Goal: Task Accomplishment & Management: Complete application form

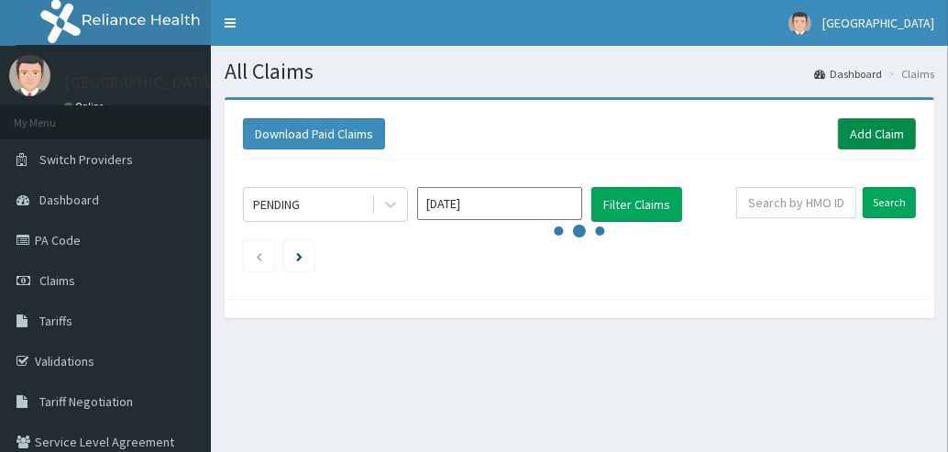
click at [863, 128] on link "Add Claim" at bounding box center [877, 133] width 78 height 31
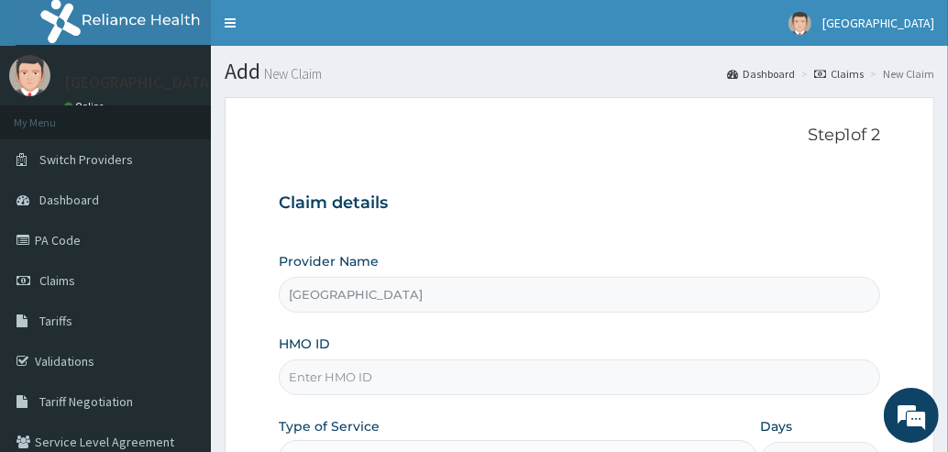
type input "[GEOGRAPHIC_DATA]"
click at [571, 374] on input "HMO ID" at bounding box center [579, 377] width 601 height 36
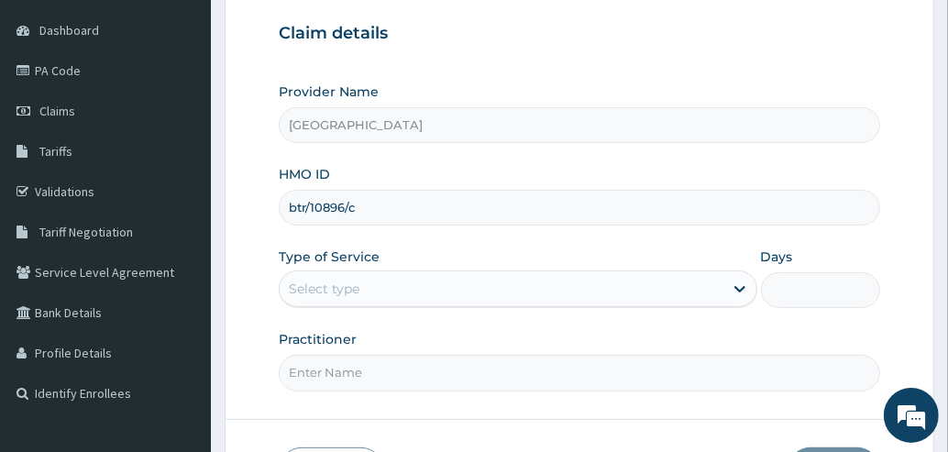
scroll to position [171, 0]
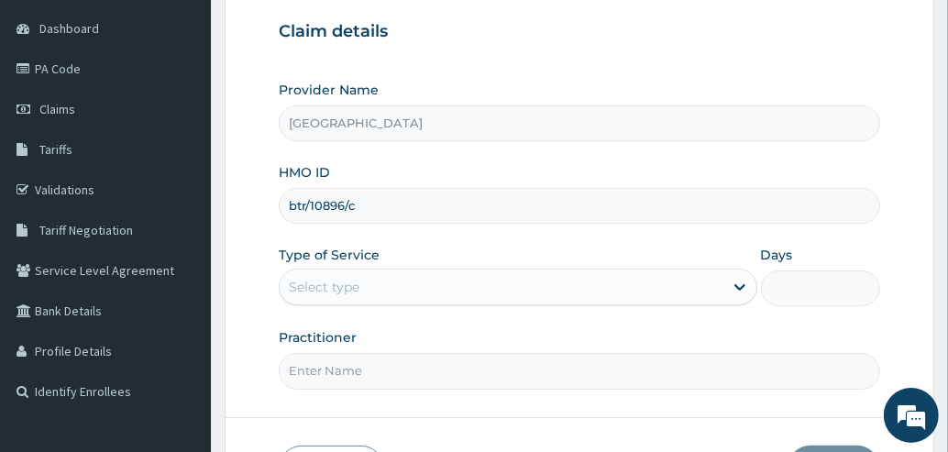
type input "btr/10896/c"
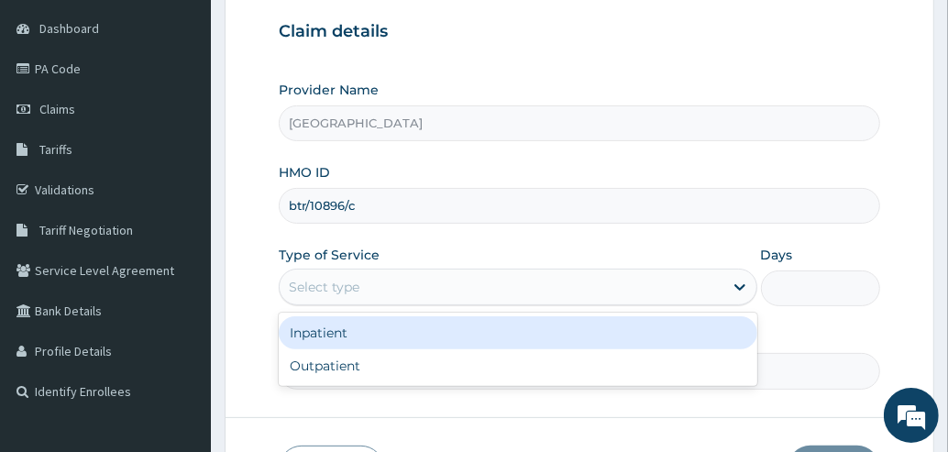
click at [658, 283] on div "Select type" at bounding box center [502, 286] width 444 height 29
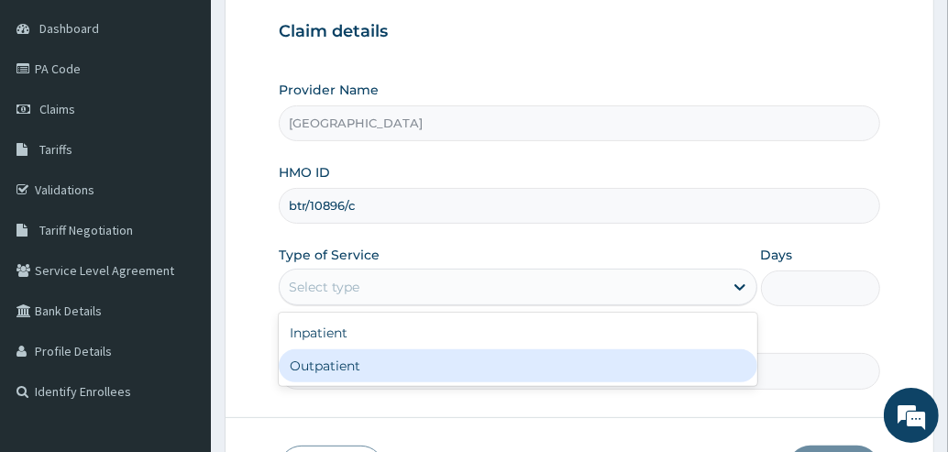
click at [517, 360] on div "Outpatient" at bounding box center [518, 365] width 478 height 33
type input "1"
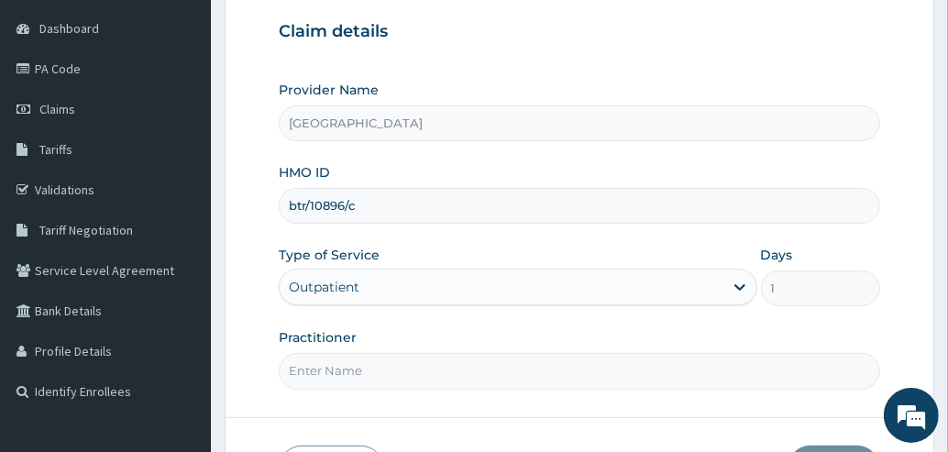
click at [503, 371] on input "Practitioner" at bounding box center [579, 371] width 601 height 36
type input "Dr. Hassan"
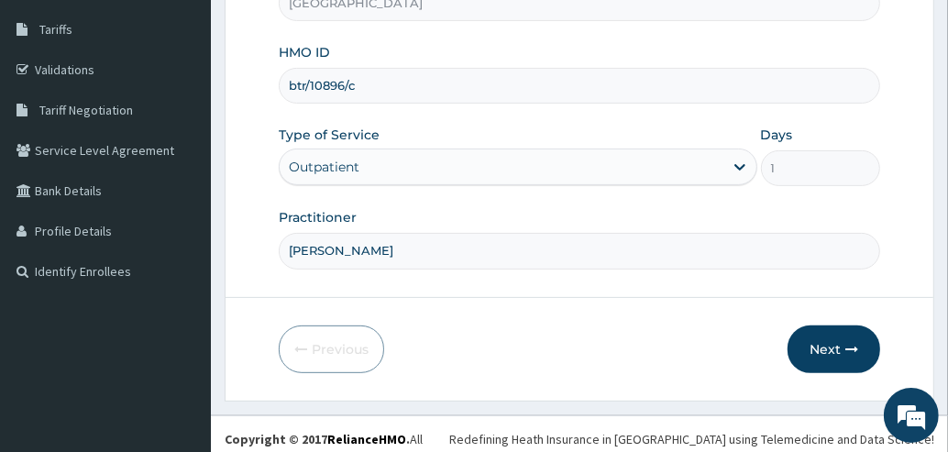
scroll to position [298, 0]
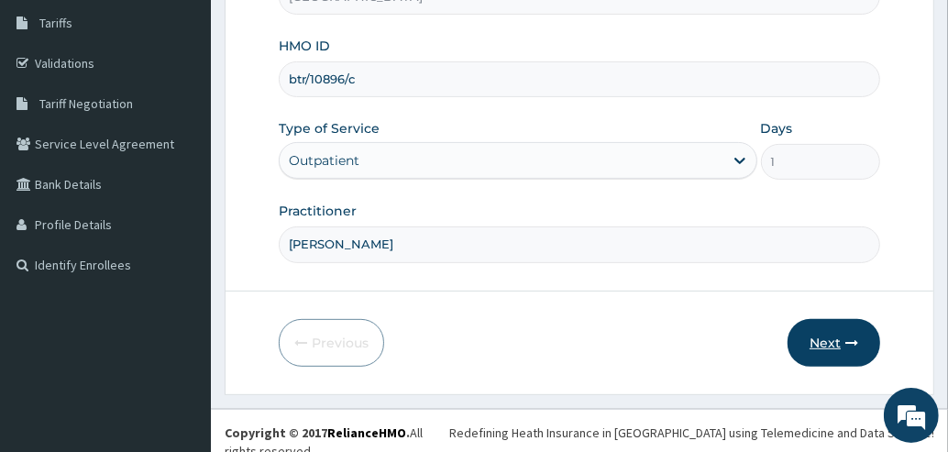
click at [830, 341] on button "Next" at bounding box center [833, 343] width 93 height 48
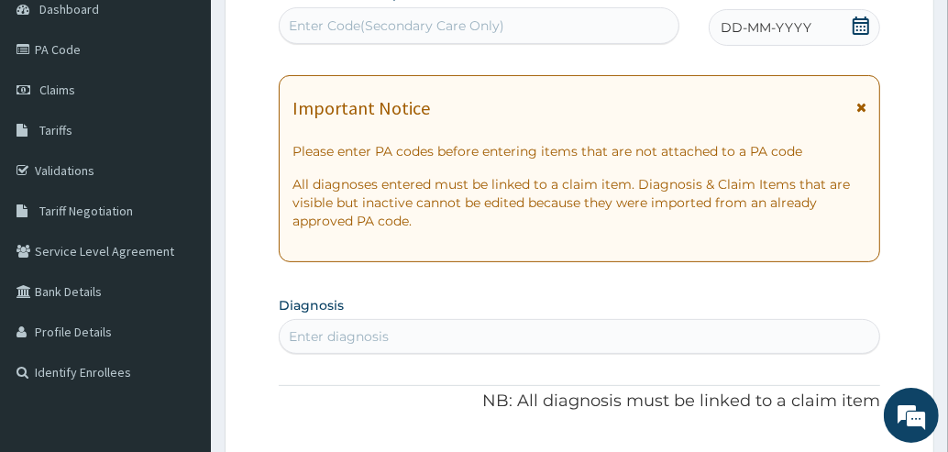
scroll to position [179, 0]
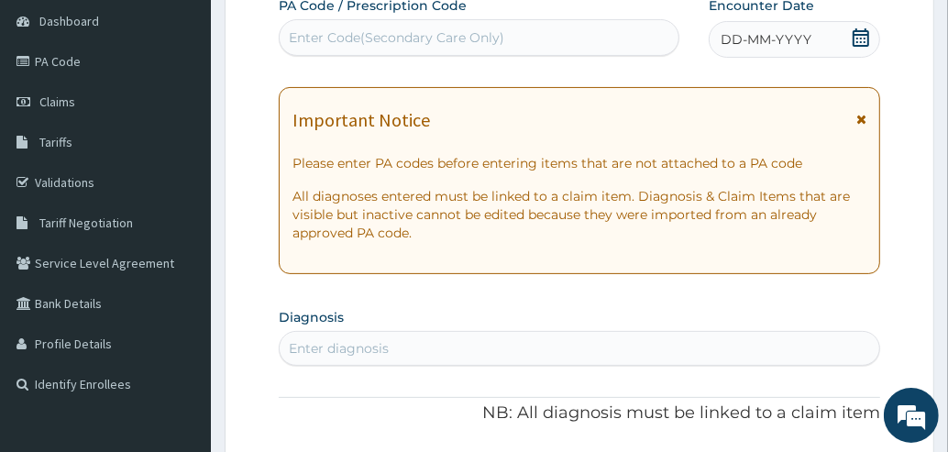
click at [863, 122] on icon at bounding box center [861, 119] width 10 height 13
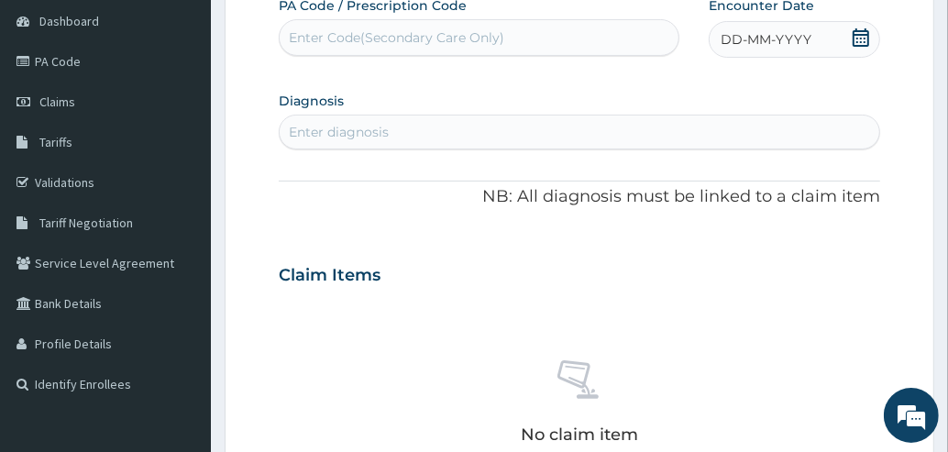
click at [861, 38] on icon at bounding box center [860, 37] width 16 height 18
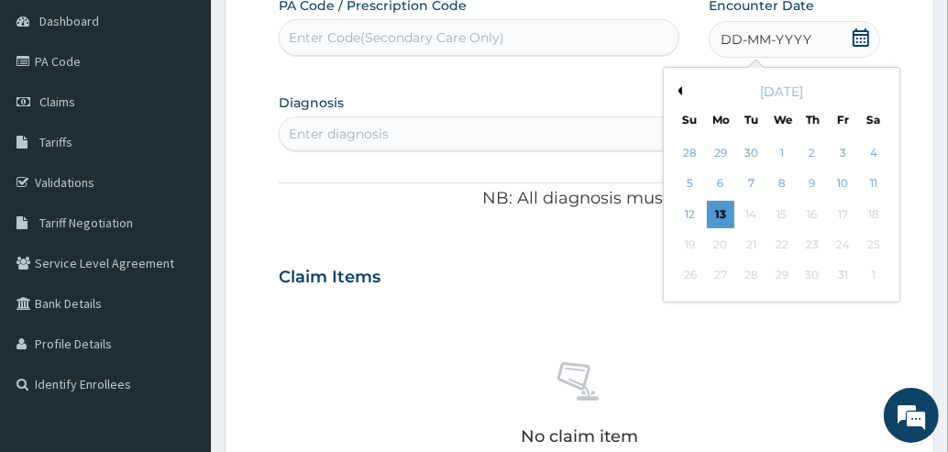
click at [679, 91] on button "Previous Month" at bounding box center [677, 90] width 9 height 9
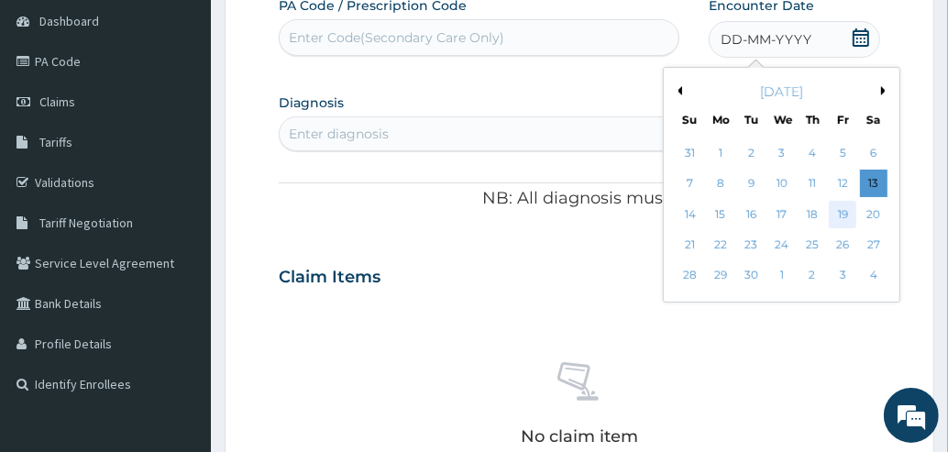
click at [843, 213] on div "19" at bounding box center [842, 214] width 27 height 27
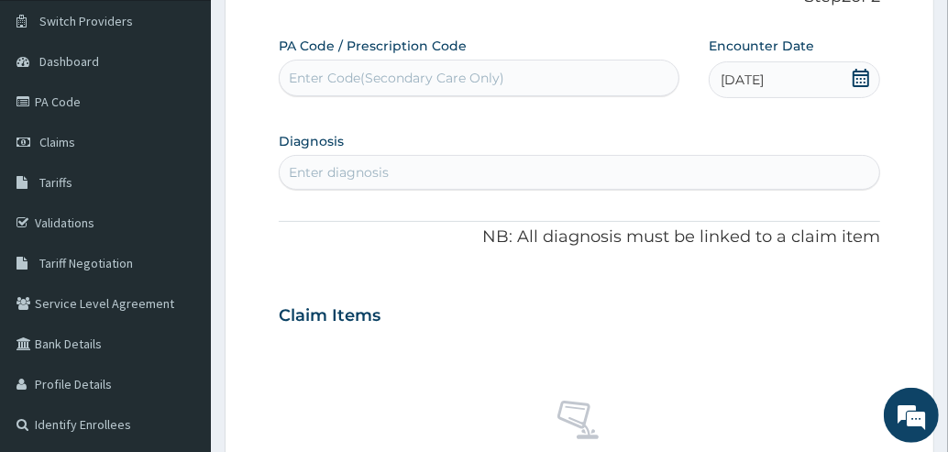
scroll to position [138, 0]
type input "typhoid"
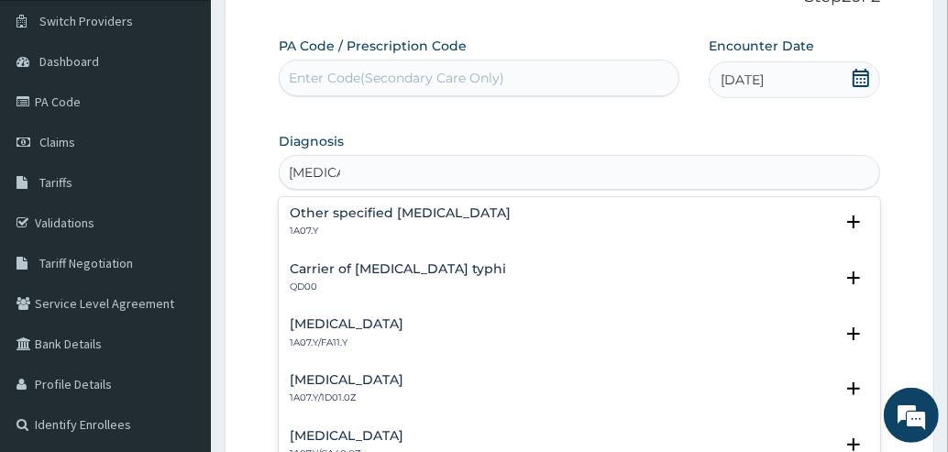
scroll to position [0, 0]
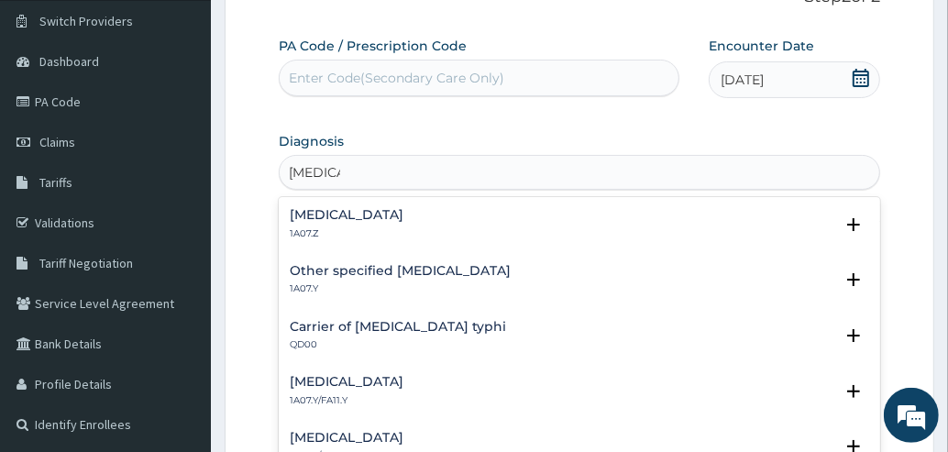
click at [328, 219] on h4 "Typhoid fever, unspecified" at bounding box center [347, 215] width 114 height 14
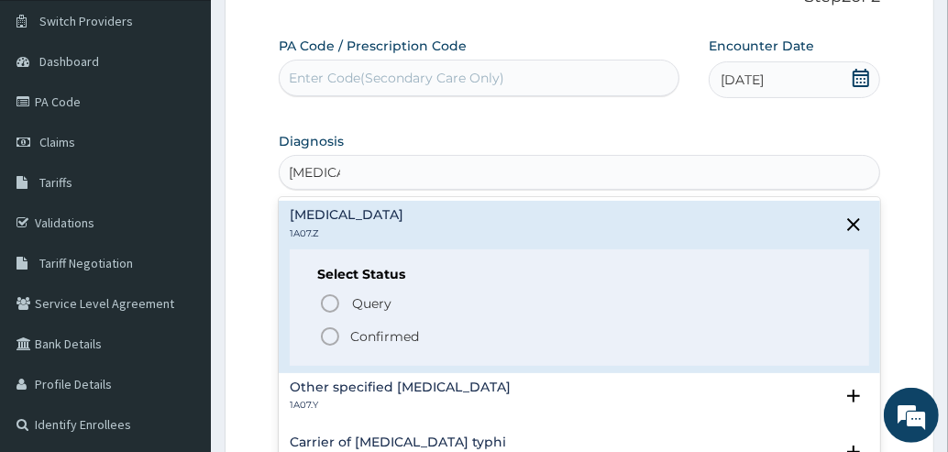
click at [328, 331] on icon "status option filled" at bounding box center [330, 336] width 22 height 22
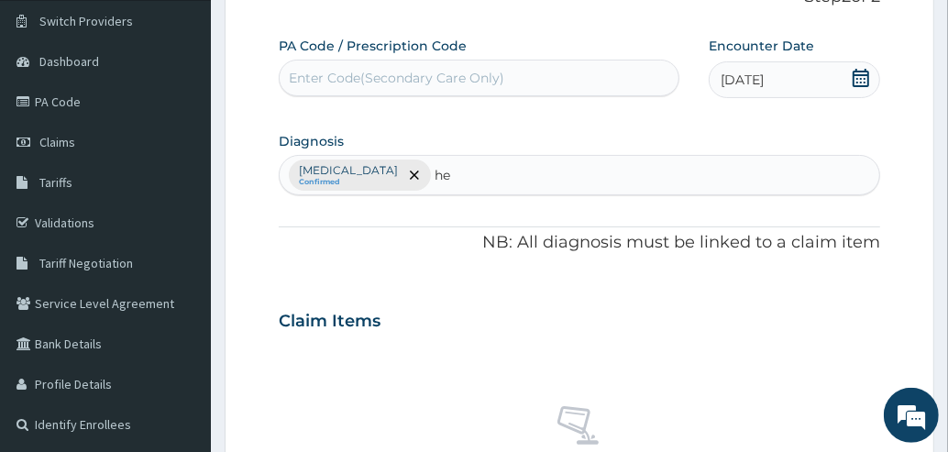
type input "h"
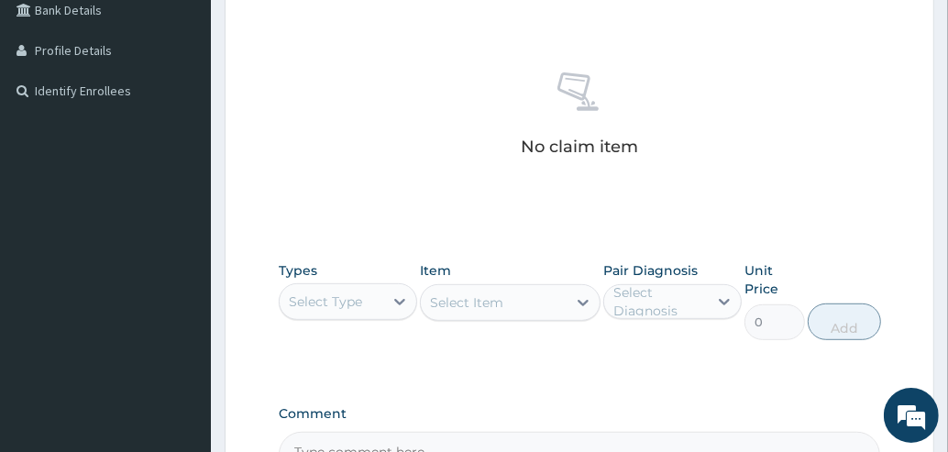
scroll to position [499, 0]
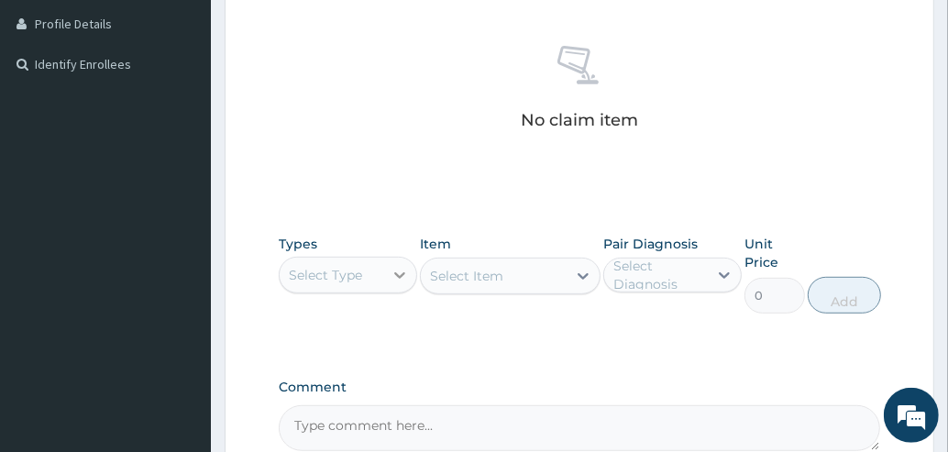
click at [387, 276] on div at bounding box center [399, 274] width 33 height 33
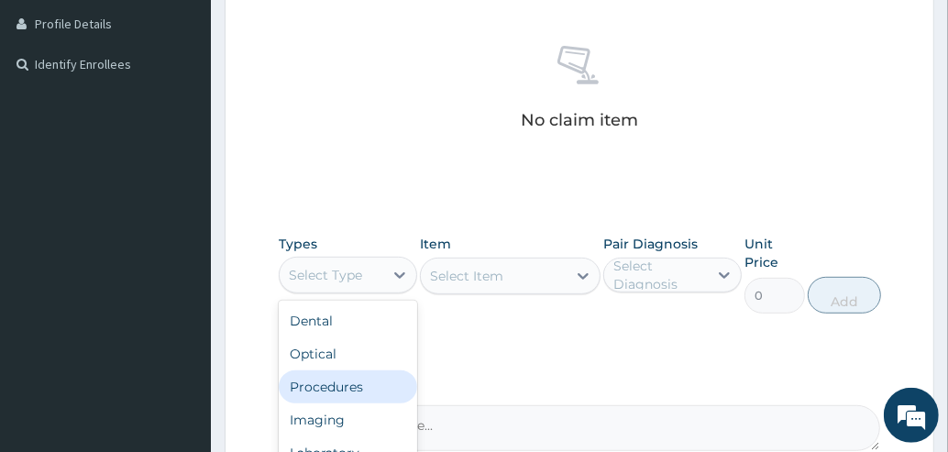
click at [335, 390] on div "Procedures" at bounding box center [348, 386] width 138 height 33
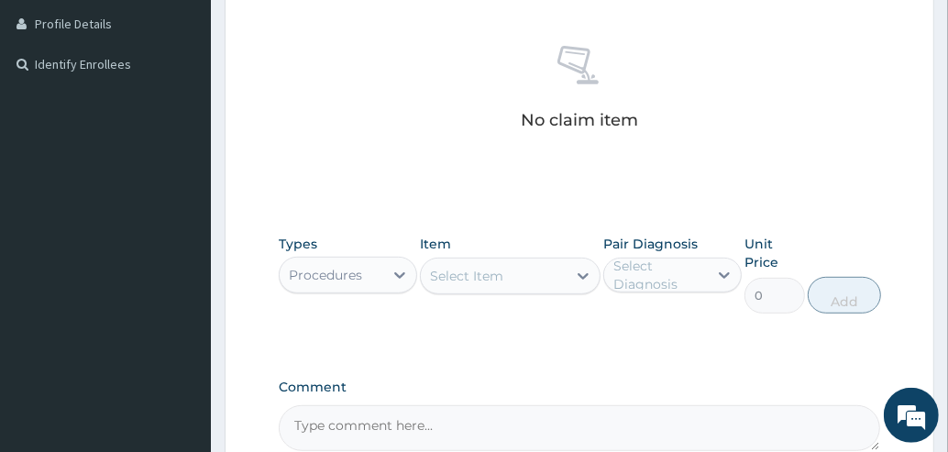
click at [527, 276] on div "Select Item" at bounding box center [494, 275] width 146 height 29
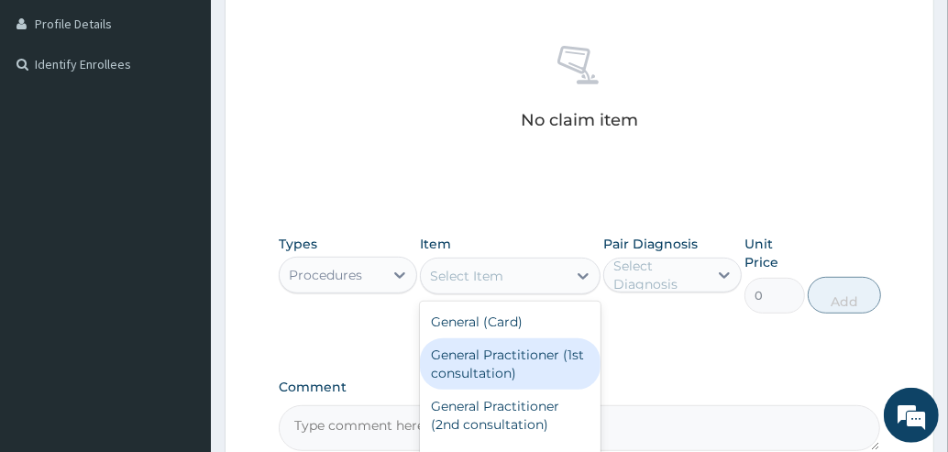
click at [500, 368] on div "General Practitioner (1st consultation)" at bounding box center [510, 363] width 181 height 51
type input "1500"
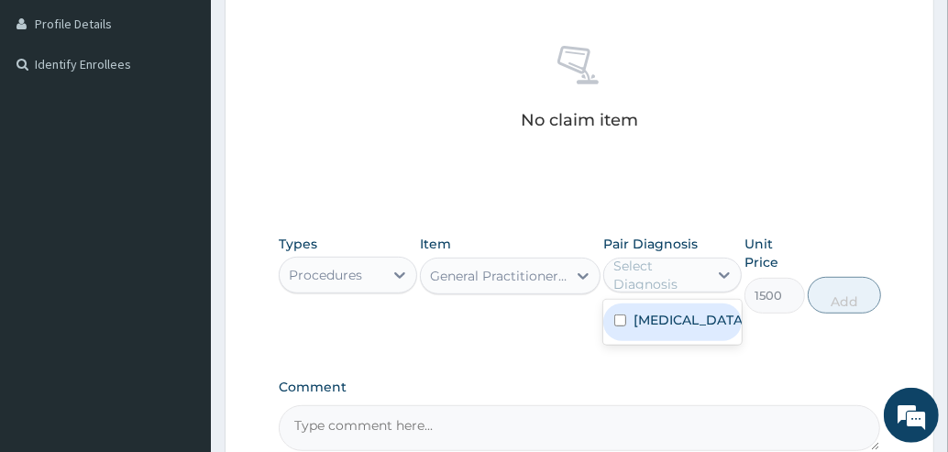
click at [643, 276] on div "Select Diagnosis" at bounding box center [659, 275] width 93 height 37
click at [636, 323] on label "Typhoid fever, unspecified" at bounding box center [690, 320] width 114 height 18
checkbox input "true"
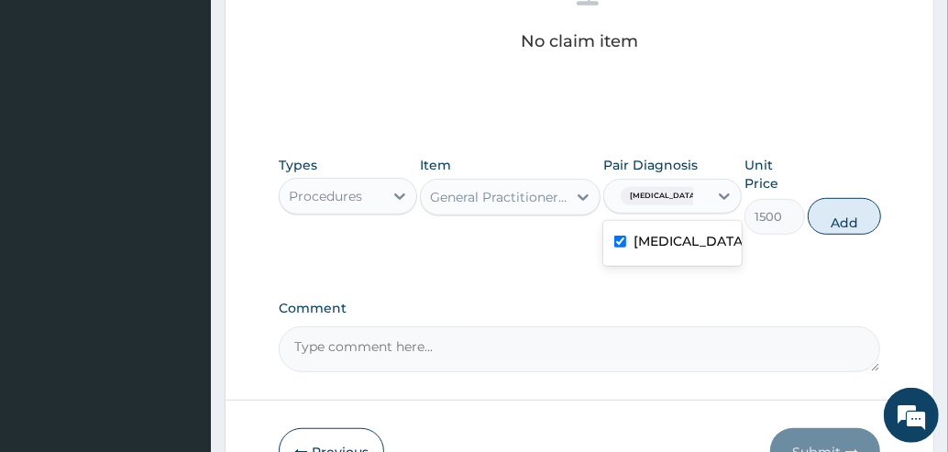
scroll to position [613, 0]
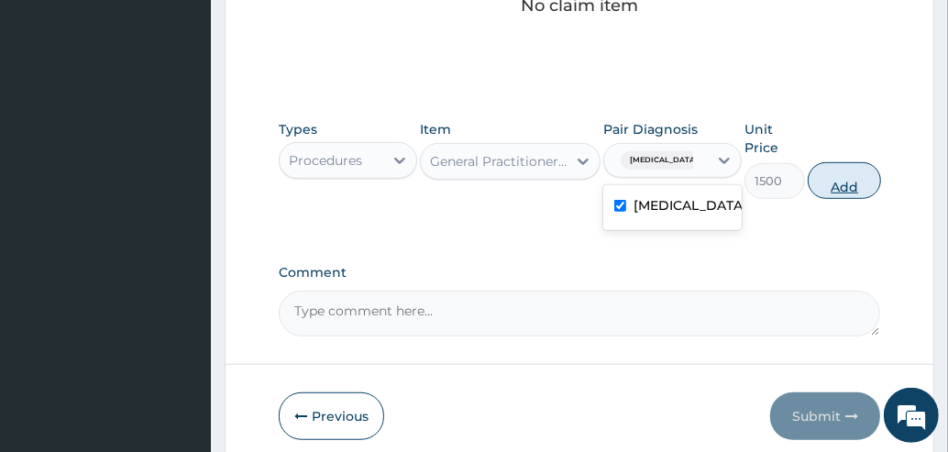
click at [848, 173] on button "Add" at bounding box center [844, 180] width 73 height 37
type input "0"
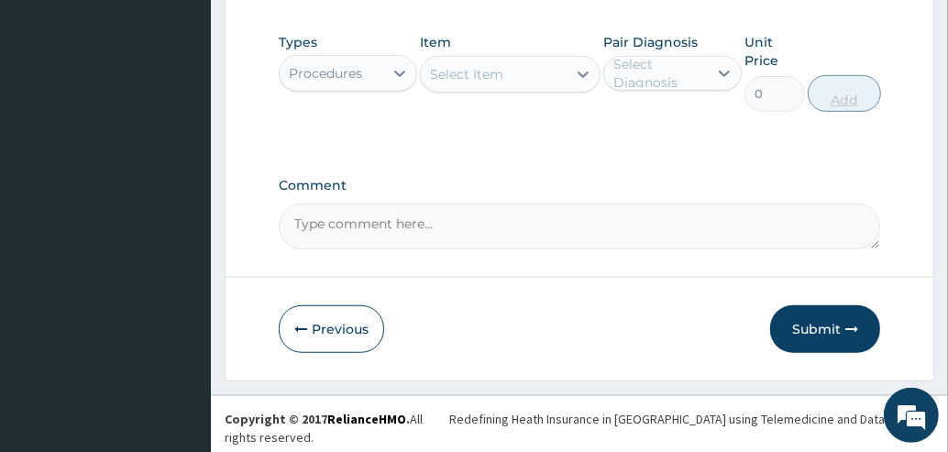
scroll to position [337, 0]
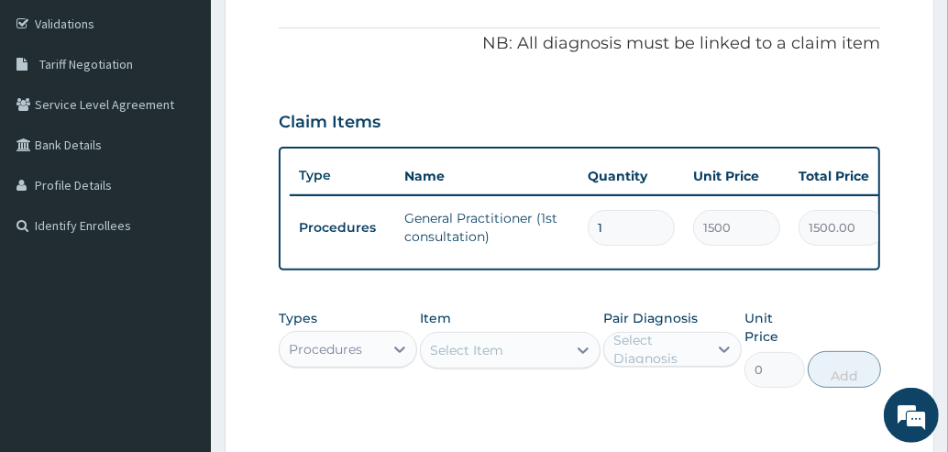
click at [380, 360] on div "Procedures" at bounding box center [332, 349] width 104 height 29
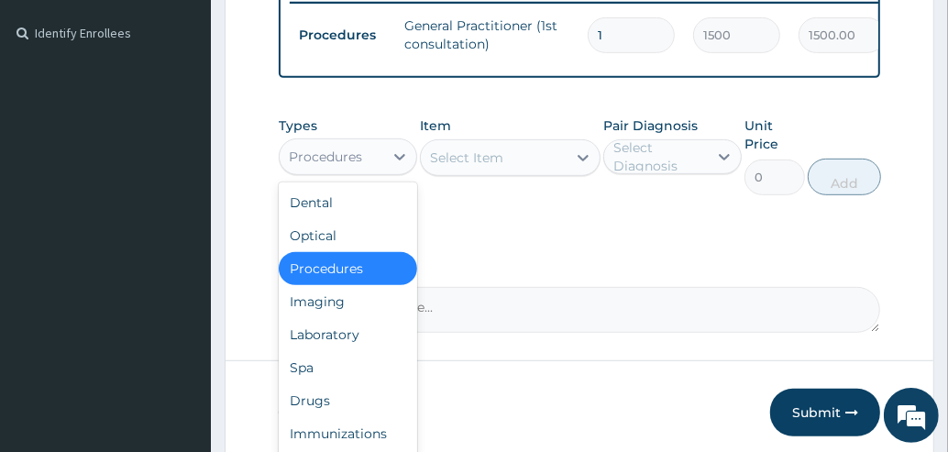
scroll to position [555, 0]
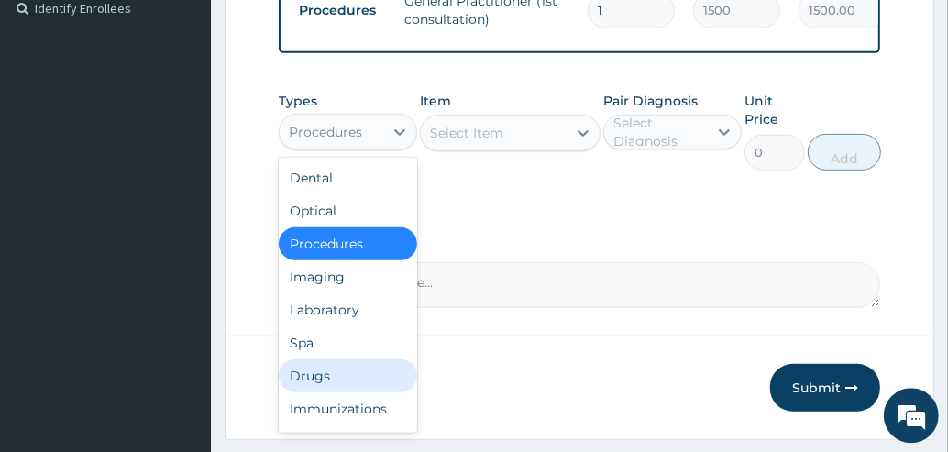
click at [317, 386] on div "Drugs" at bounding box center [348, 374] width 138 height 33
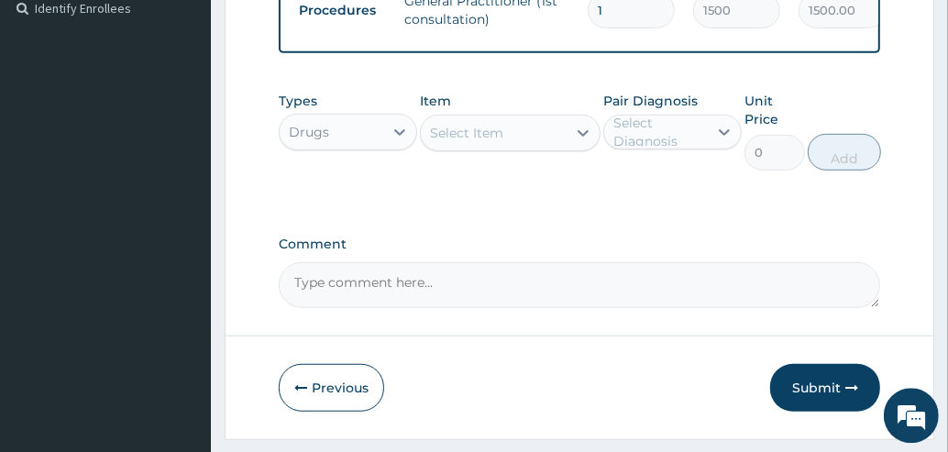
click at [484, 139] on div "Select Item" at bounding box center [466, 132] width 73 height 18
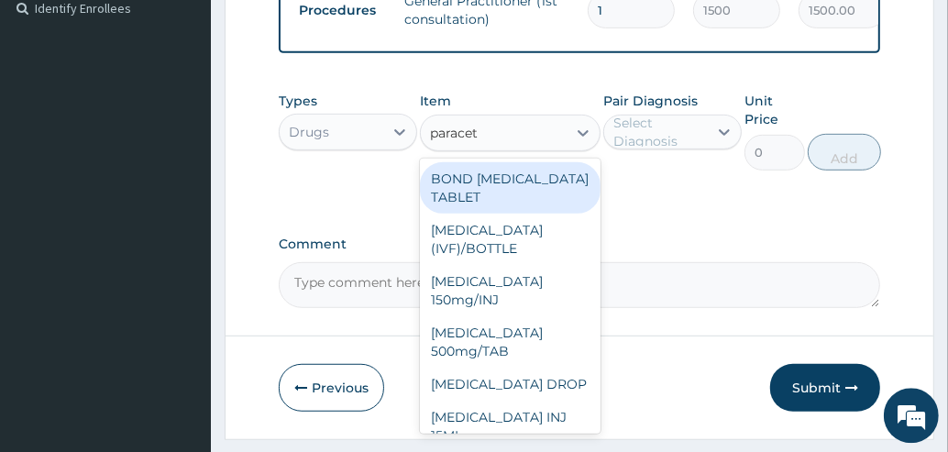
type input "paraceta"
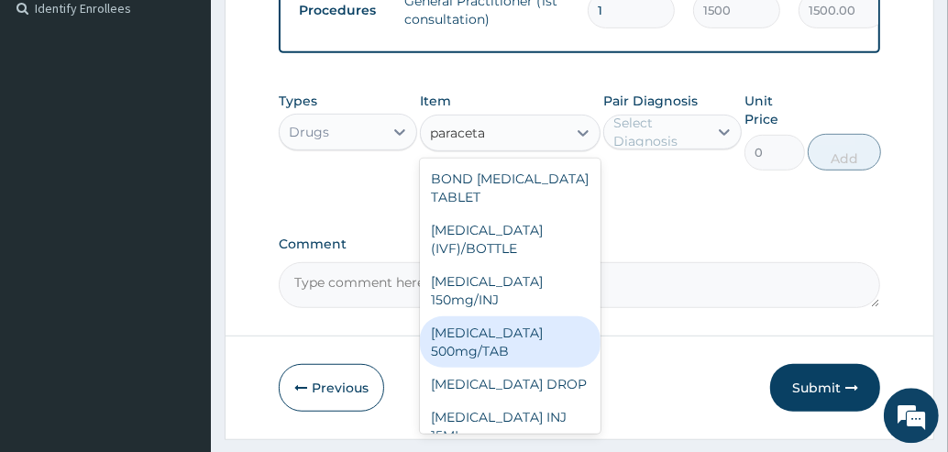
click at [521, 353] on div "[MEDICAL_DATA] 500mg/TAB" at bounding box center [510, 340] width 181 height 51
type input "5.25"
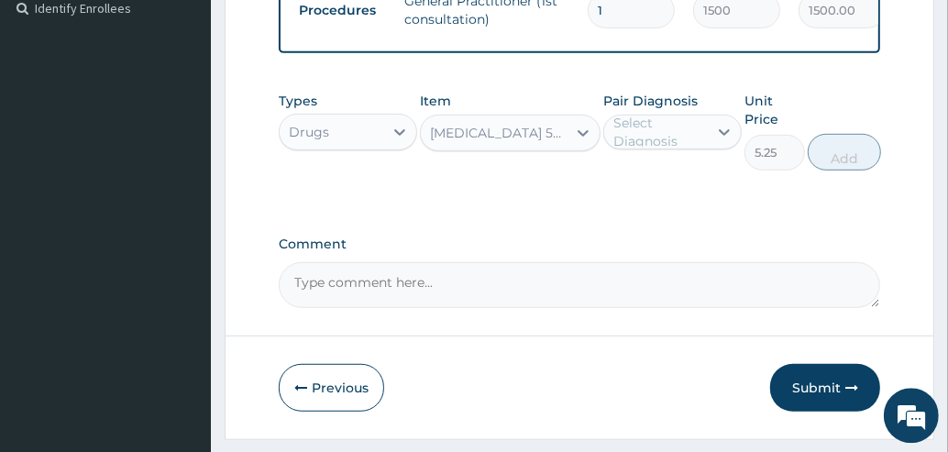
click at [670, 147] on div "Select Diagnosis" at bounding box center [659, 131] width 93 height 37
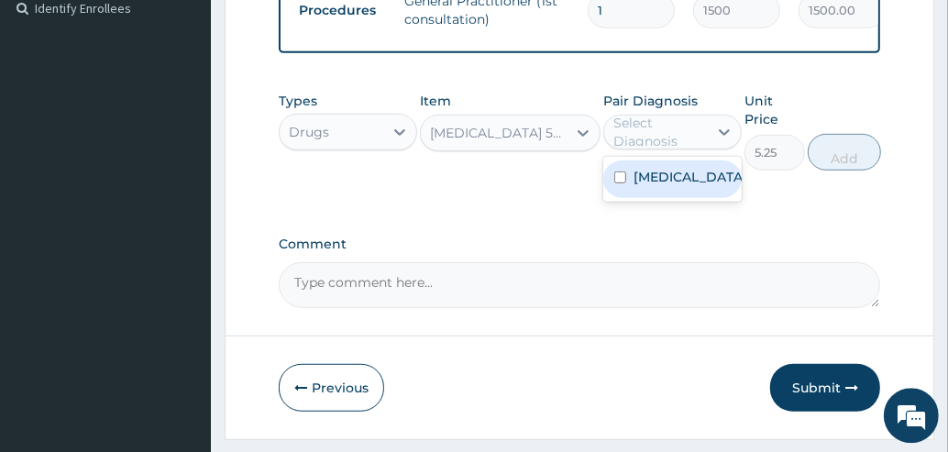
click at [648, 185] on label "Typhoid fever, unspecified" at bounding box center [690, 176] width 114 height 18
checkbox input "true"
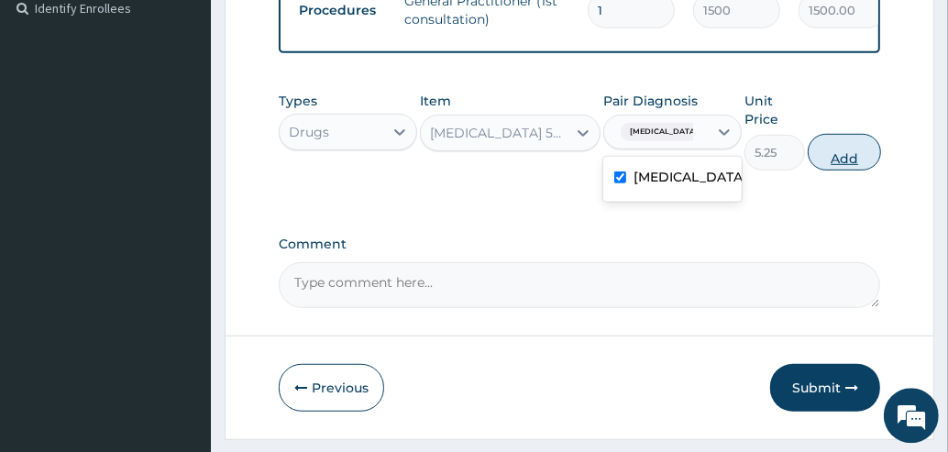
click at [848, 163] on button "Add" at bounding box center [844, 151] width 73 height 37
type input "0"
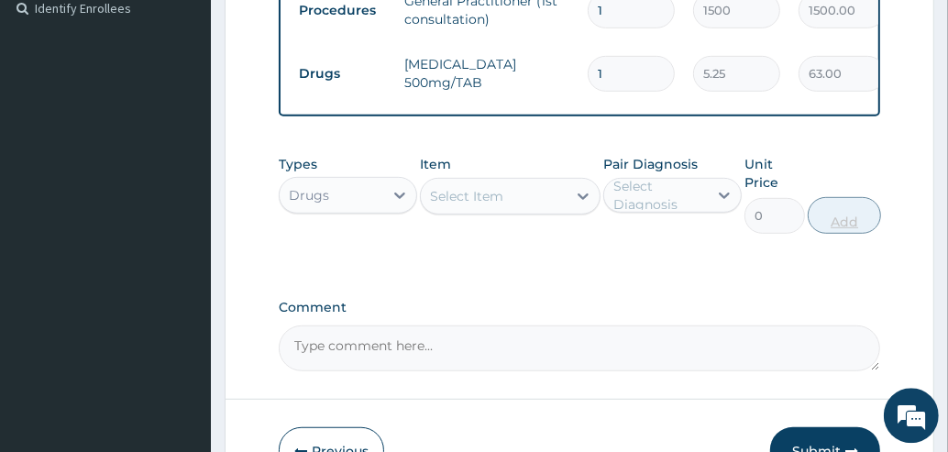
type input "12"
type input "63.00"
type input "12"
click at [475, 204] on div "Select Item" at bounding box center [466, 195] width 73 height 18
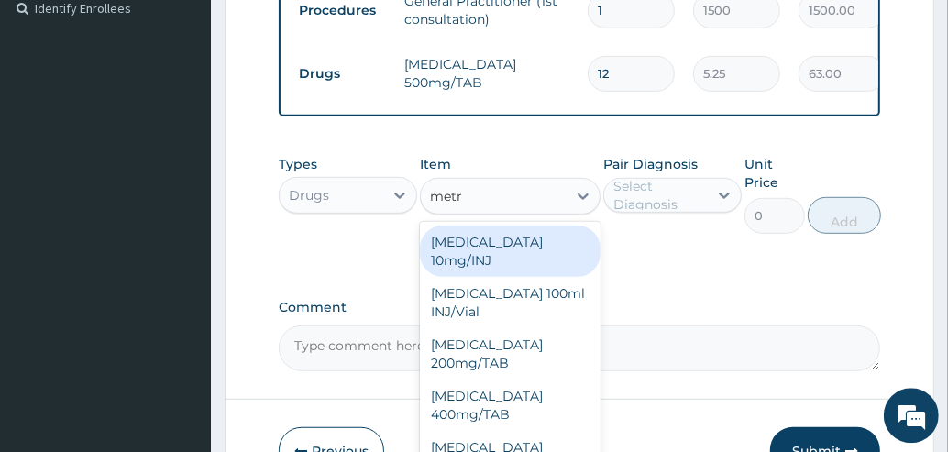
type input "metro"
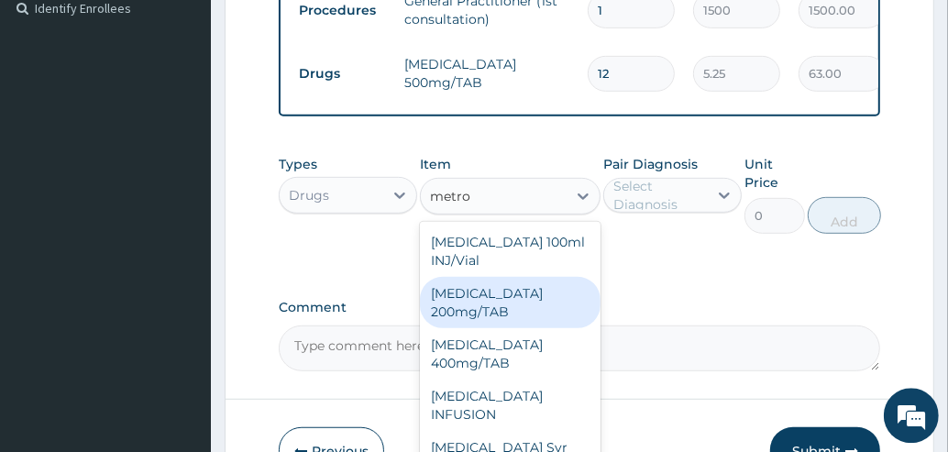
click at [481, 311] on div "[MEDICAL_DATA] 200mg/TAB" at bounding box center [510, 301] width 181 height 51
type input "7.88"
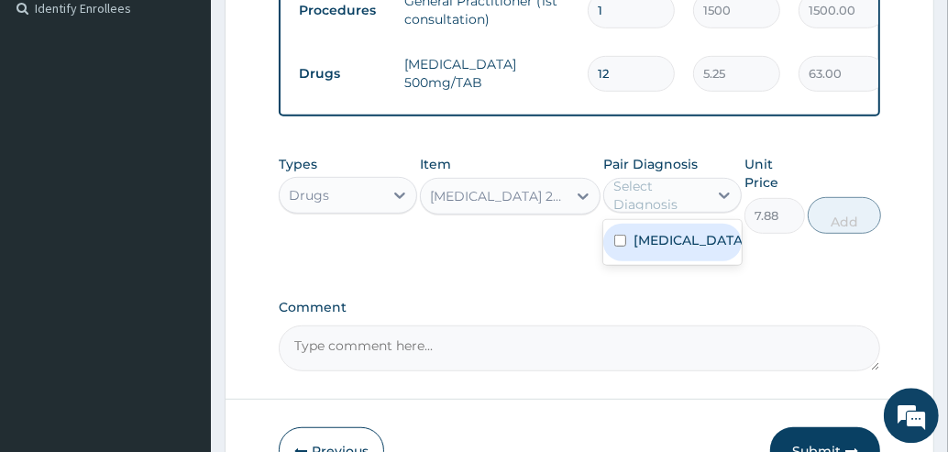
click at [650, 200] on div "Select Diagnosis" at bounding box center [659, 194] width 93 height 37
click at [644, 248] on label "Typhoid fever, unspecified" at bounding box center [690, 239] width 114 height 18
checkbox input "true"
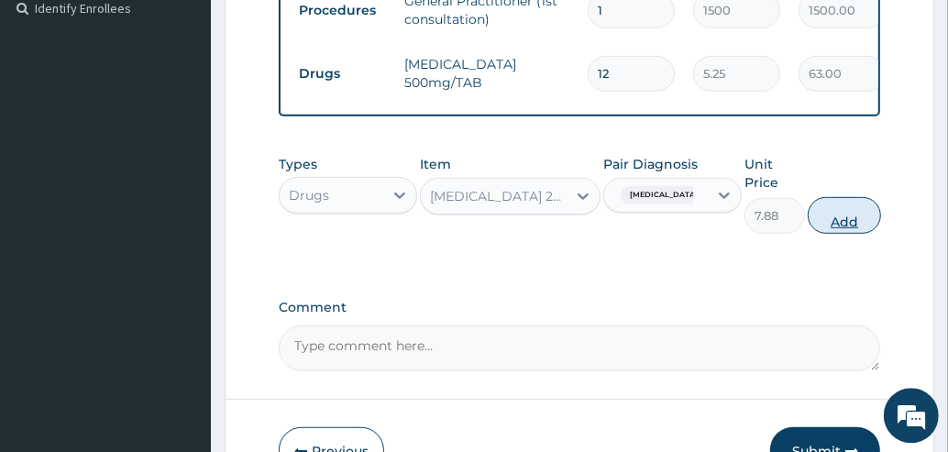
click at [854, 228] on button "Add" at bounding box center [844, 214] width 73 height 37
type input "0"
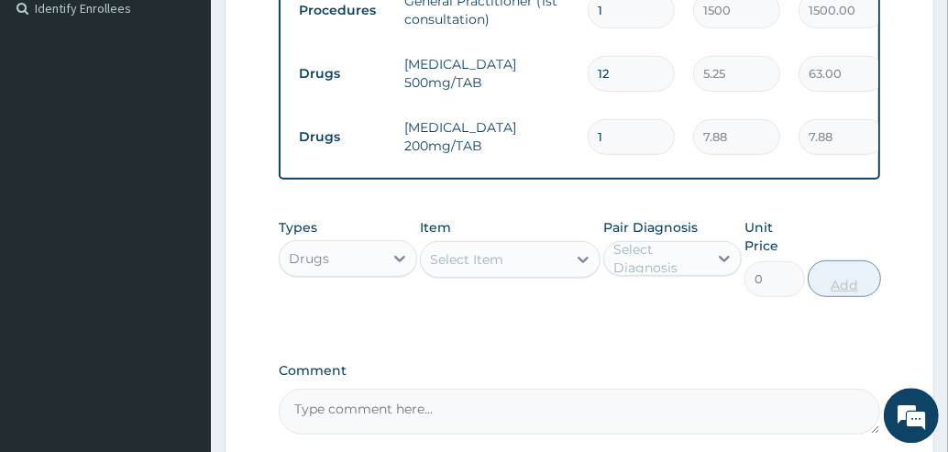
type input "12"
type input "94.56"
type input "12"
click at [511, 268] on div "Select Item" at bounding box center [494, 258] width 146 height 29
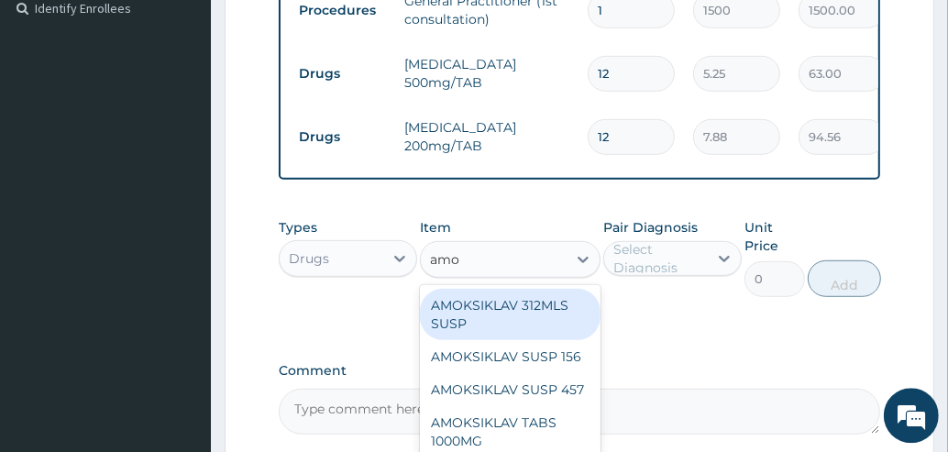
type input "amox"
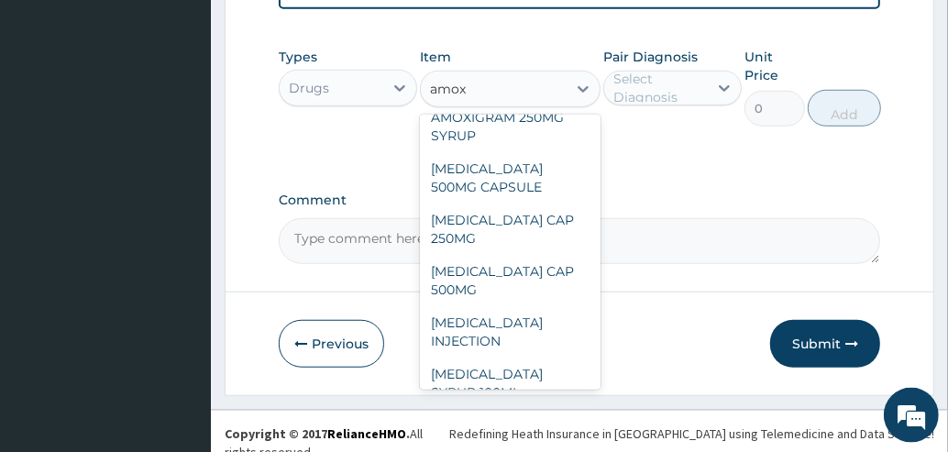
scroll to position [313, 0]
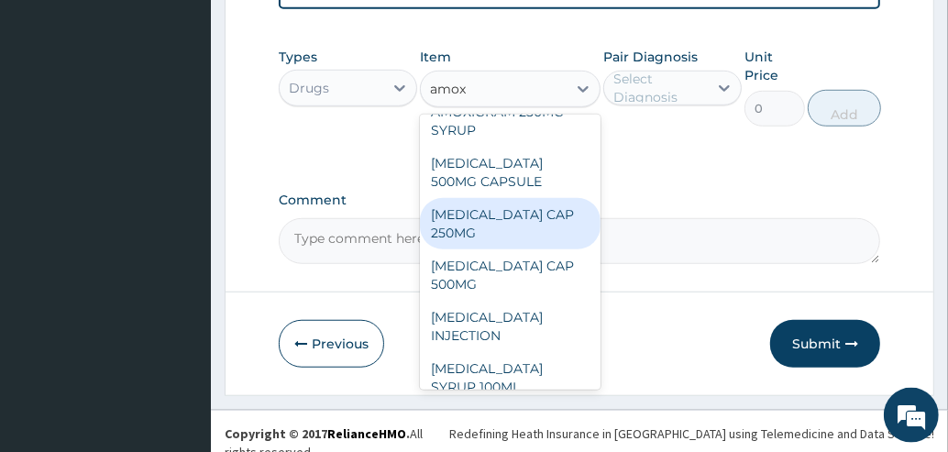
click at [556, 246] on div "[MEDICAL_DATA] CAP 250MG" at bounding box center [510, 223] width 181 height 51
type input "52.5"
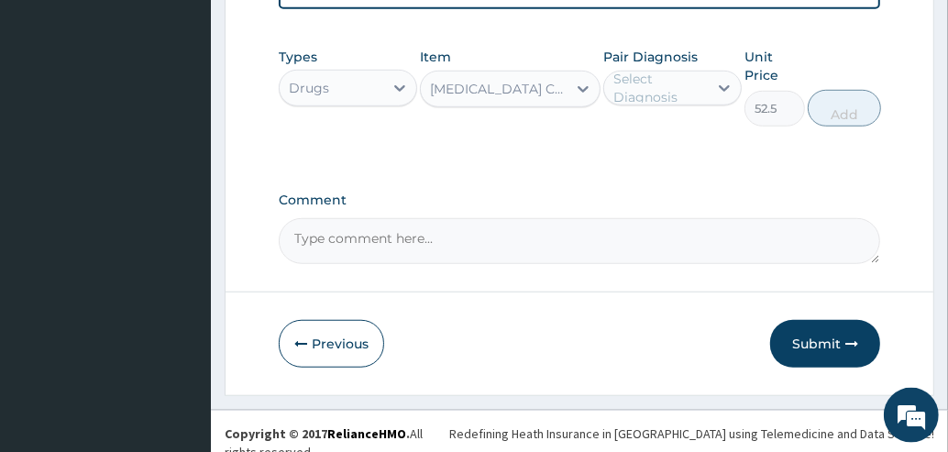
click at [686, 104] on div "Select Diagnosis" at bounding box center [659, 88] width 93 height 37
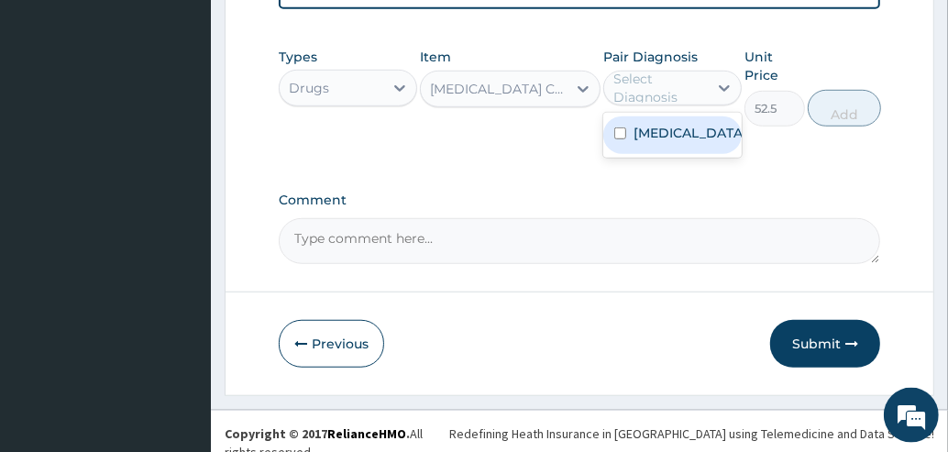
click at [692, 142] on label "Typhoid fever, unspecified" at bounding box center [690, 133] width 114 height 18
checkbox input "true"
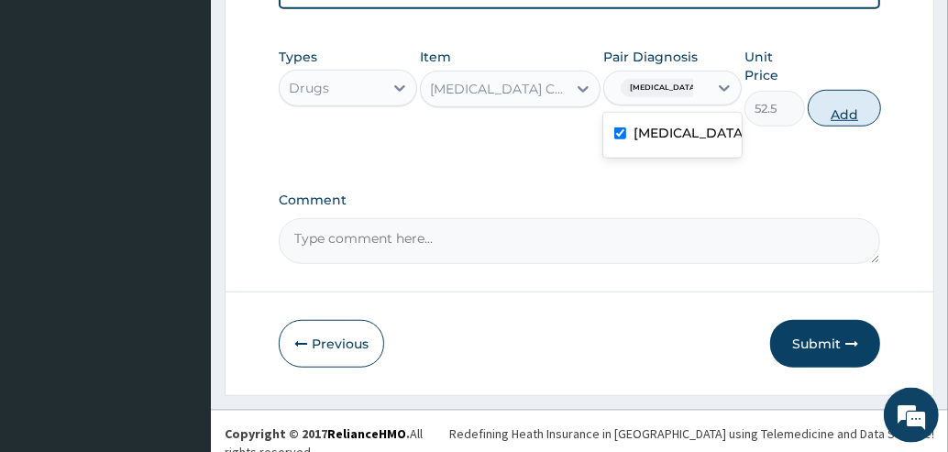
click at [857, 120] on button "Add" at bounding box center [844, 108] width 73 height 37
type input "0"
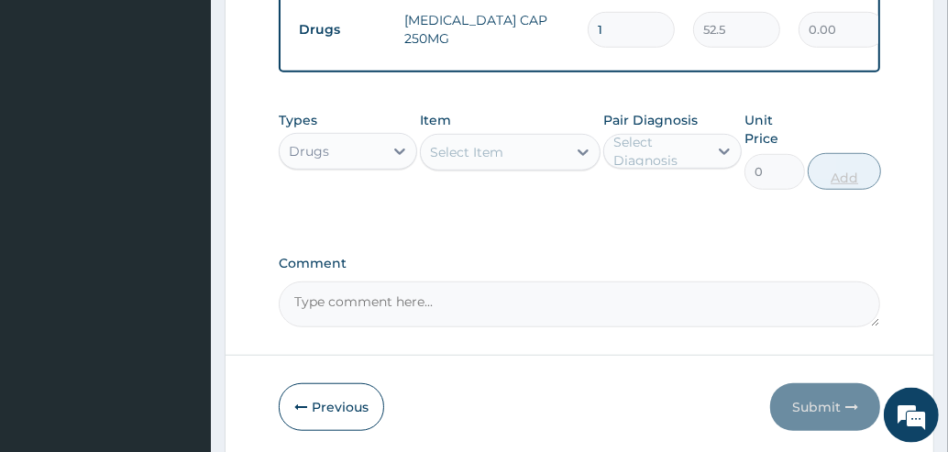
type input "0.00"
type input "9"
type input "472.50"
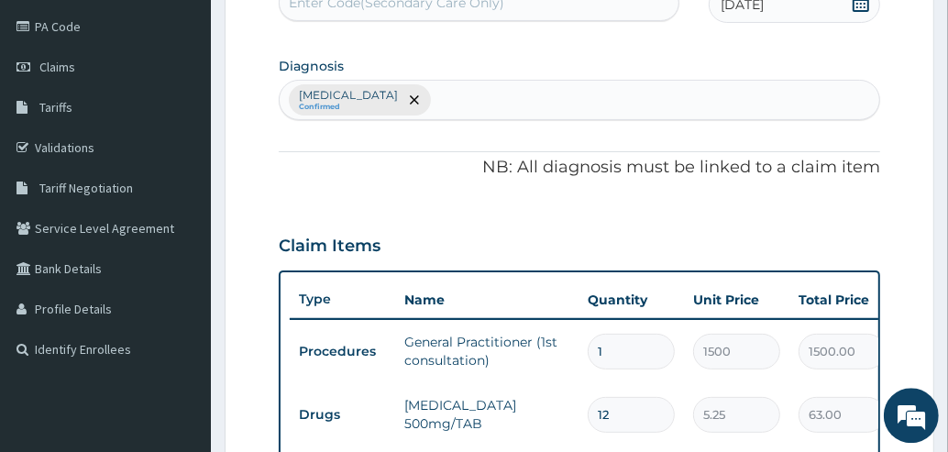
scroll to position [211, 0]
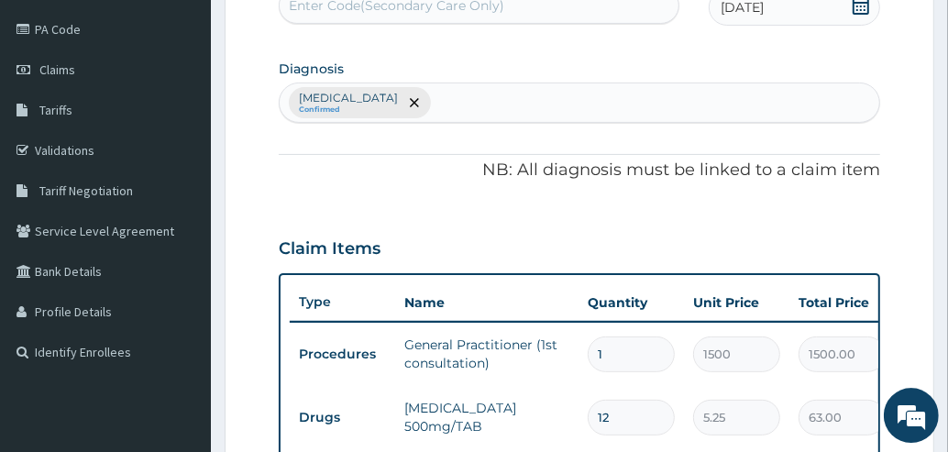
type input "9"
click at [641, 100] on div "Typhoid fever, unspecified Confirmed" at bounding box center [579, 102] width 599 height 38
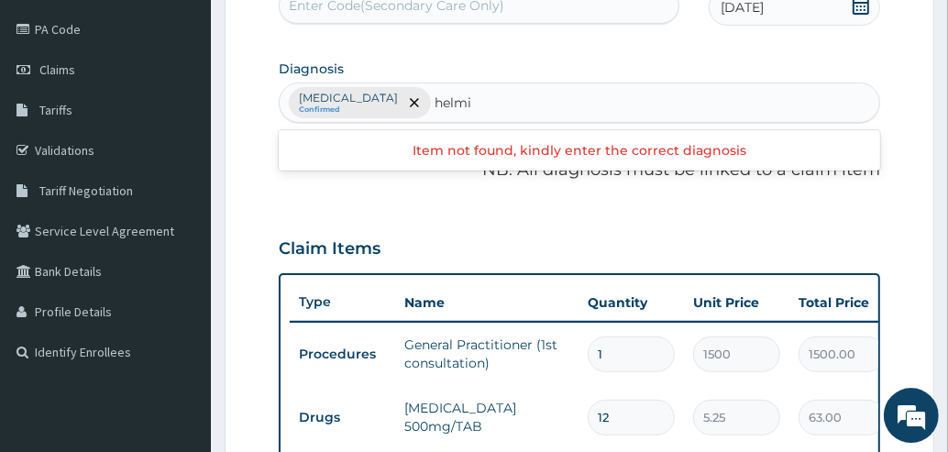
type input "helmi"
type input "helmin"
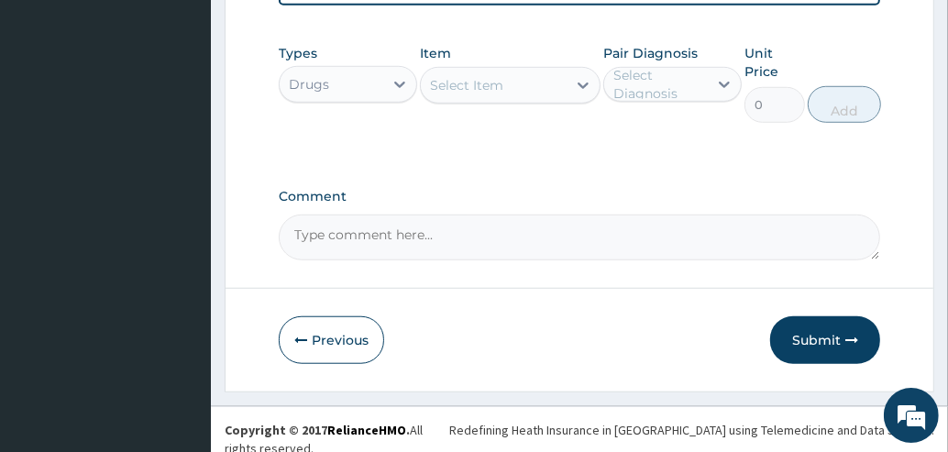
scroll to position [801, 0]
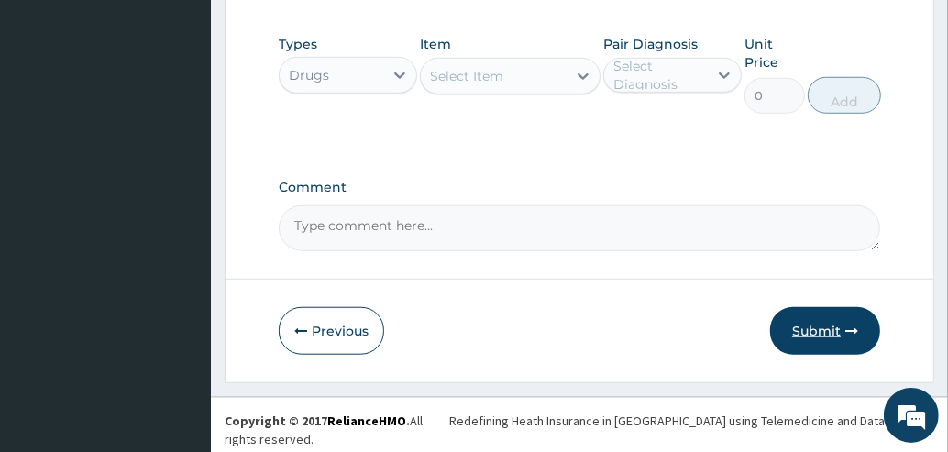
click at [819, 338] on button "Submit" at bounding box center [825, 331] width 110 height 48
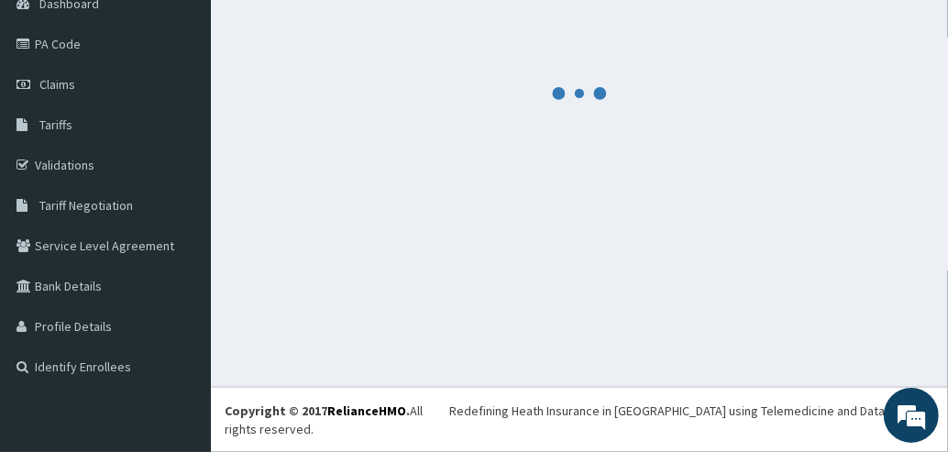
scroll to position [177, 0]
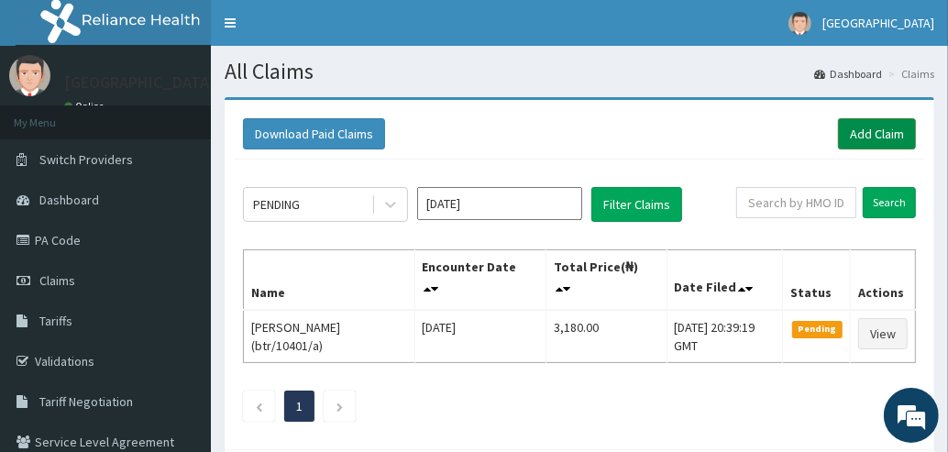
click at [881, 134] on link "Add Claim" at bounding box center [877, 133] width 78 height 31
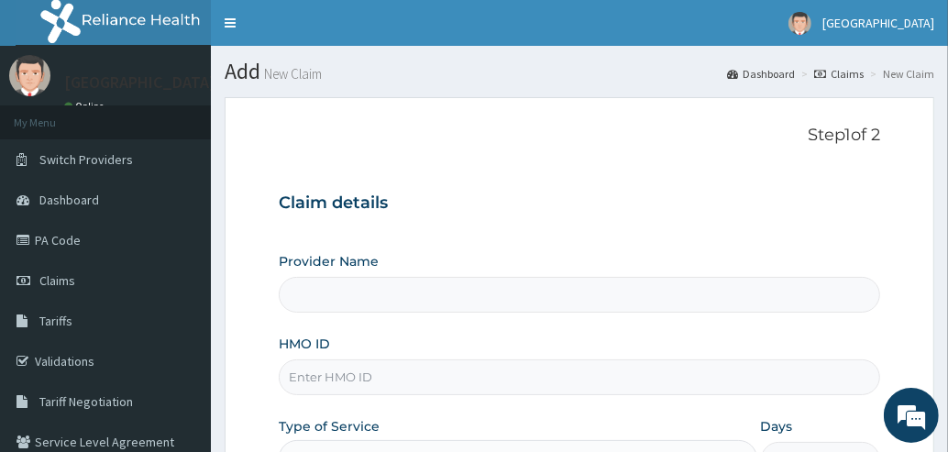
type input "[GEOGRAPHIC_DATA]"
click at [546, 377] on input "HMO ID" at bounding box center [579, 377] width 601 height 36
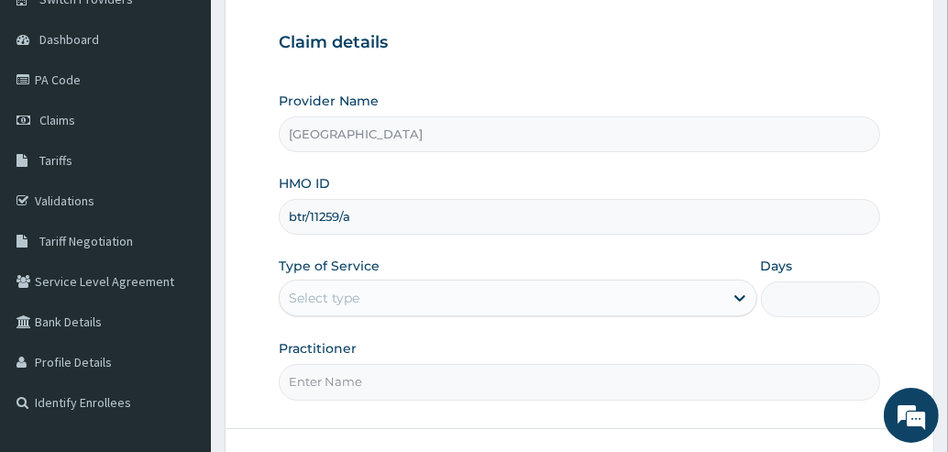
scroll to position [189, 0]
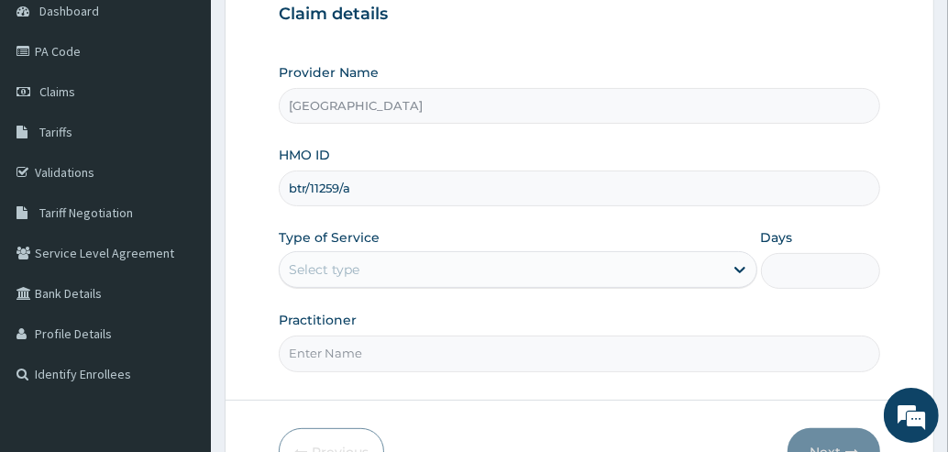
type input "btr/11259/a"
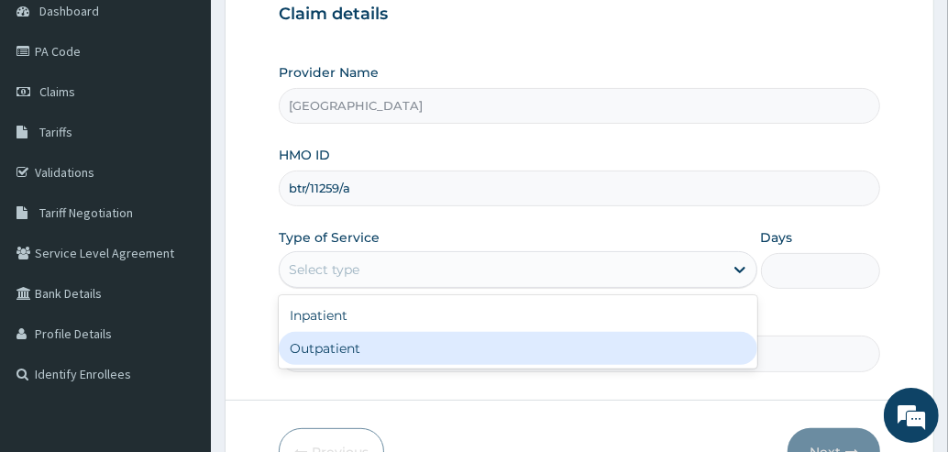
click at [360, 346] on div "Outpatient" at bounding box center [518, 348] width 478 height 33
type input "1"
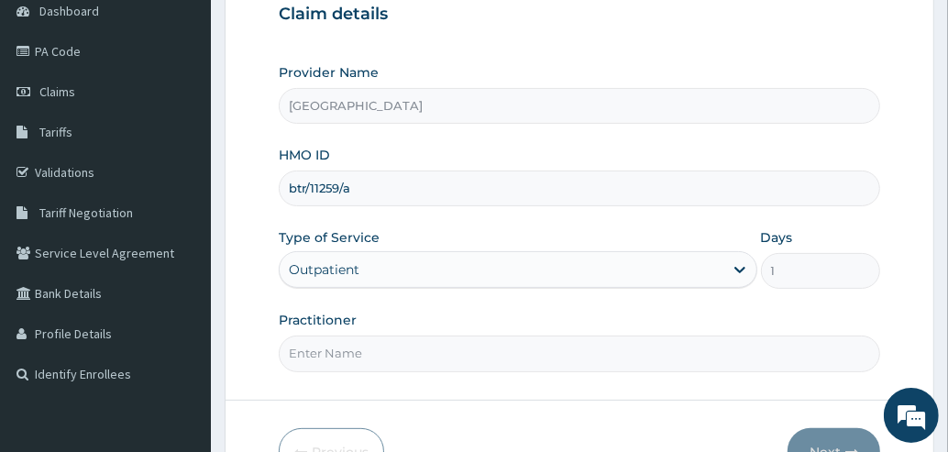
click at [610, 355] on input "Practitioner" at bounding box center [579, 353] width 601 height 36
type input "[PERSON_NAME]"
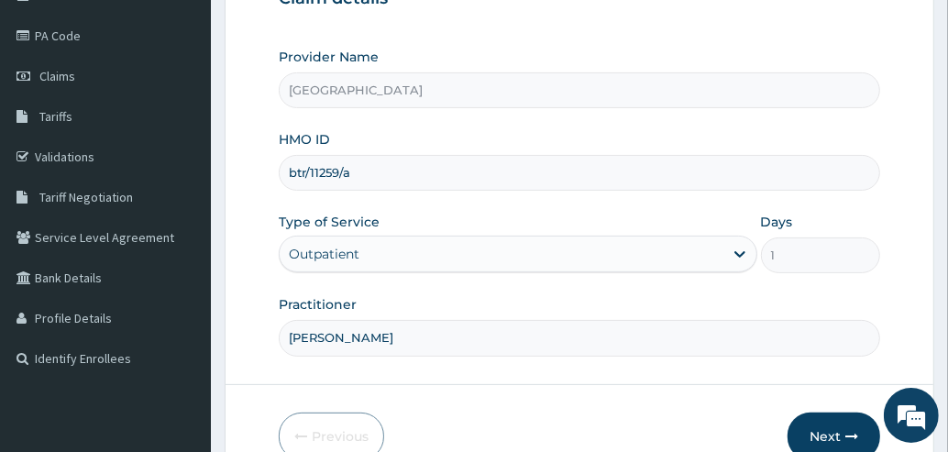
scroll to position [298, 0]
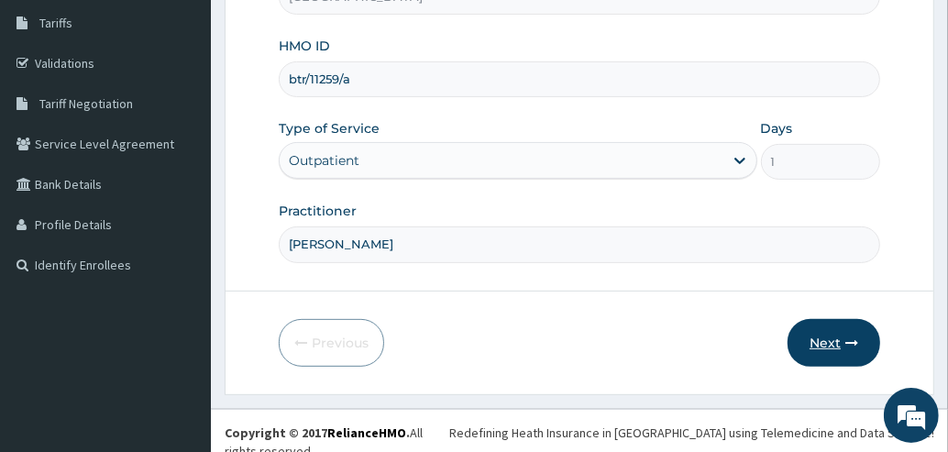
click at [820, 346] on button "Next" at bounding box center [833, 343] width 93 height 48
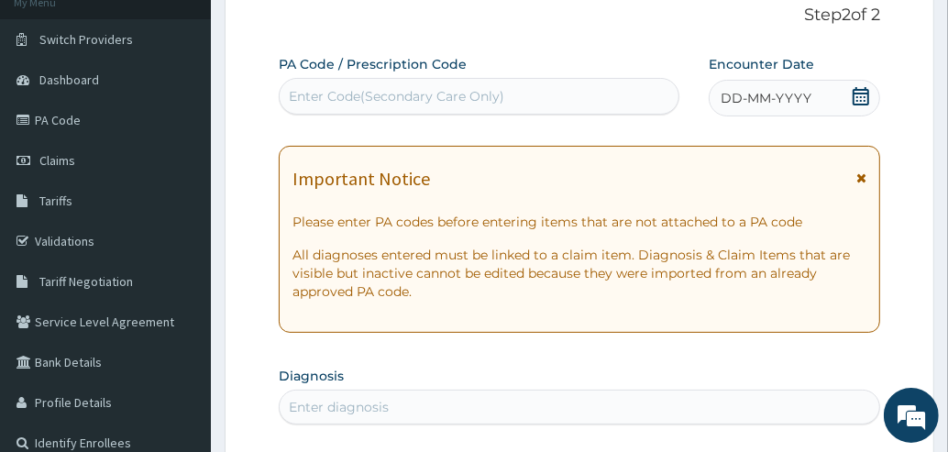
scroll to position [104, 0]
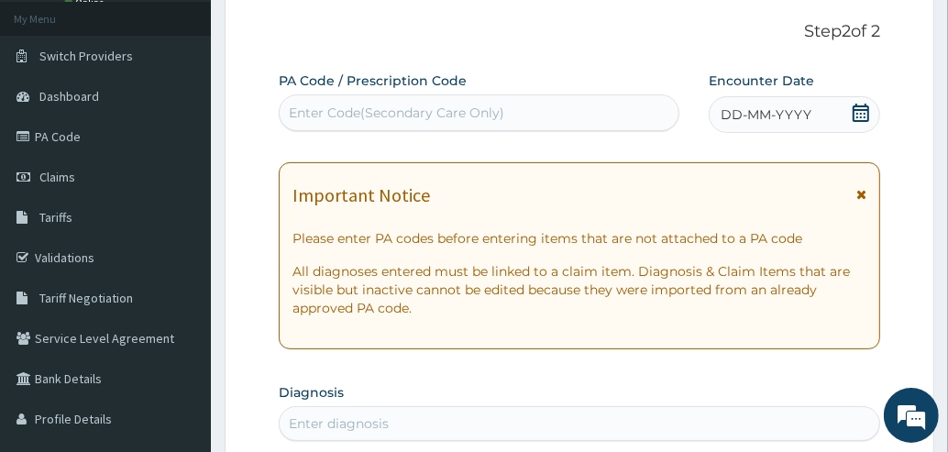
click at [858, 115] on icon at bounding box center [861, 113] width 18 height 18
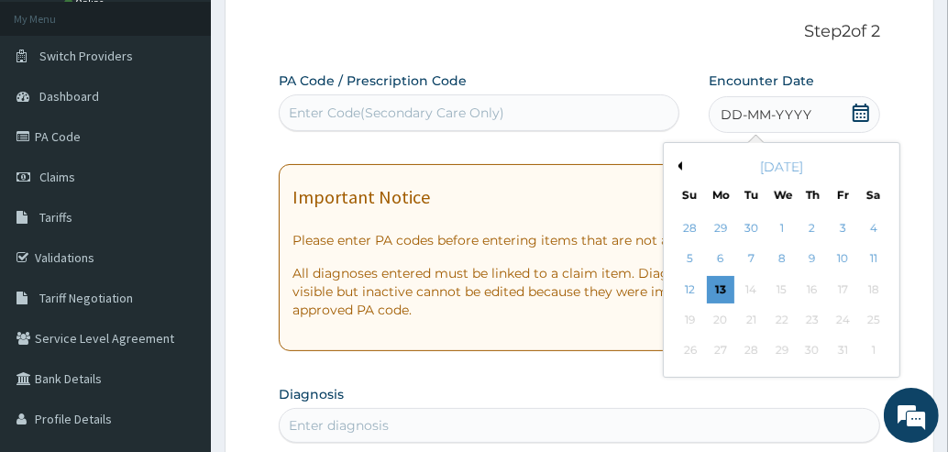
click at [681, 163] on button "Previous Month" at bounding box center [677, 165] width 9 height 9
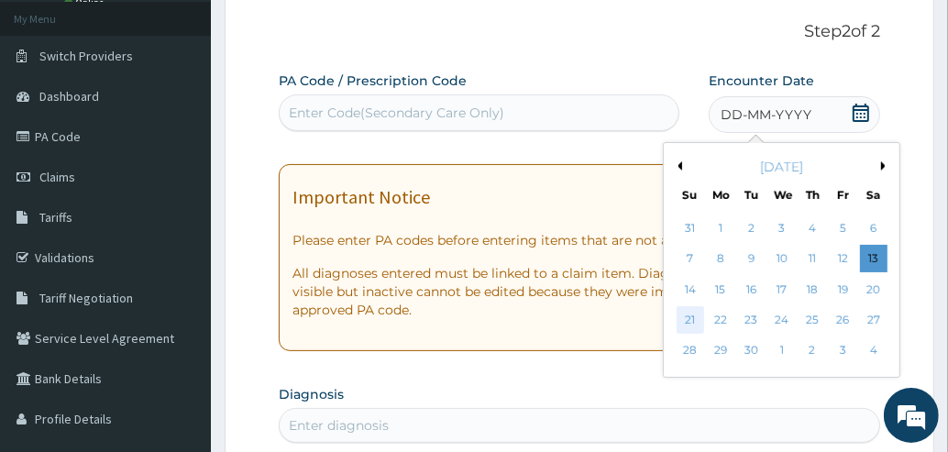
click at [698, 315] on div "21" at bounding box center [689, 319] width 27 height 27
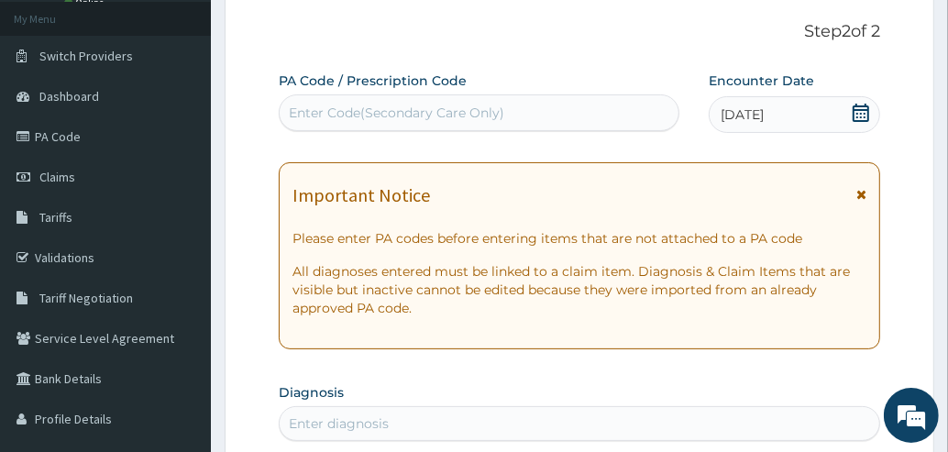
click at [863, 192] on icon at bounding box center [861, 194] width 10 height 13
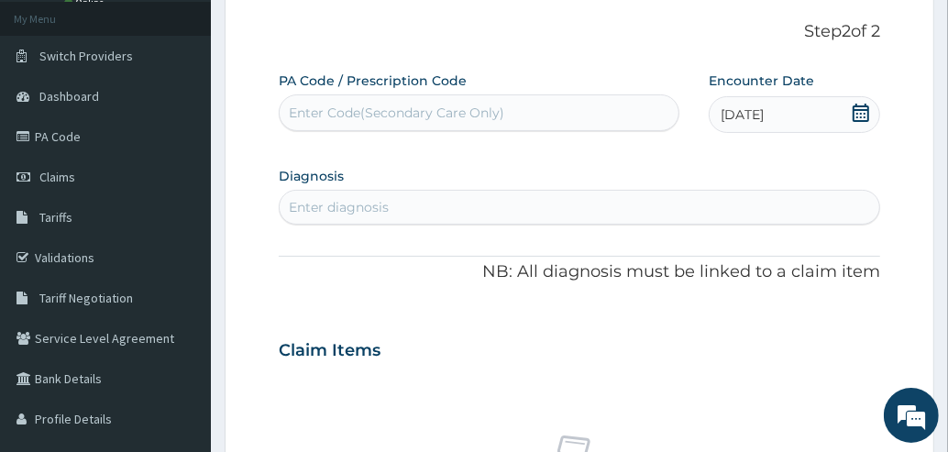
click at [808, 203] on div "Enter diagnosis" at bounding box center [579, 206] width 599 height 29
type input "peptic"
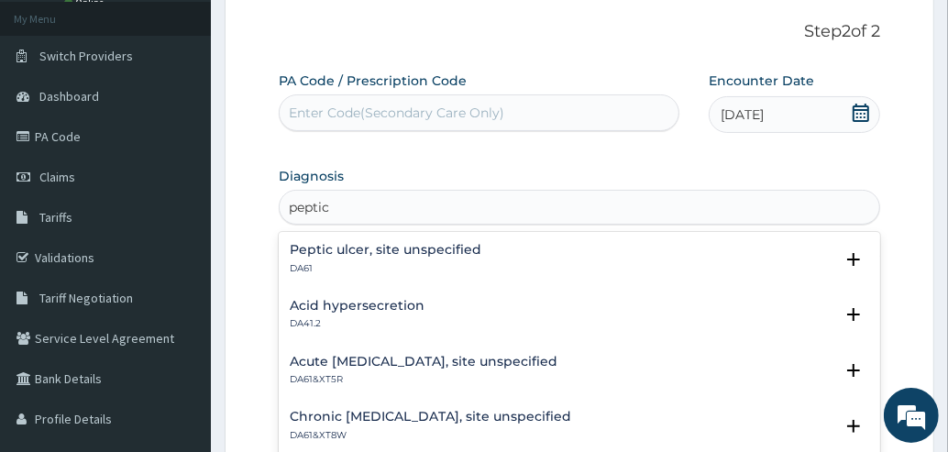
click at [434, 249] on h4 "Peptic ulcer, site unspecified" at bounding box center [386, 250] width 192 height 14
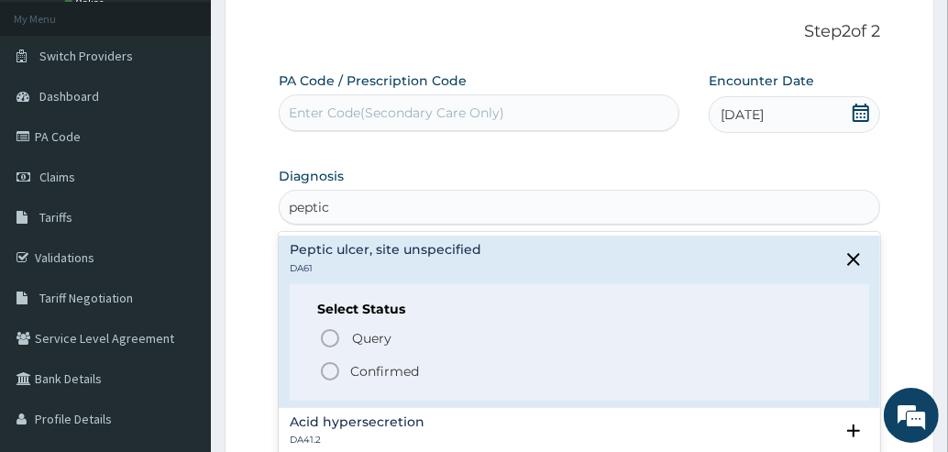
click at [329, 371] on icon "status option filled" at bounding box center [330, 371] width 22 height 22
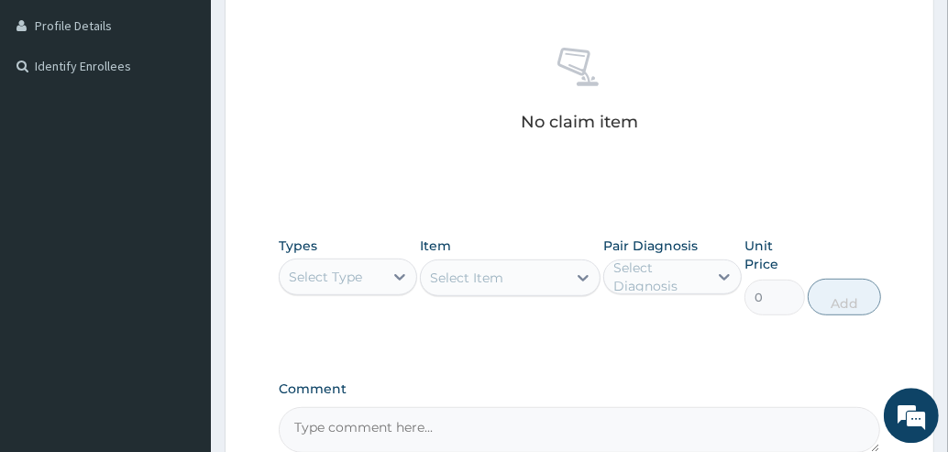
scroll to position [499, 0]
click at [379, 276] on div "Select Type" at bounding box center [332, 274] width 104 height 29
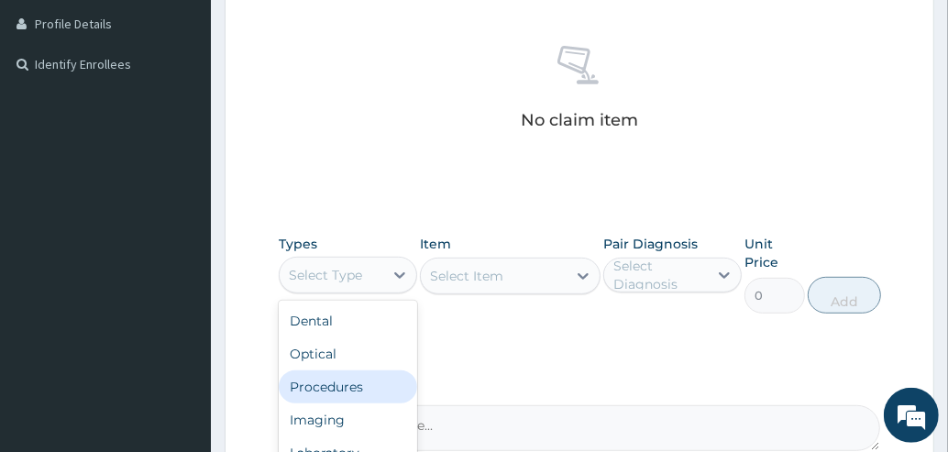
click at [324, 389] on div "Procedures" at bounding box center [348, 386] width 138 height 33
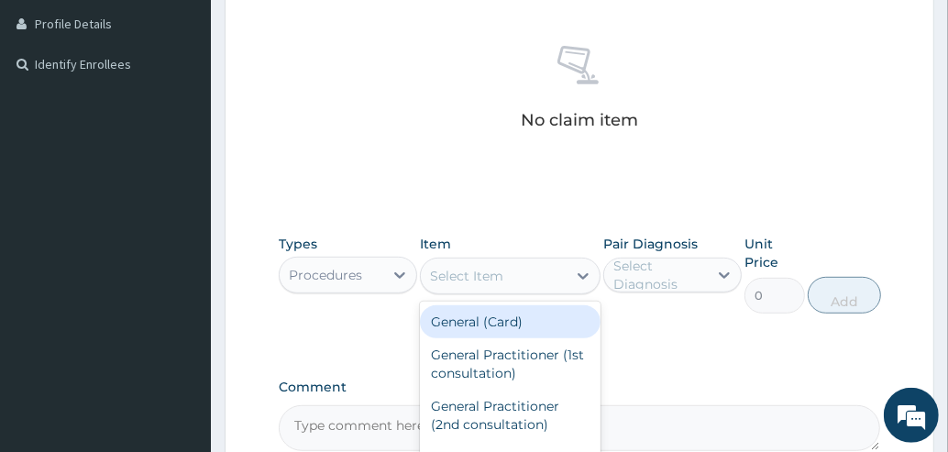
click at [511, 273] on div "Select Item" at bounding box center [494, 275] width 146 height 29
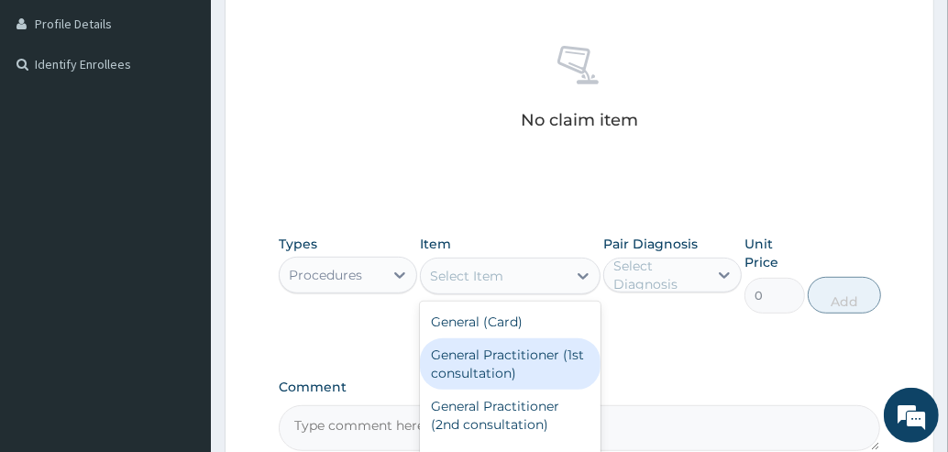
click at [480, 360] on div "General Practitioner (1st consultation)" at bounding box center [510, 363] width 181 height 51
type input "1500"
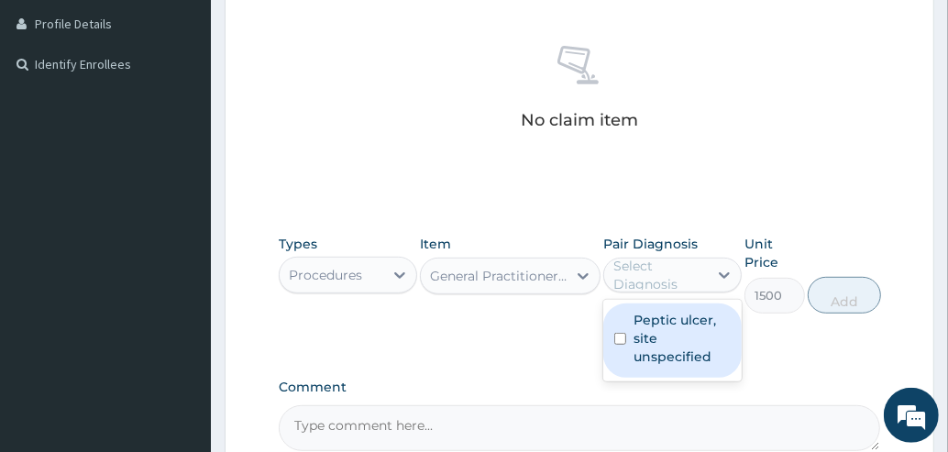
click at [661, 280] on div "Select Diagnosis" at bounding box center [659, 275] width 93 height 37
click at [624, 340] on input "checkbox" at bounding box center [620, 339] width 12 height 12
checkbox input "true"
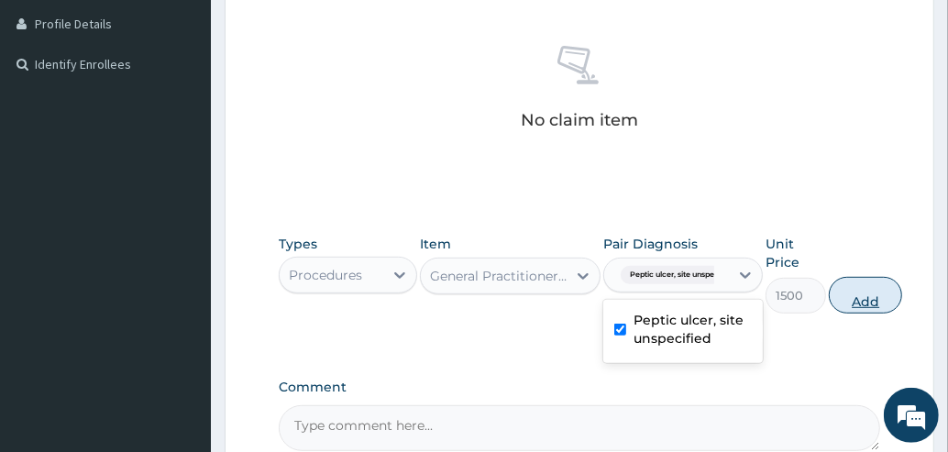
click at [864, 302] on button "Add" at bounding box center [865, 295] width 73 height 37
type input "0"
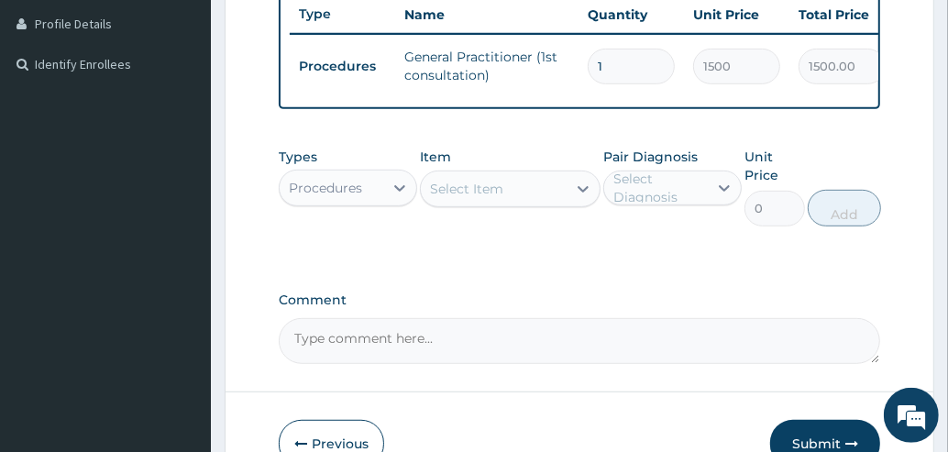
click at [378, 201] on div "Procedures" at bounding box center [332, 187] width 104 height 29
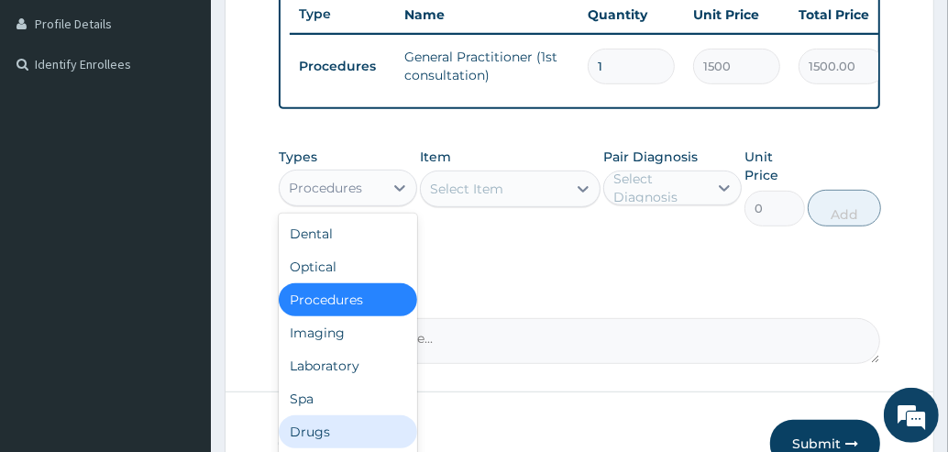
click at [308, 435] on div "Drugs" at bounding box center [348, 431] width 138 height 33
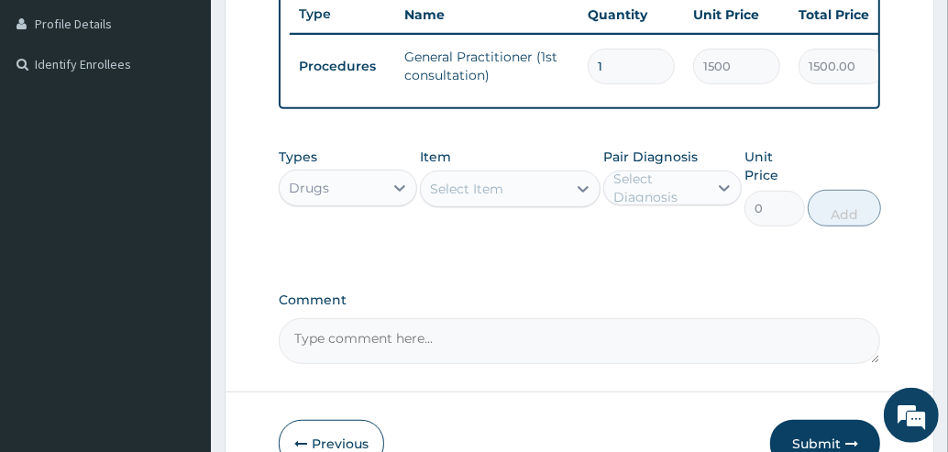
click at [488, 195] on div "Select Item" at bounding box center [466, 189] width 73 height 18
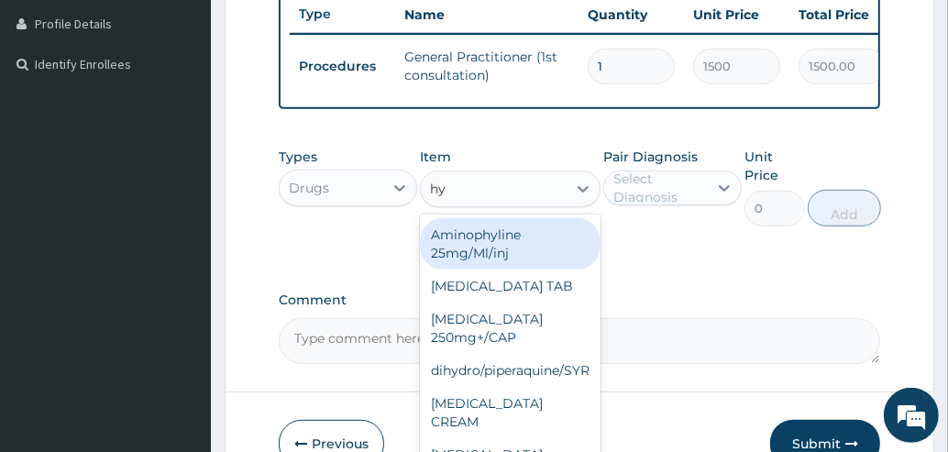
type input "h"
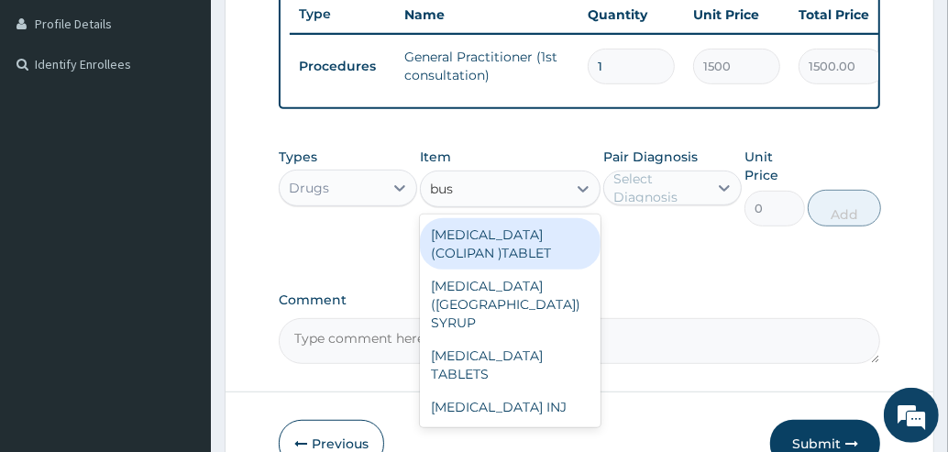
type input "busc"
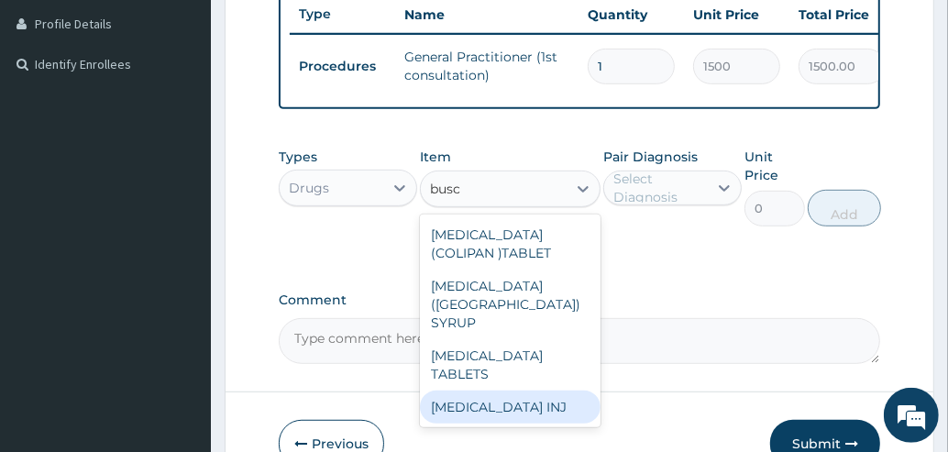
click at [509, 390] on div "[MEDICAL_DATA] INJ" at bounding box center [510, 406] width 181 height 33
type input "49.88"
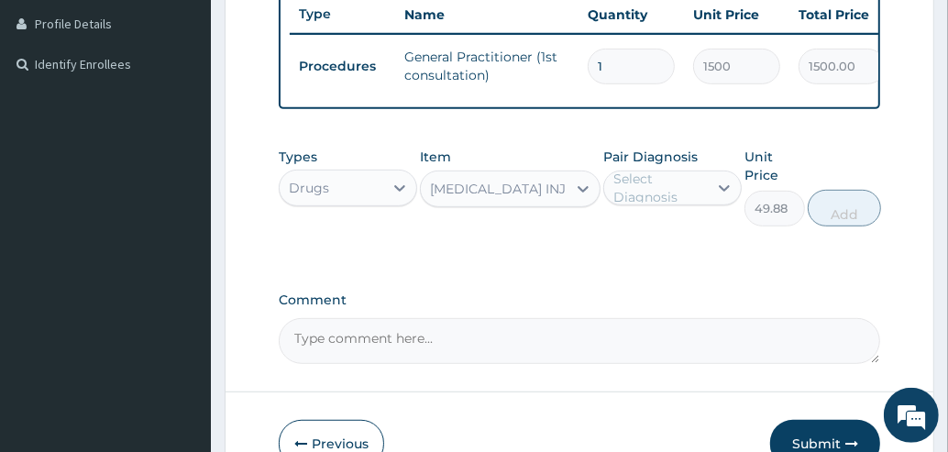
click at [646, 203] on div "Select Diagnosis" at bounding box center [659, 188] width 93 height 37
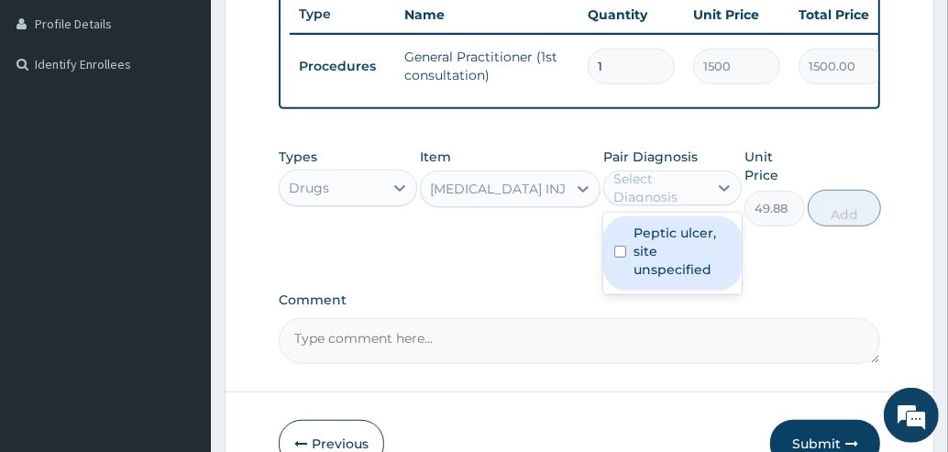
click at [646, 264] on label "Peptic ulcer, site unspecified" at bounding box center [681, 251] width 97 height 55
checkbox input "true"
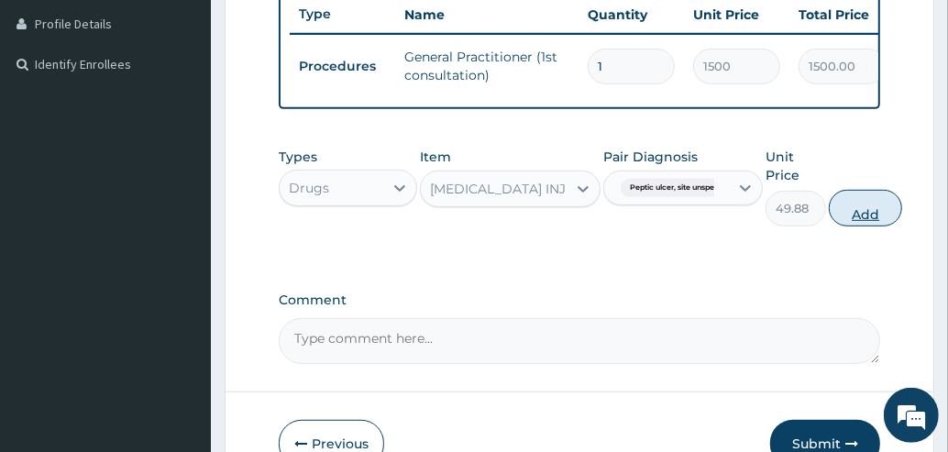
click at [857, 225] on button "Add" at bounding box center [865, 208] width 73 height 37
type input "0"
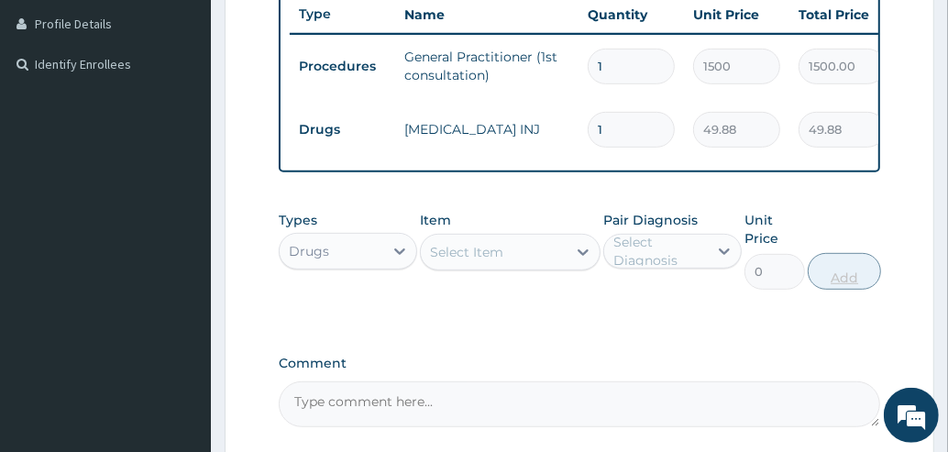
type input "0.00"
type input "2"
type input "99.76"
type input "2"
click at [535, 267] on div "Select Item" at bounding box center [494, 251] width 146 height 29
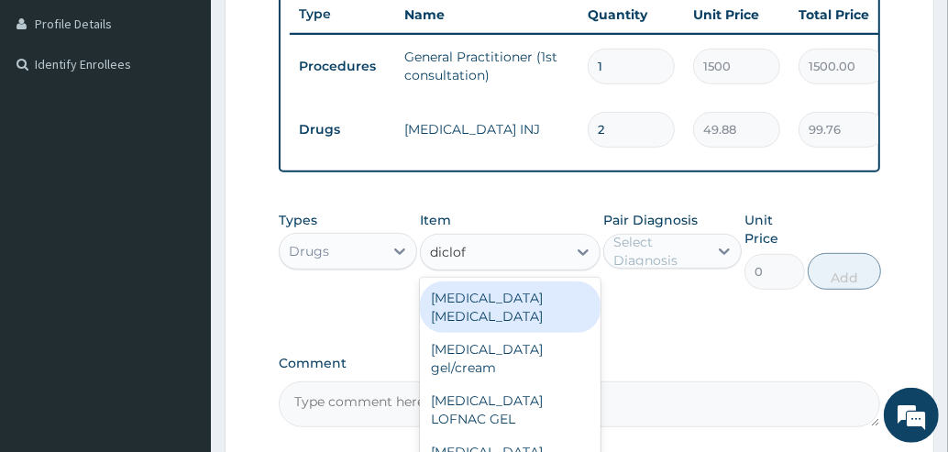
type input "diclofe"
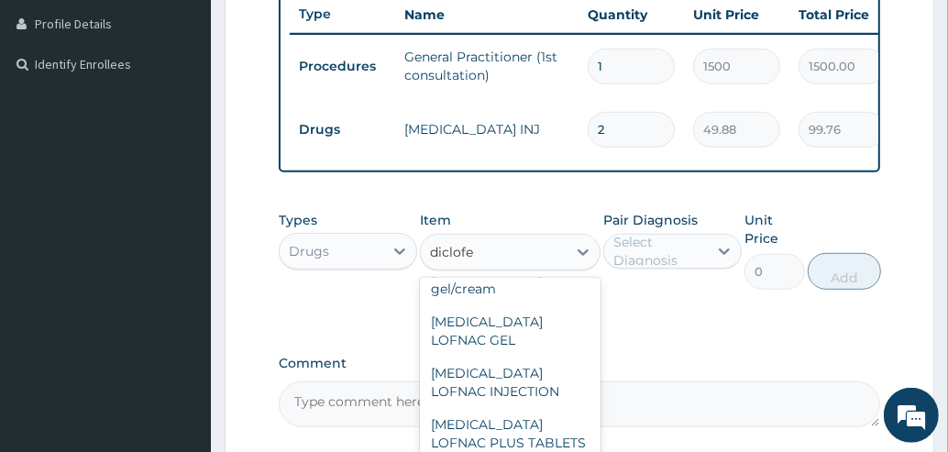
scroll to position [85, 0]
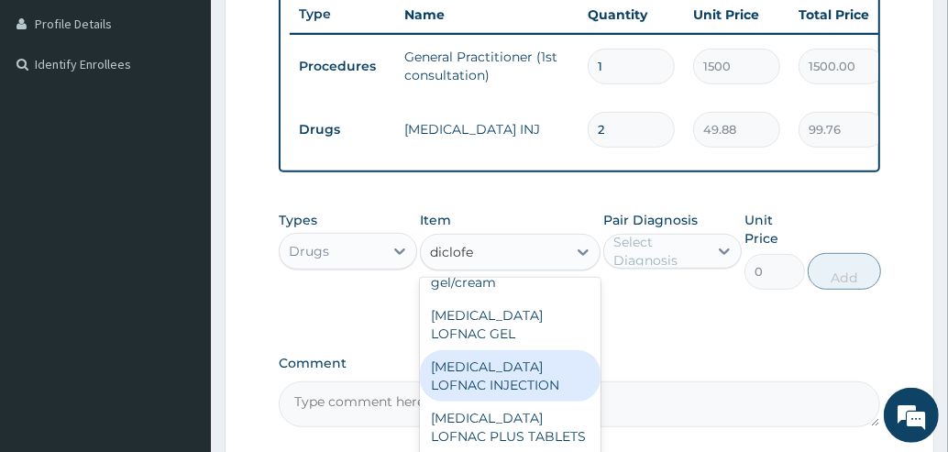
click at [511, 367] on div "[MEDICAL_DATA] LOFNAC INJECTION" at bounding box center [510, 375] width 181 height 51
type input "52.5"
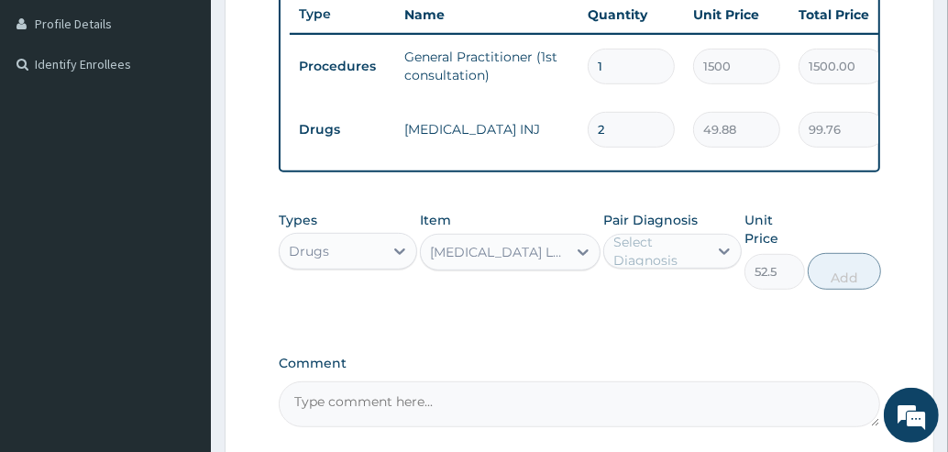
click at [655, 252] on div "Select Diagnosis" at bounding box center [659, 251] width 93 height 37
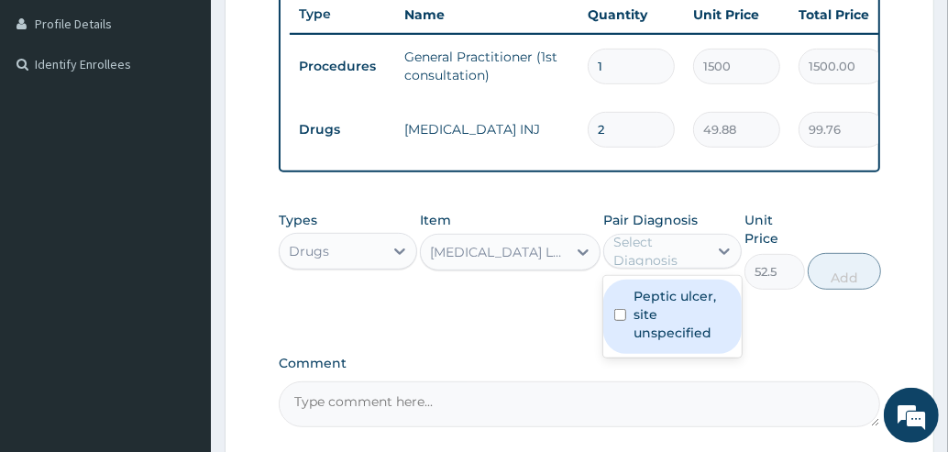
click at [628, 324] on div "Peptic ulcer, site unspecified" at bounding box center [672, 317] width 138 height 74
checkbox input "true"
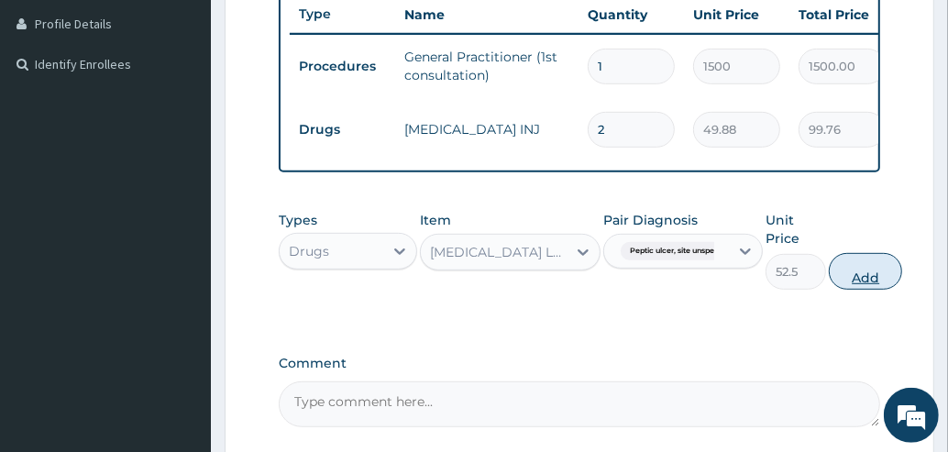
click at [857, 281] on button "Add" at bounding box center [865, 271] width 73 height 37
type input "0"
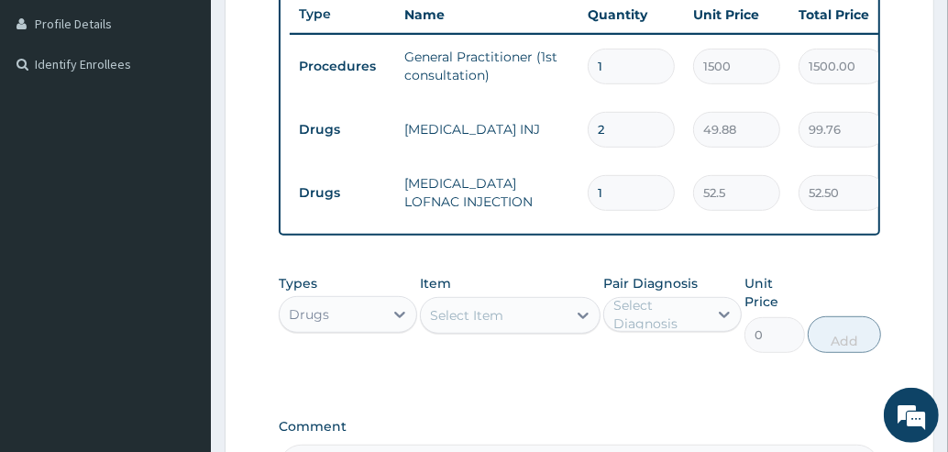
click at [505, 324] on div "Select Item" at bounding box center [494, 315] width 146 height 29
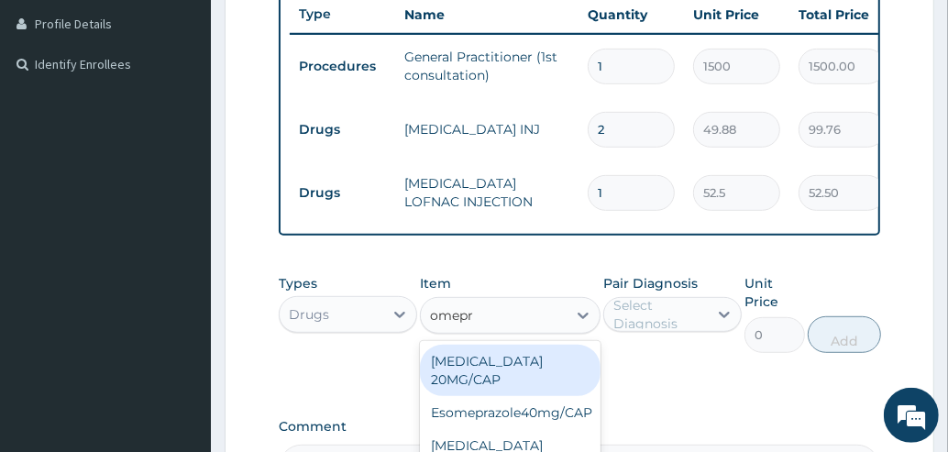
type input "omepra"
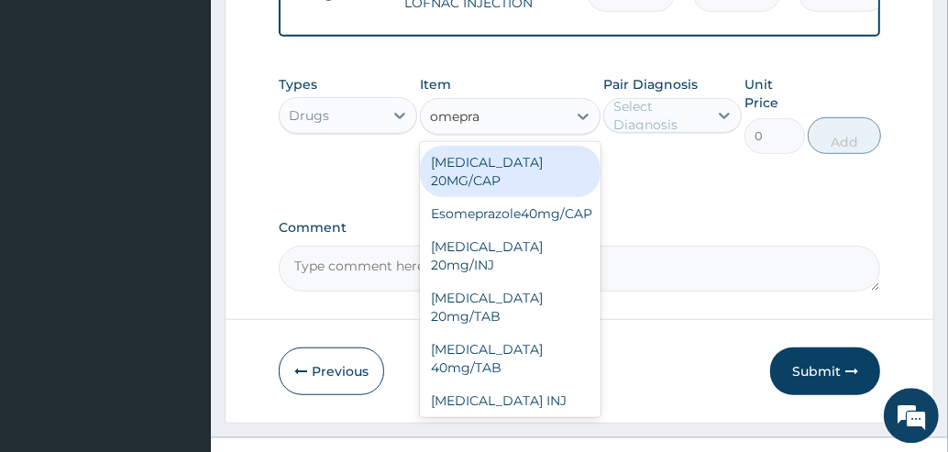
scroll to position [738, 0]
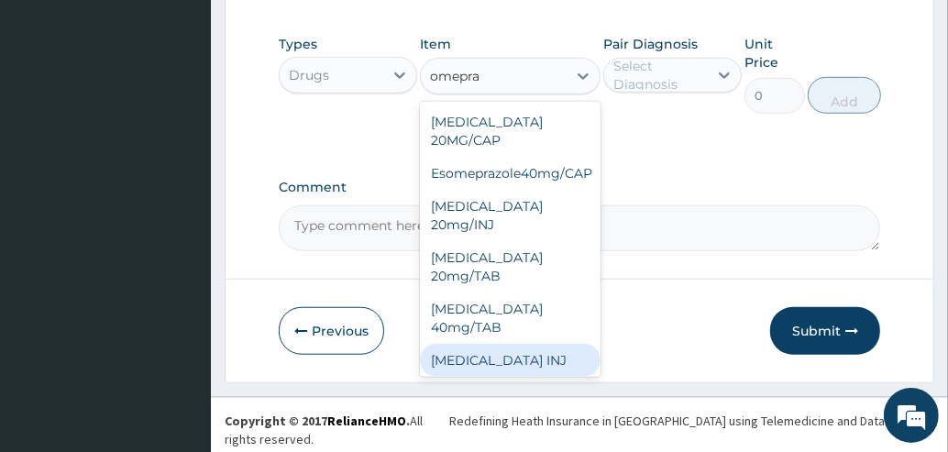
click at [517, 366] on div "[MEDICAL_DATA] INJ" at bounding box center [510, 360] width 181 height 33
type input "322.88"
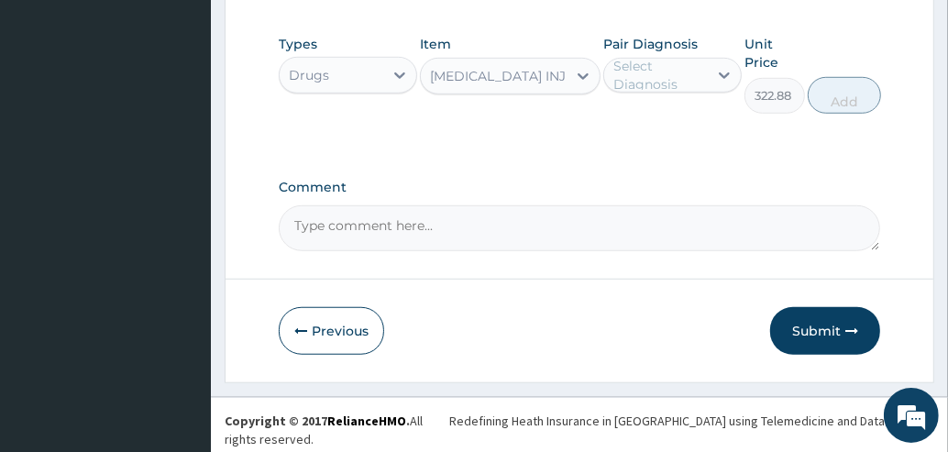
click at [667, 89] on div "Select Diagnosis" at bounding box center [659, 75] width 93 height 37
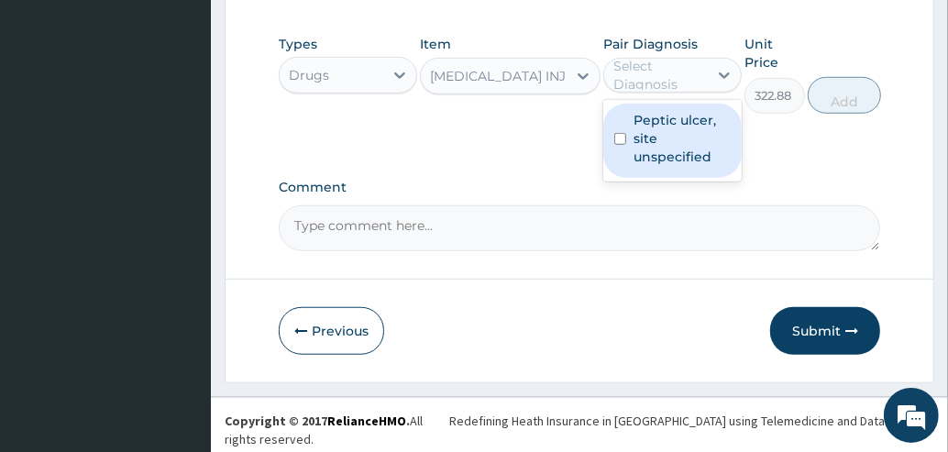
click at [676, 146] on label "Peptic ulcer, site unspecified" at bounding box center [681, 138] width 97 height 55
checkbox input "true"
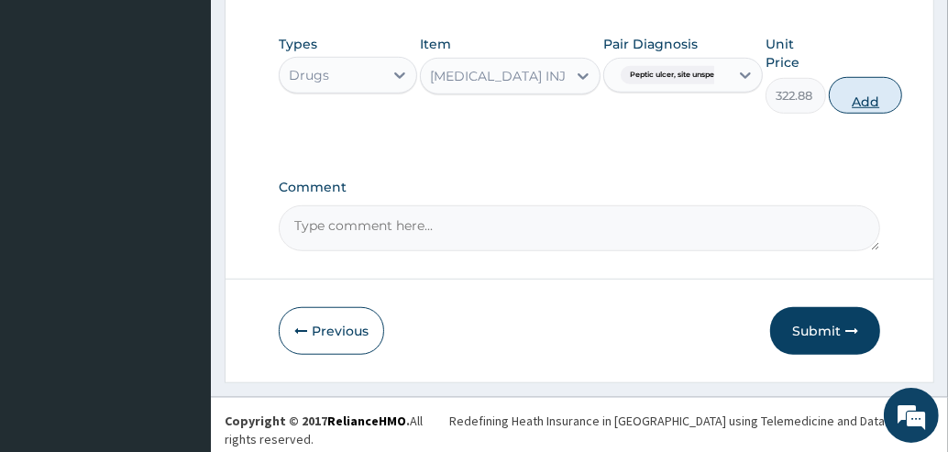
click at [863, 101] on button "Add" at bounding box center [865, 95] width 73 height 37
type input "0"
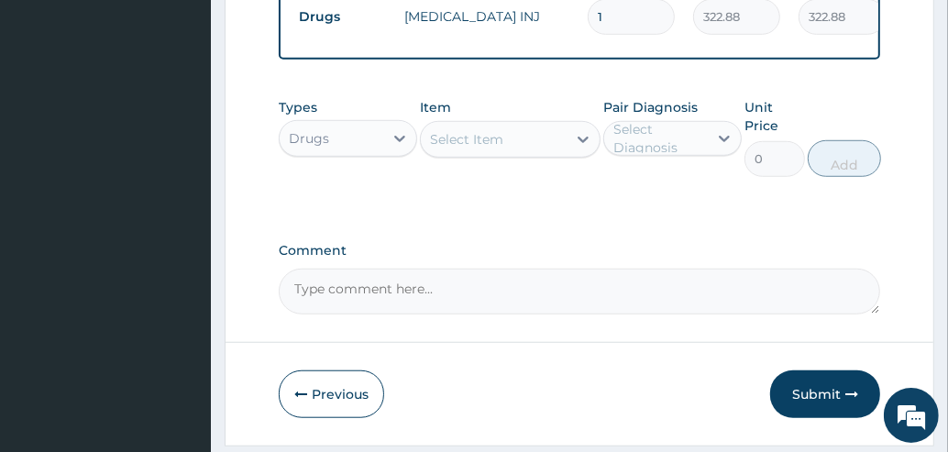
click at [529, 143] on div "Select Item" at bounding box center [494, 139] width 146 height 29
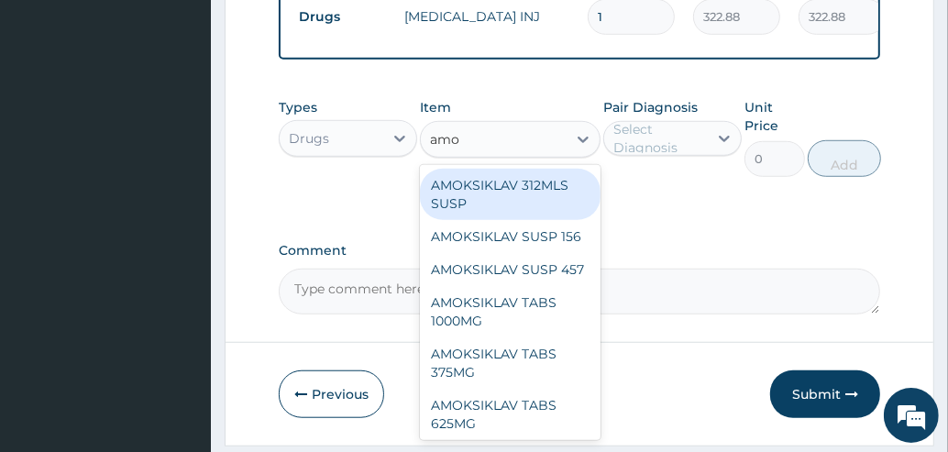
type input "amox"
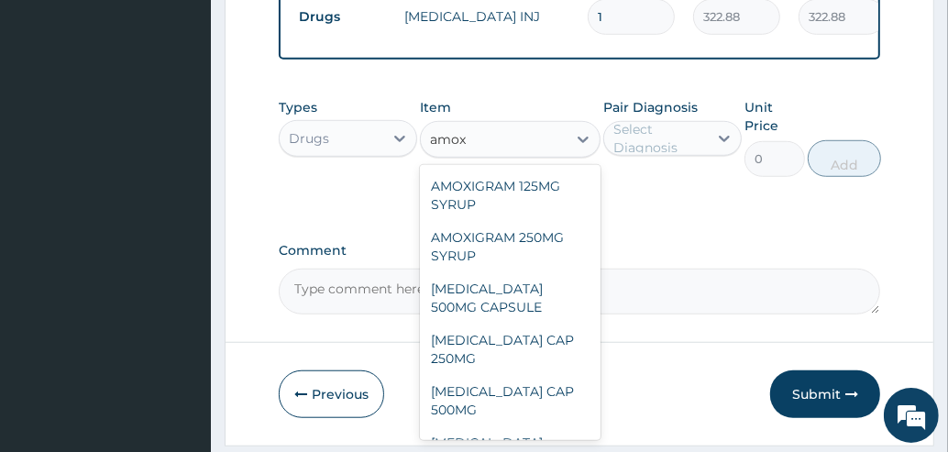
scroll to position [240, 0]
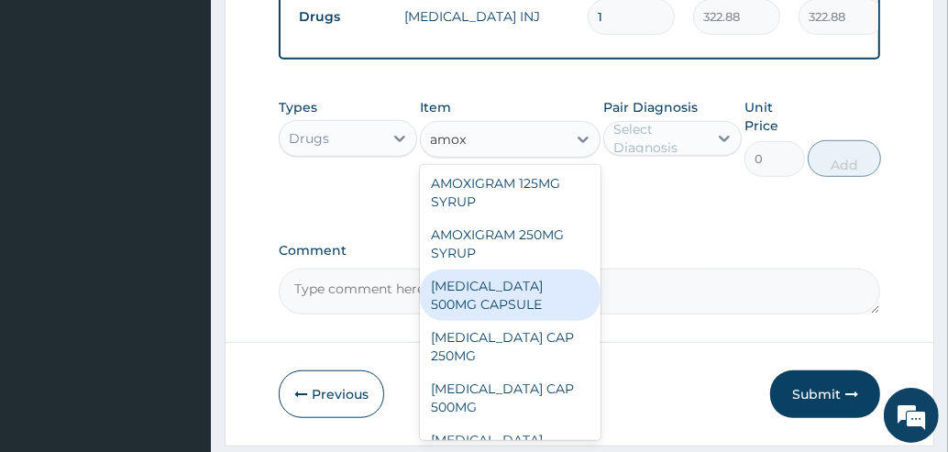
click at [496, 321] on div "[MEDICAL_DATA] 500MG CAPSULE" at bounding box center [510, 294] width 181 height 51
type input "63"
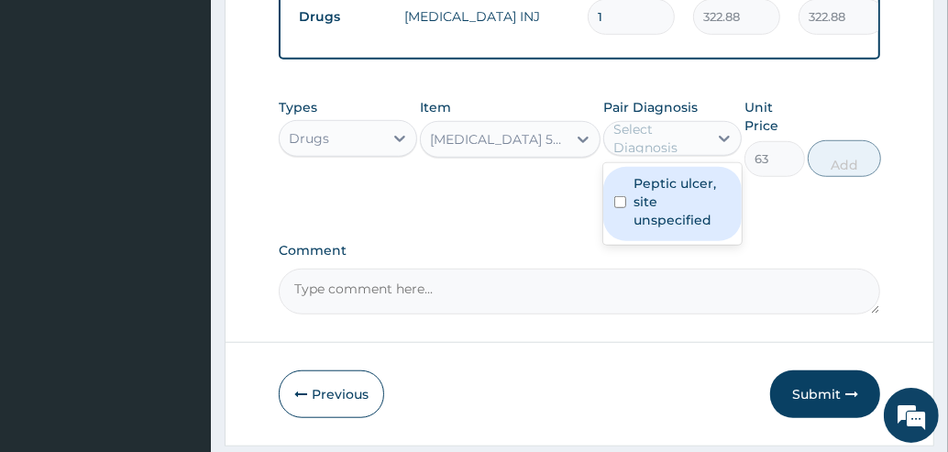
click at [668, 152] on div "Select Diagnosis" at bounding box center [659, 138] width 93 height 37
click at [658, 209] on label "Peptic ulcer, site unspecified" at bounding box center [681, 201] width 97 height 55
checkbox input "true"
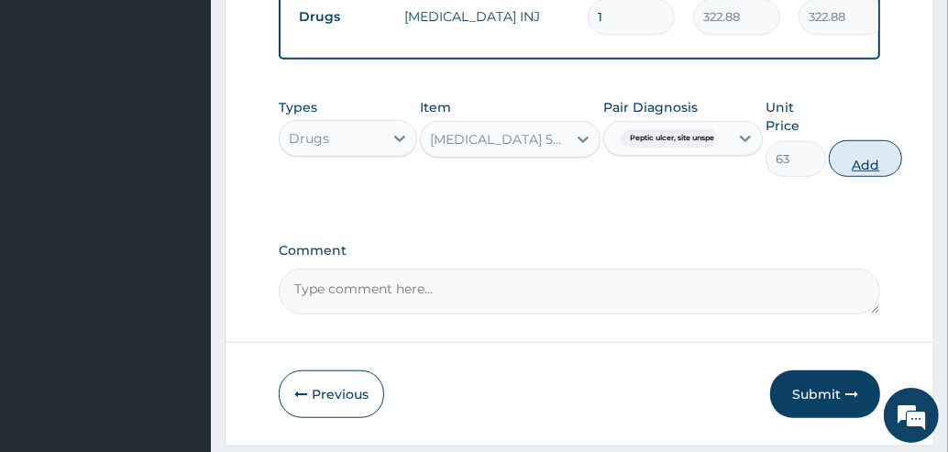
click at [863, 168] on button "Add" at bounding box center [865, 158] width 73 height 37
type input "0"
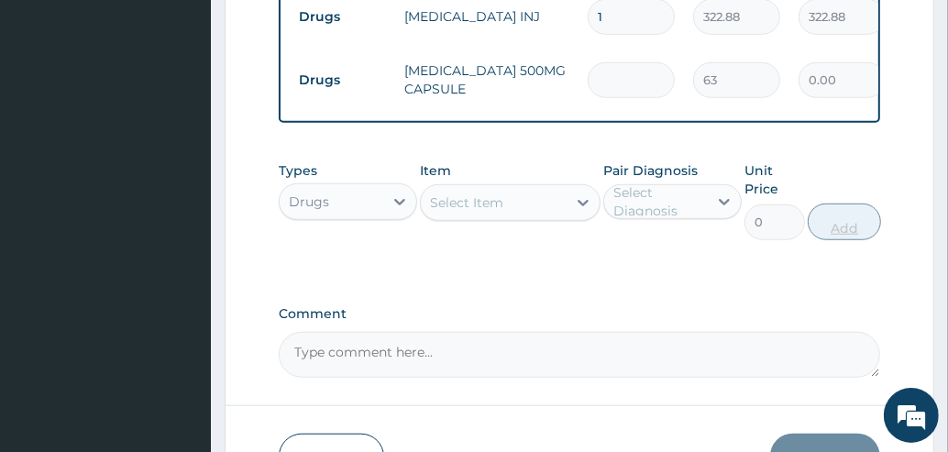
type input "0.00"
type input "9"
type input "567.00"
type input "9"
click at [522, 212] on div "Select Item" at bounding box center [494, 202] width 146 height 29
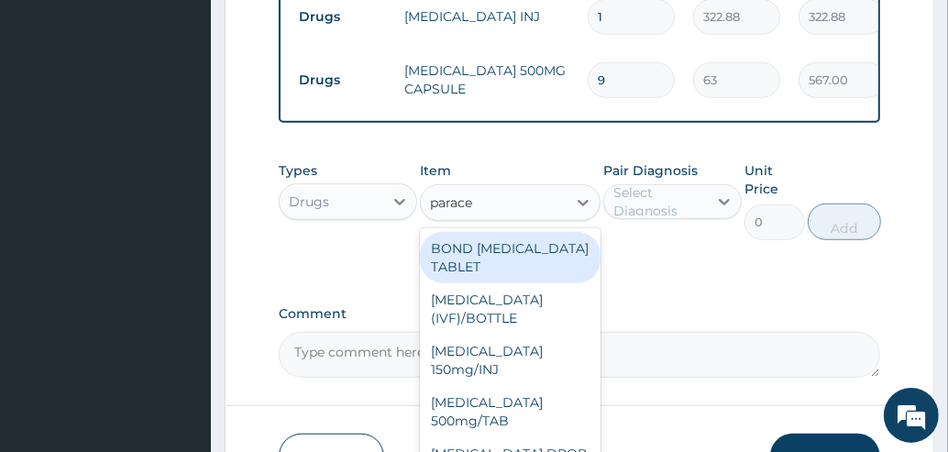
type input "paracet"
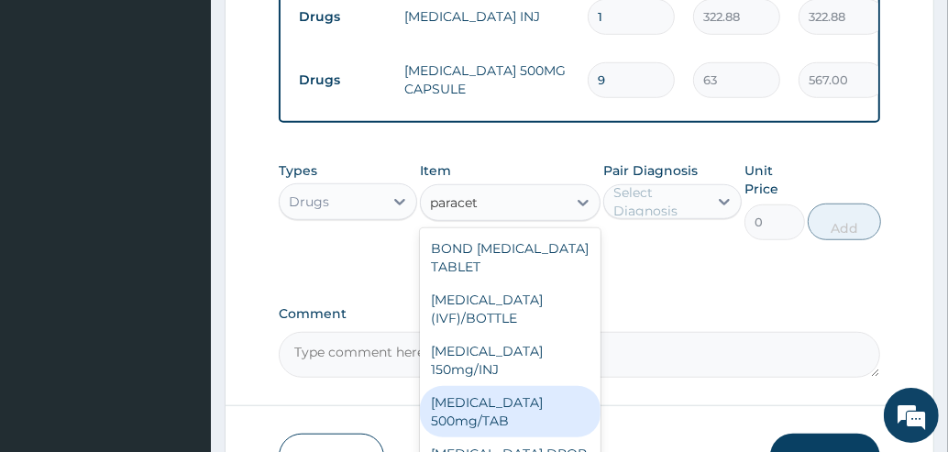
click at [491, 416] on div "[MEDICAL_DATA] 500mg/TAB" at bounding box center [510, 411] width 181 height 51
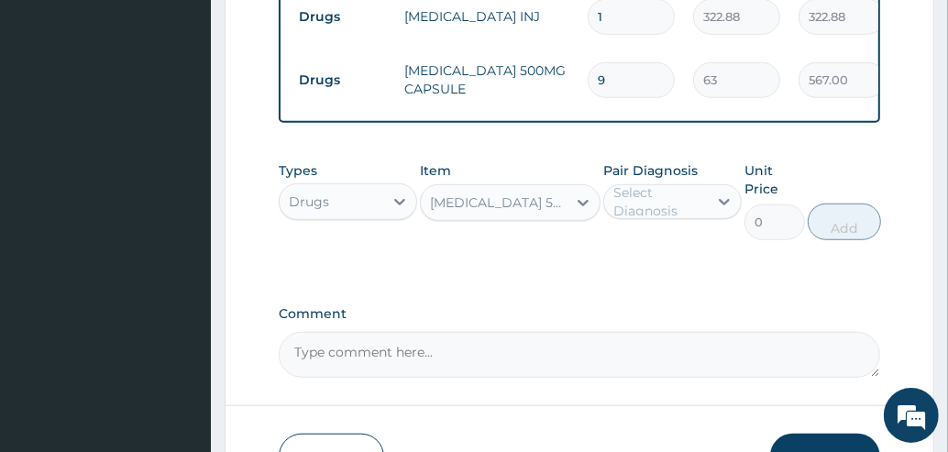
type input "5.25"
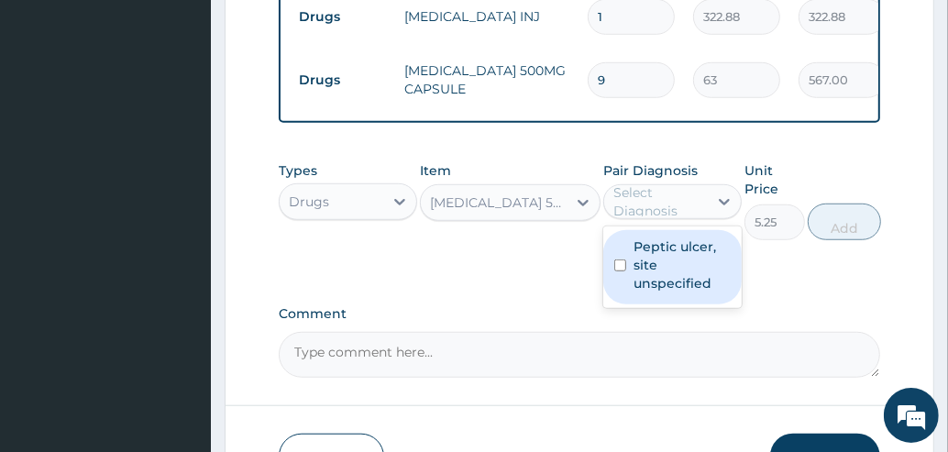
click at [660, 218] on div "Select Diagnosis" at bounding box center [659, 201] width 93 height 37
click at [650, 278] on label "Peptic ulcer, site unspecified" at bounding box center [681, 264] width 97 height 55
checkbox input "true"
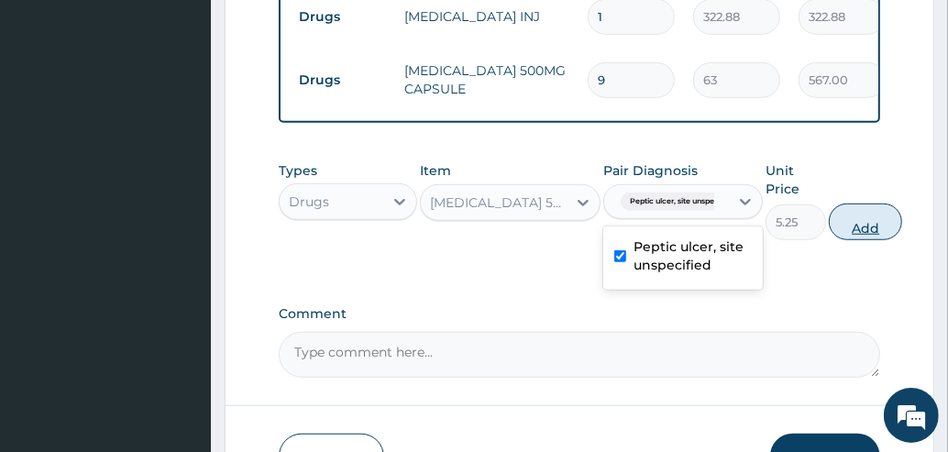
click at [857, 234] on button "Add" at bounding box center [865, 221] width 73 height 37
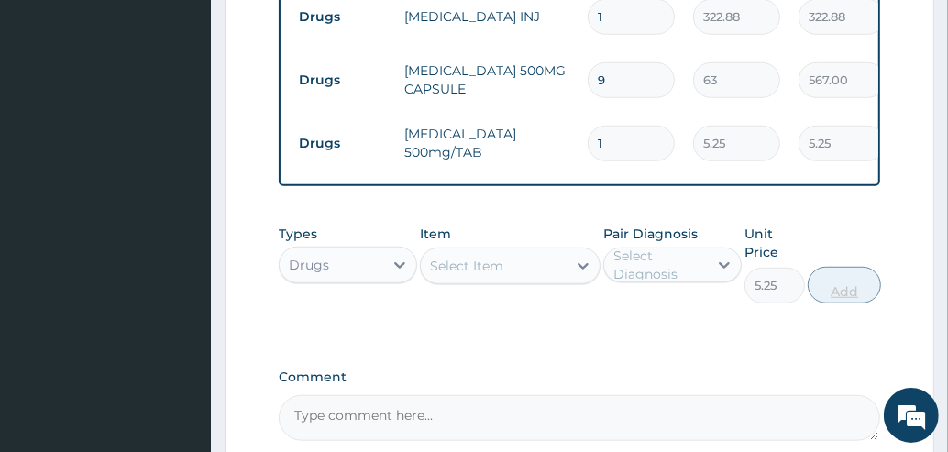
type input "0"
type input "18"
type input "94.50"
type input "18"
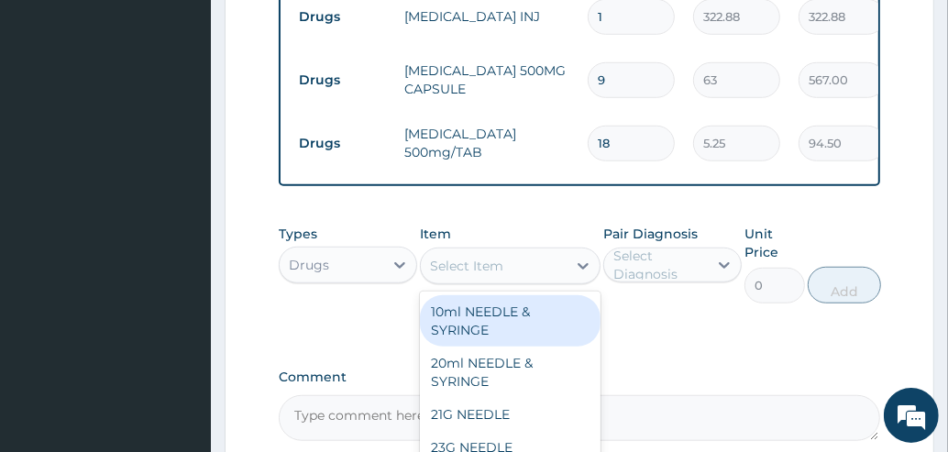
click at [525, 269] on div "Select Item" at bounding box center [494, 265] width 146 height 29
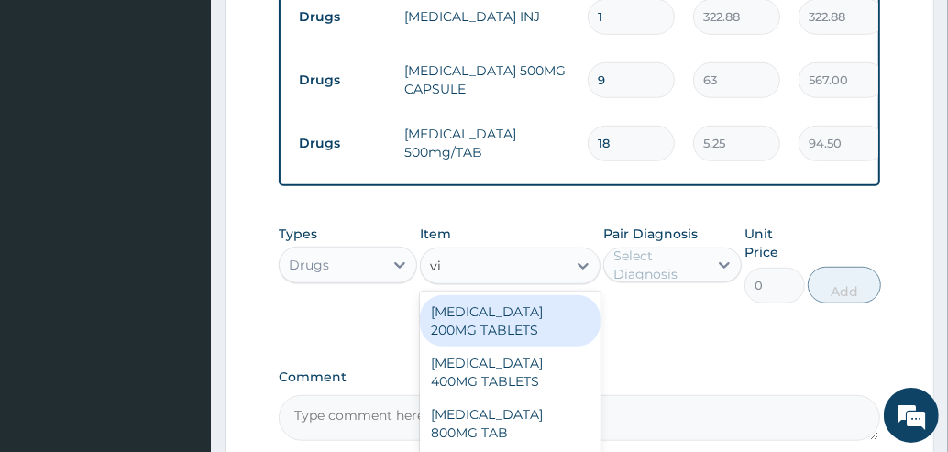
type input "vit"
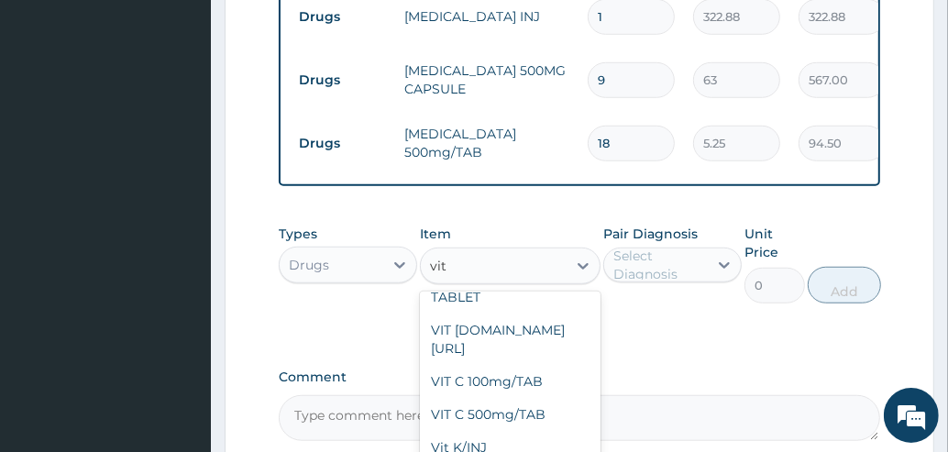
scroll to position [1127, 0]
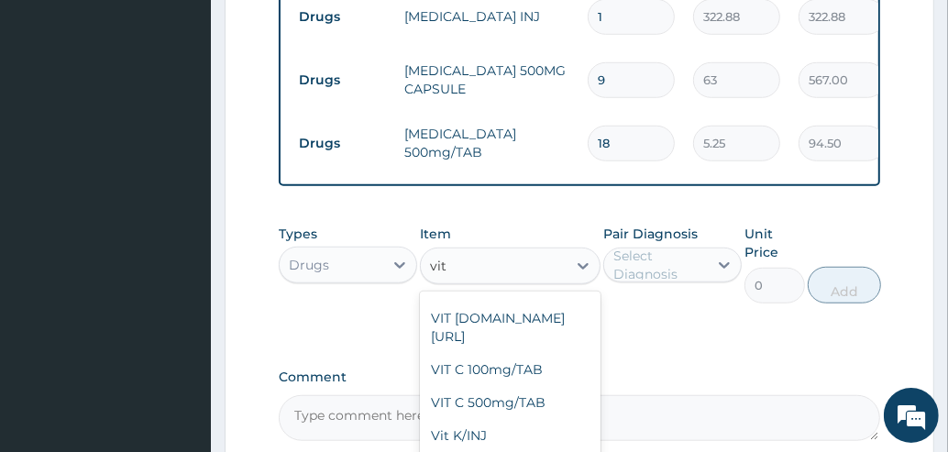
click at [500, 375] on div "VIT C 100mg/TAB" at bounding box center [510, 369] width 181 height 33
type input "4.2"
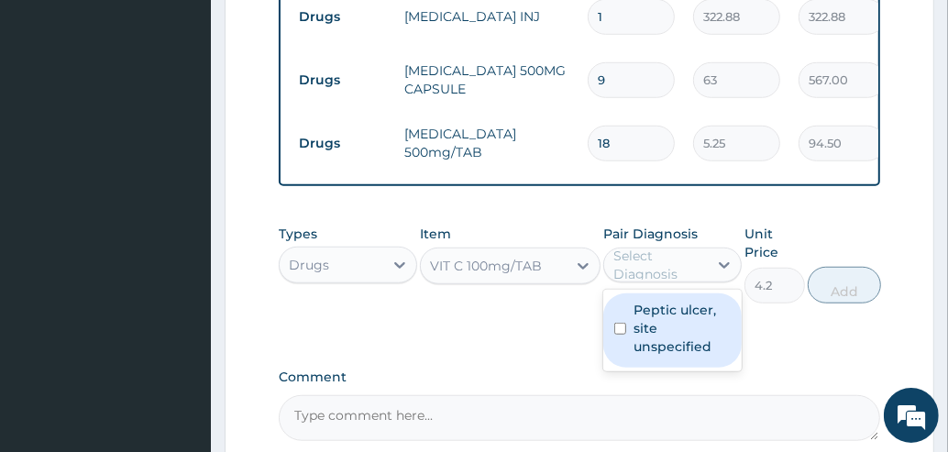
click at [660, 274] on div "Select Diagnosis" at bounding box center [659, 265] width 93 height 37
click at [642, 335] on label "Peptic ulcer, site unspecified" at bounding box center [681, 328] width 97 height 55
checkbox input "true"
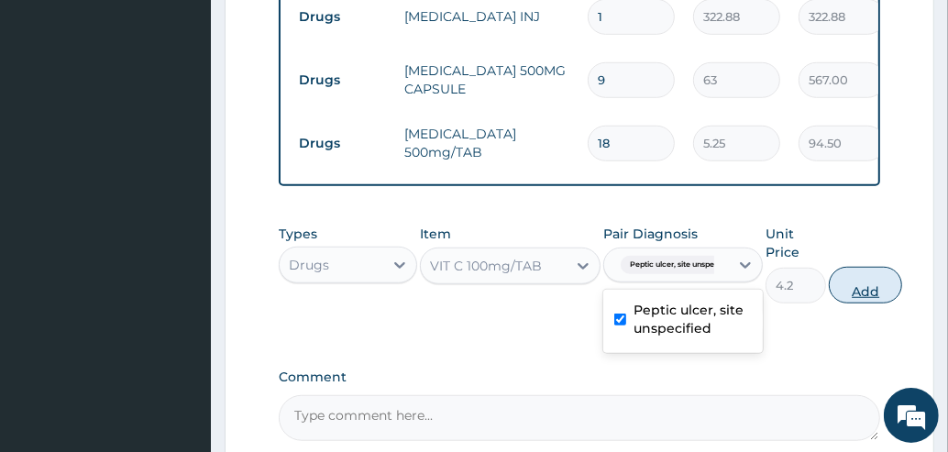
click at [872, 298] on button "Add" at bounding box center [865, 285] width 73 height 37
type input "0"
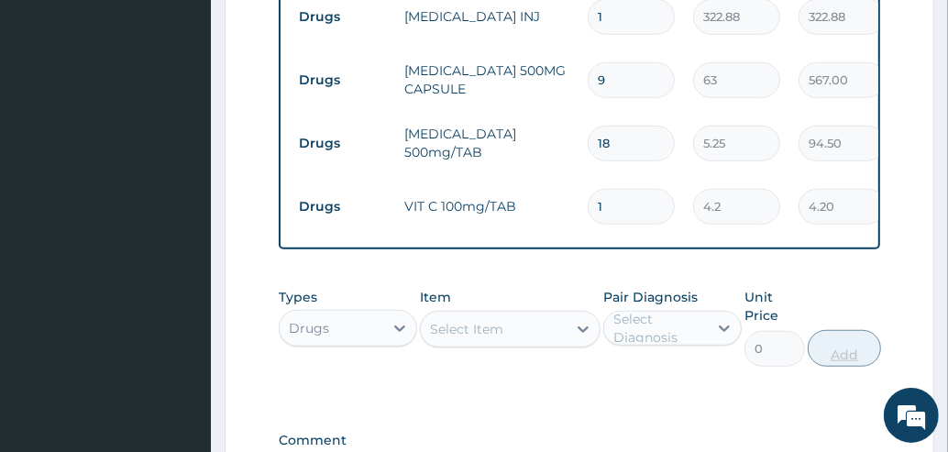
type input "18"
type input "75.60"
type input "18"
click at [513, 339] on div "Select Item" at bounding box center [494, 328] width 146 height 29
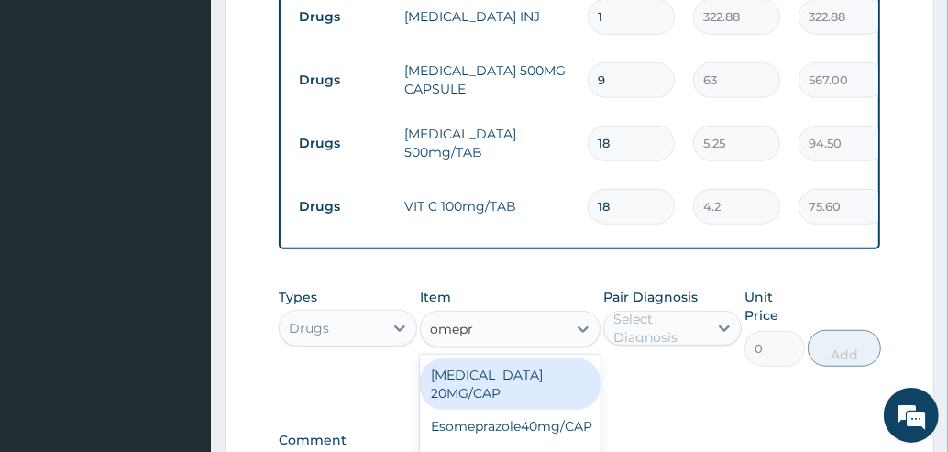
type input "omepra"
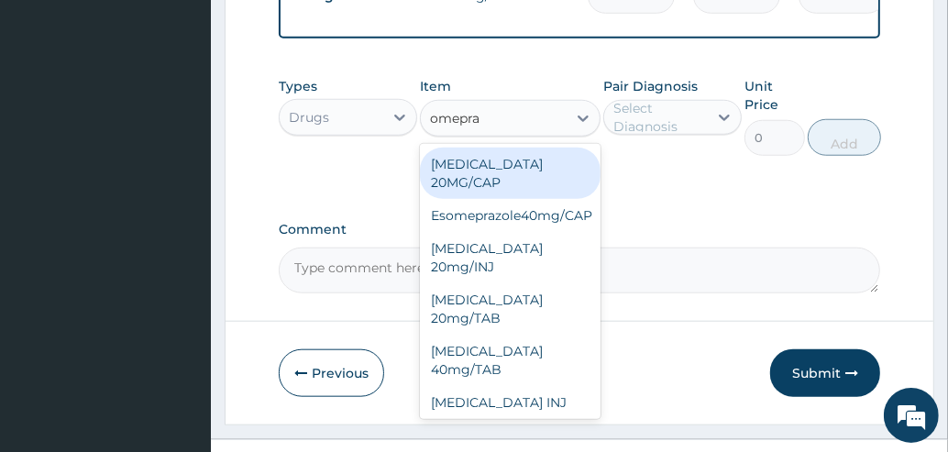
scroll to position [951, 0]
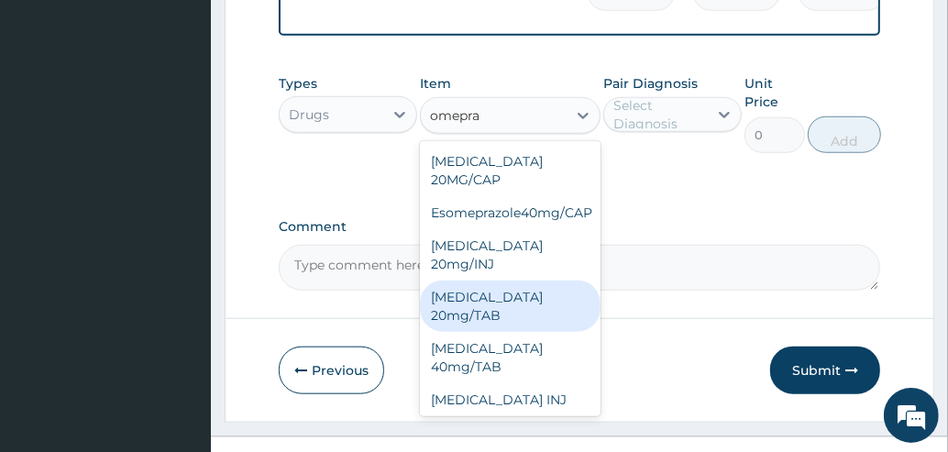
click at [541, 309] on div "[MEDICAL_DATA] 20mg/TAB" at bounding box center [510, 305] width 181 height 51
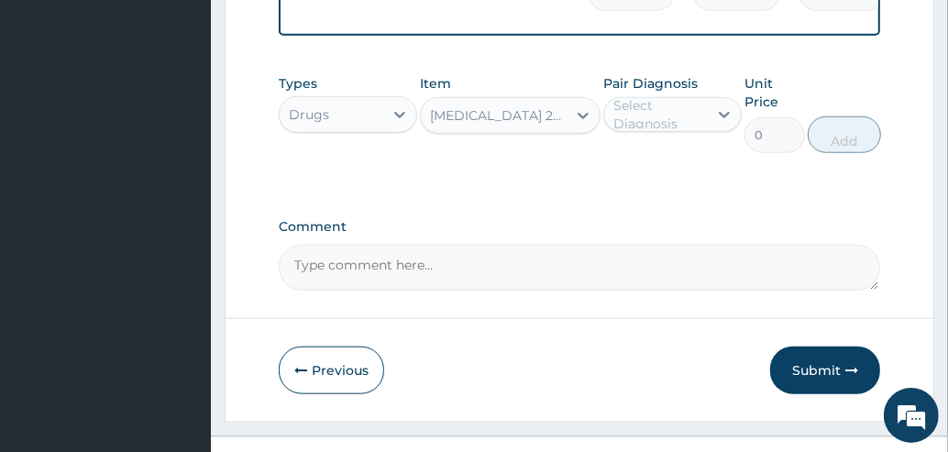
type input "78.75"
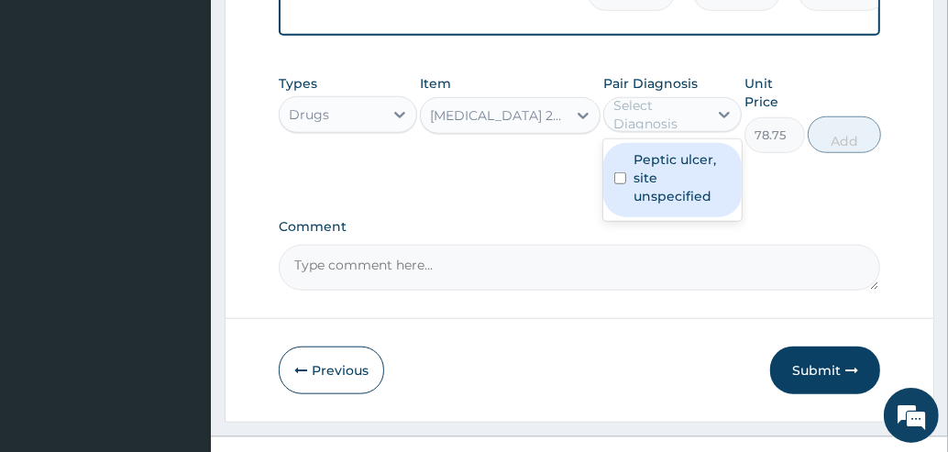
click at [691, 129] on div "Select Diagnosis" at bounding box center [659, 114] width 93 height 37
click at [661, 193] on label "Peptic ulcer, site unspecified" at bounding box center [681, 177] width 97 height 55
checkbox input "true"
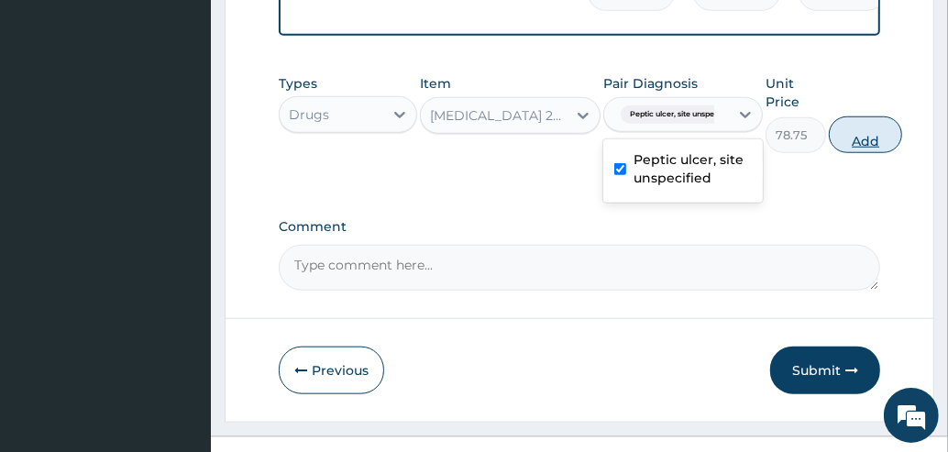
click at [863, 149] on button "Add" at bounding box center [865, 134] width 73 height 37
type input "0"
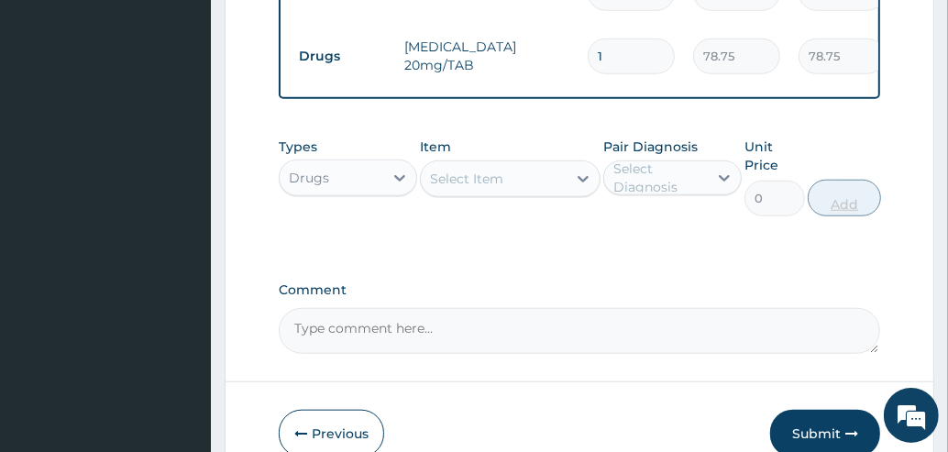
type input "0.00"
type input "6"
type input "472.50"
type input "6"
click at [541, 188] on div "Select Item" at bounding box center [494, 178] width 146 height 29
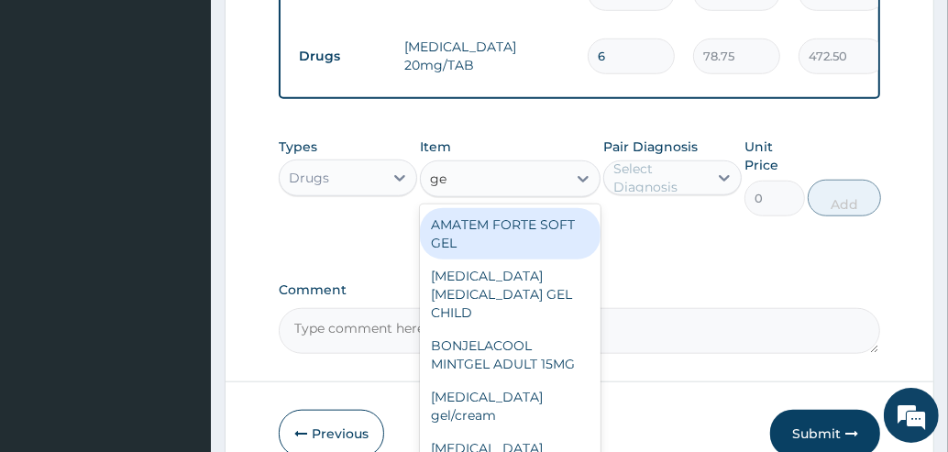
type input "g"
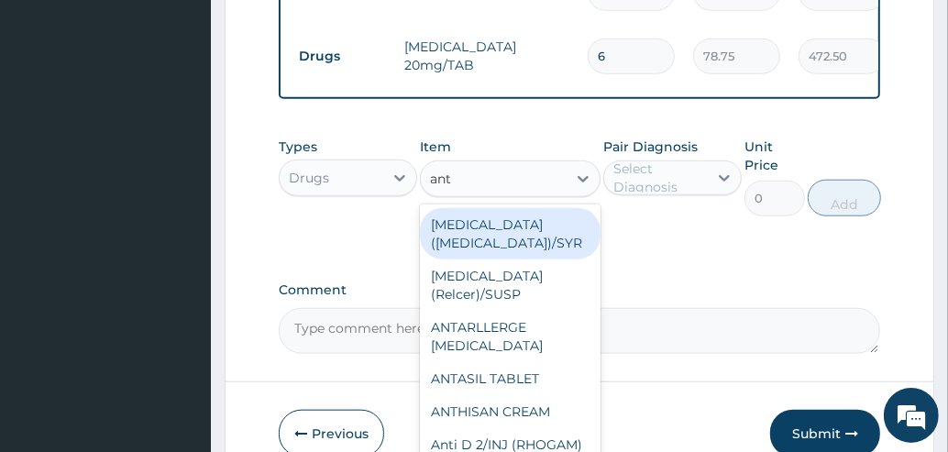
type input "anta"
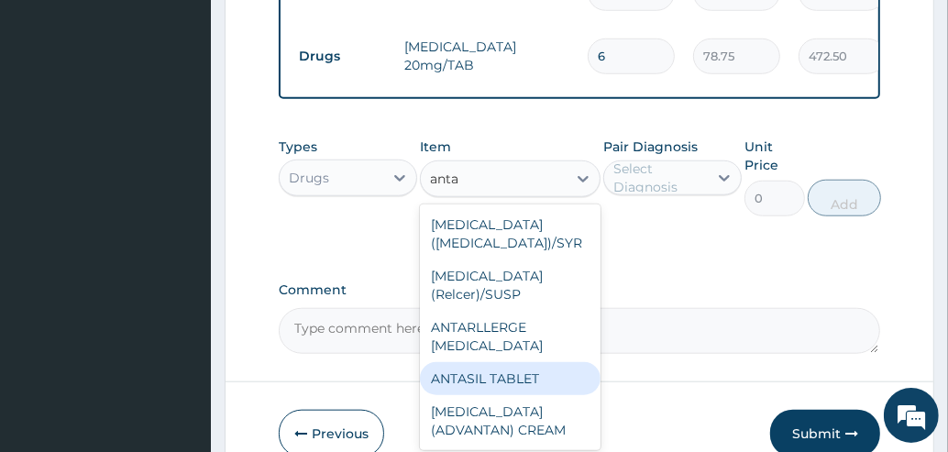
click at [498, 362] on div "ANTASIL TABLET" at bounding box center [510, 378] width 181 height 33
type input "5.25"
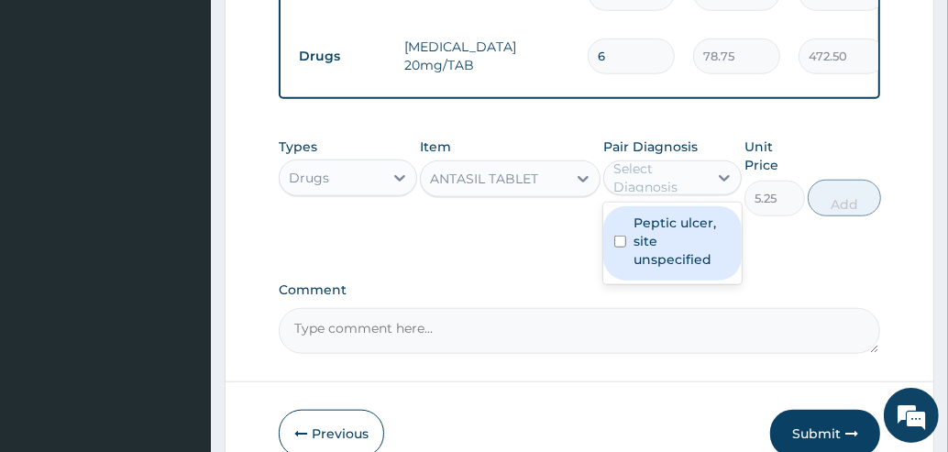
click at [665, 196] on div "Select Diagnosis" at bounding box center [659, 177] width 93 height 37
click at [649, 255] on label "Peptic ulcer, site unspecified" at bounding box center [681, 241] width 97 height 55
checkbox input "true"
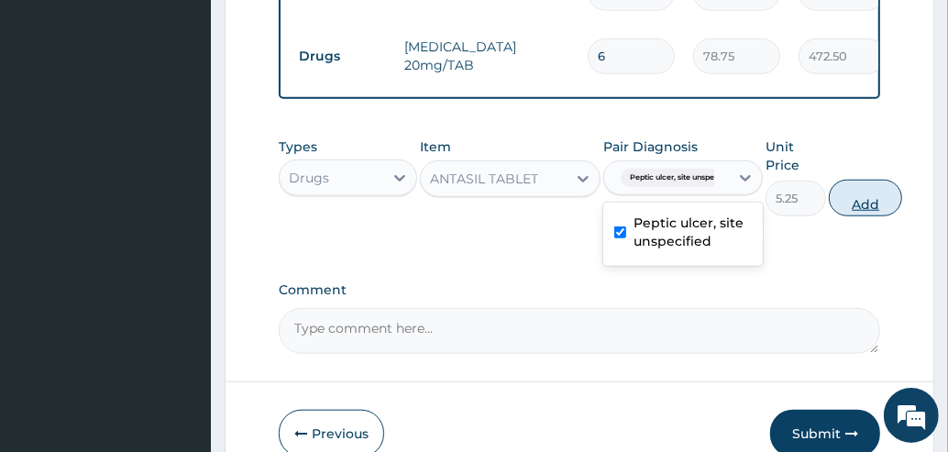
click at [854, 213] on button "Add" at bounding box center [865, 198] width 73 height 37
type input "0"
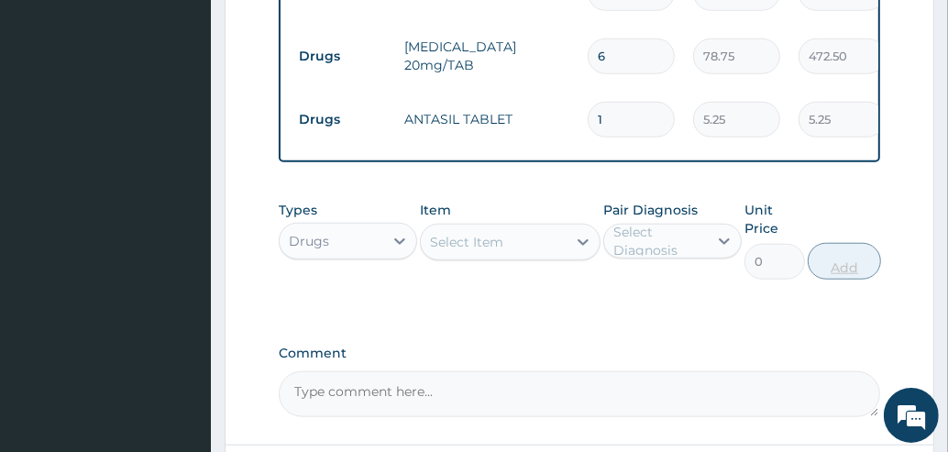
type input "18"
type input "94.50"
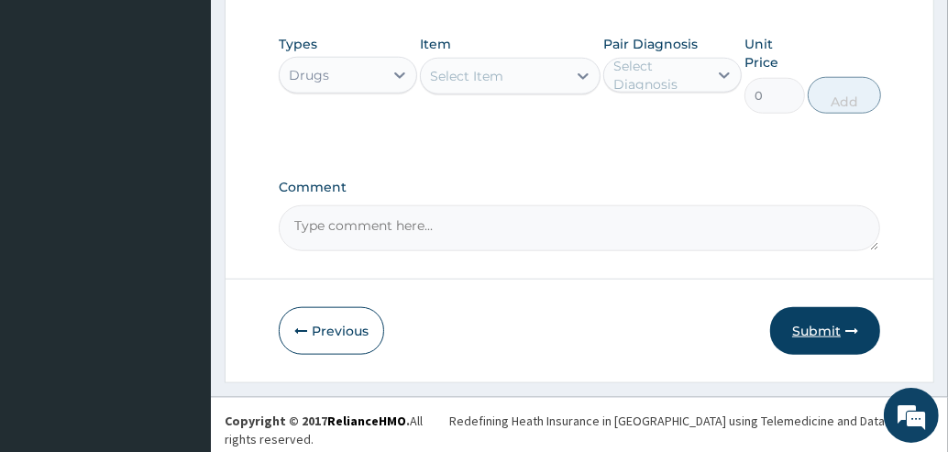
type input "18"
click at [830, 346] on button "Submit" at bounding box center [825, 331] width 110 height 48
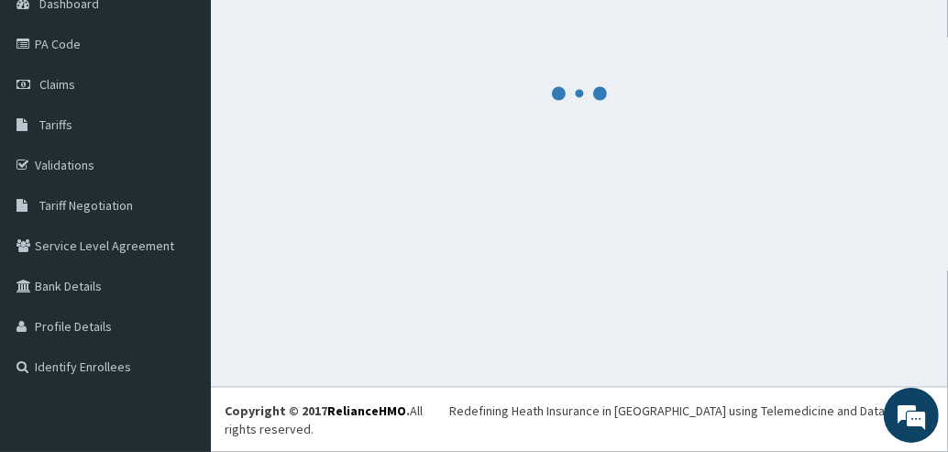
scroll to position [177, 0]
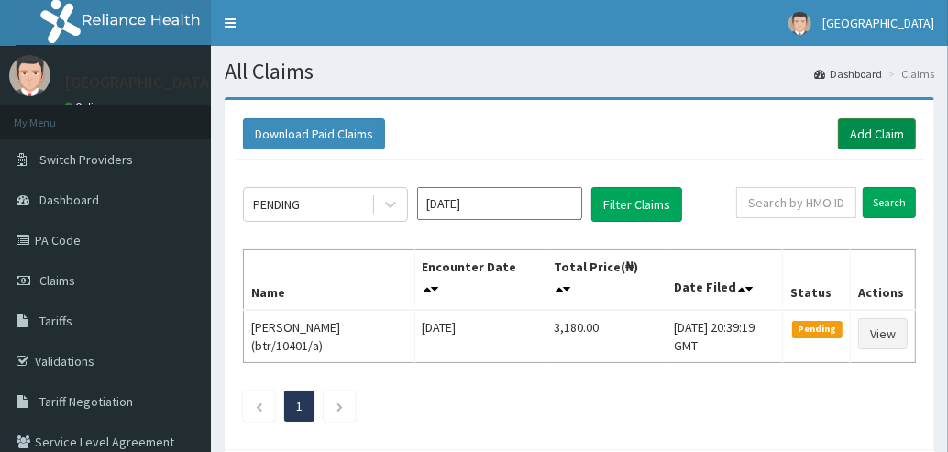
click at [869, 133] on link "Add Claim" at bounding box center [877, 133] width 78 height 31
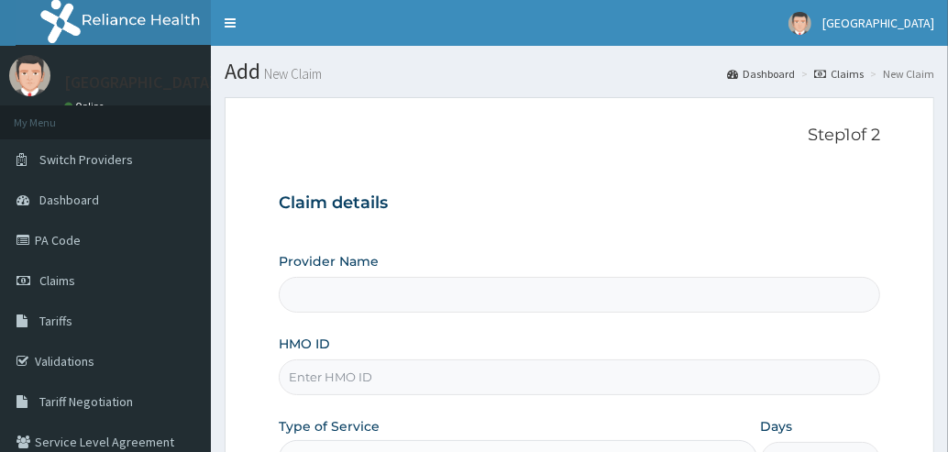
click at [520, 375] on input "HMO ID" at bounding box center [579, 377] width 601 height 36
type input "btr/"
type input "[GEOGRAPHIC_DATA]"
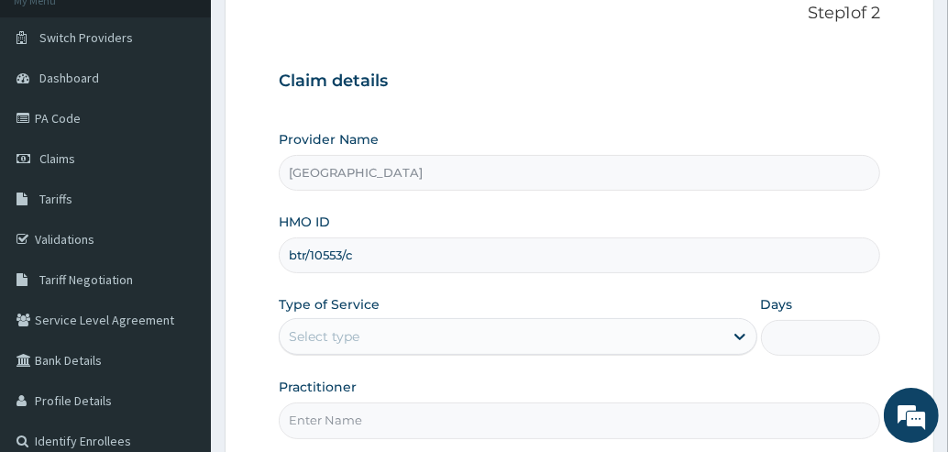
scroll to position [151, 0]
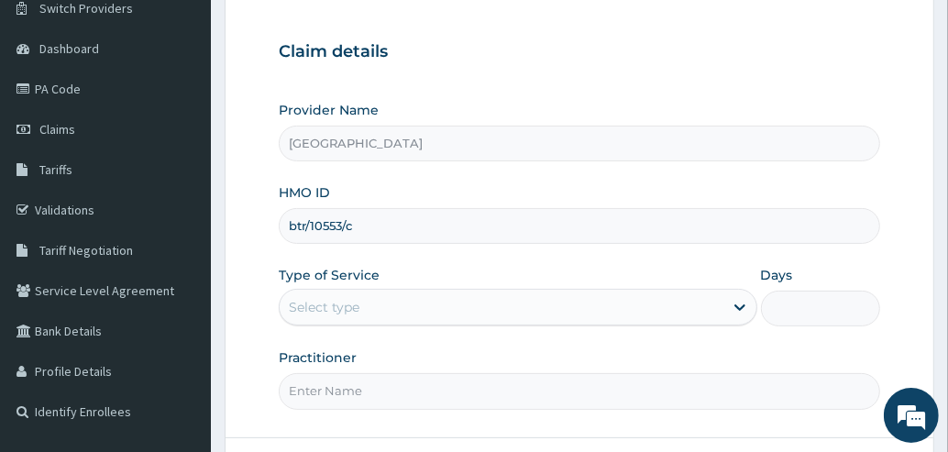
type input "btr/10553/c"
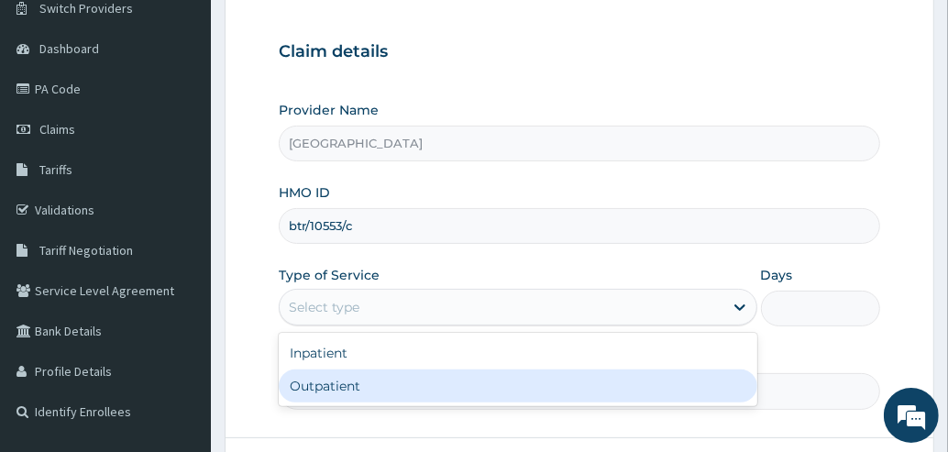
click at [374, 387] on div "Outpatient" at bounding box center [518, 385] width 478 height 33
type input "1"
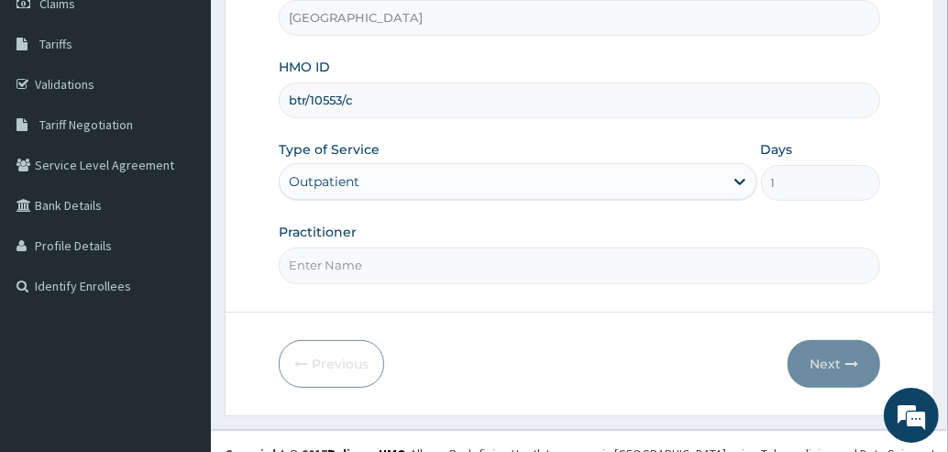
scroll to position [281, 0]
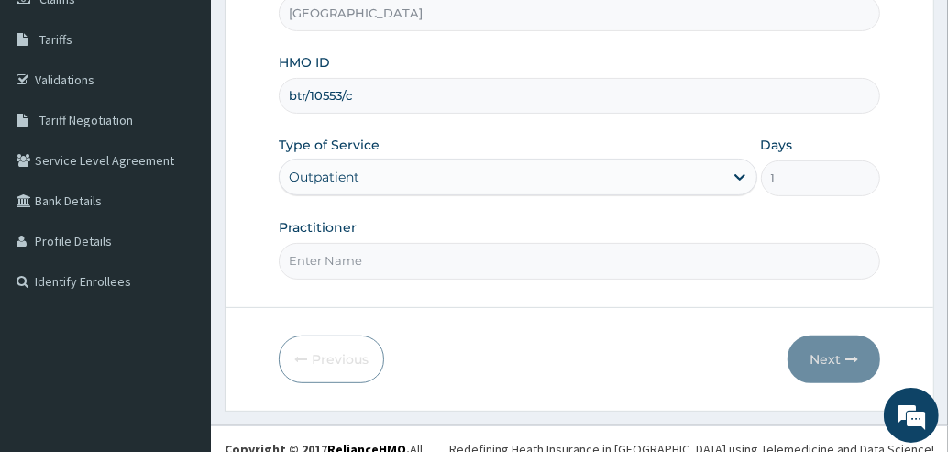
click at [441, 258] on input "Practitioner" at bounding box center [579, 261] width 601 height 36
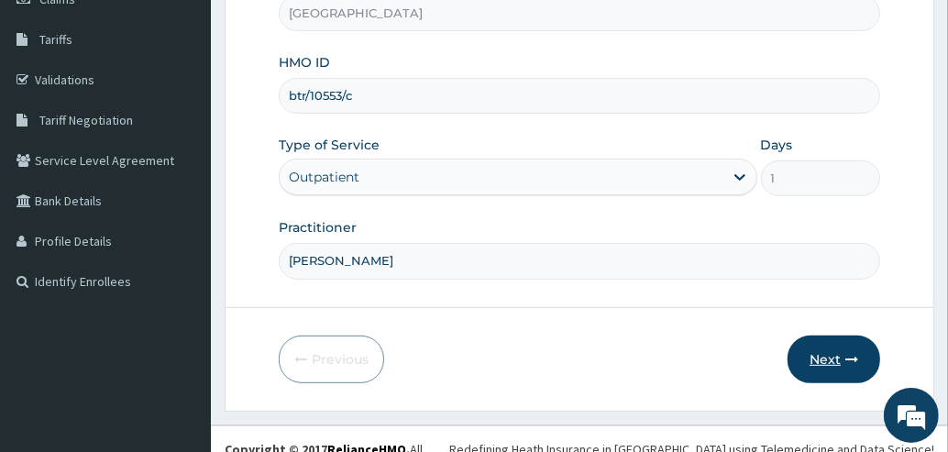
type input "Dr. Abdul"
click at [824, 352] on button "Next" at bounding box center [833, 359] width 93 height 48
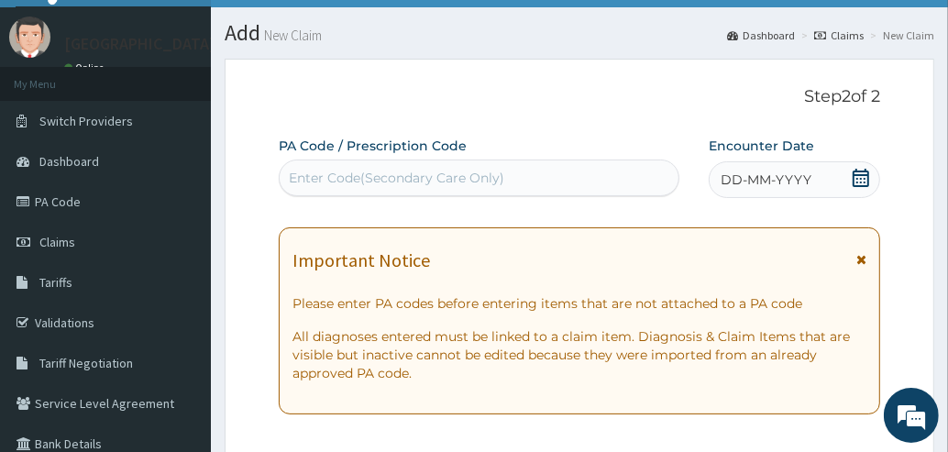
scroll to position [35, 0]
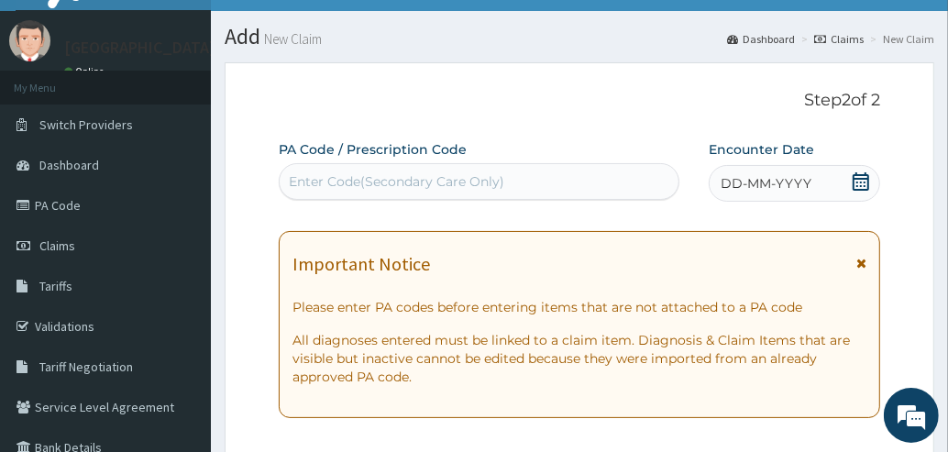
click at [858, 267] on icon at bounding box center [861, 263] width 10 height 13
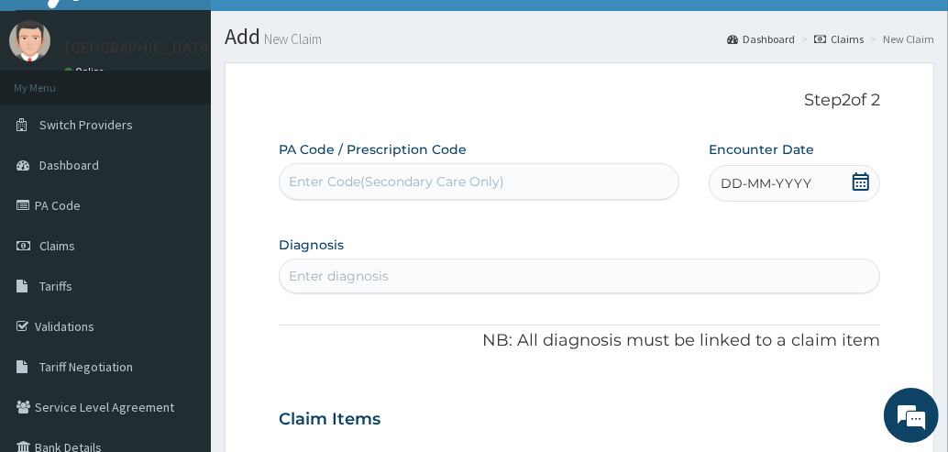
click at [856, 176] on icon at bounding box center [861, 181] width 18 height 18
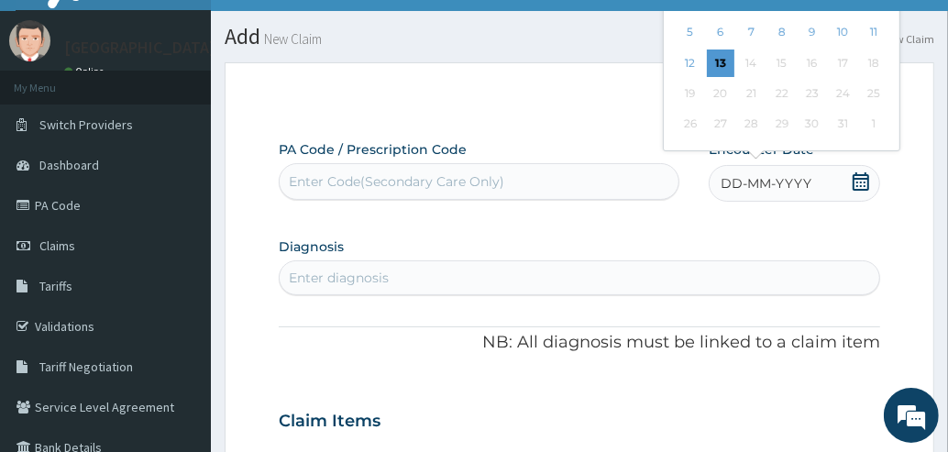
scroll to position [0, 0]
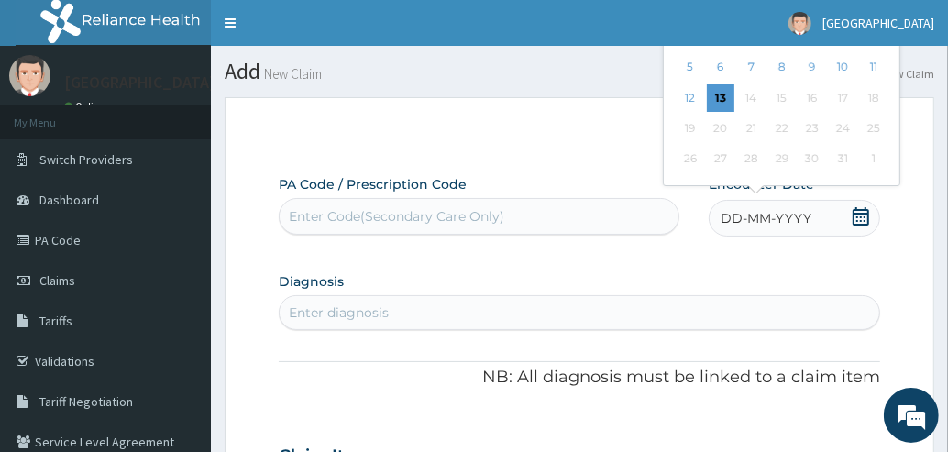
click at [925, 181] on div "Previous Month October 2025 Su Mo Tu We Th Fr Sa 28 29 30 1 2 3 4 5 6 7 8 9 10 …" at bounding box center [819, 71] width 312 height 240
click at [858, 214] on icon at bounding box center [861, 216] width 18 height 18
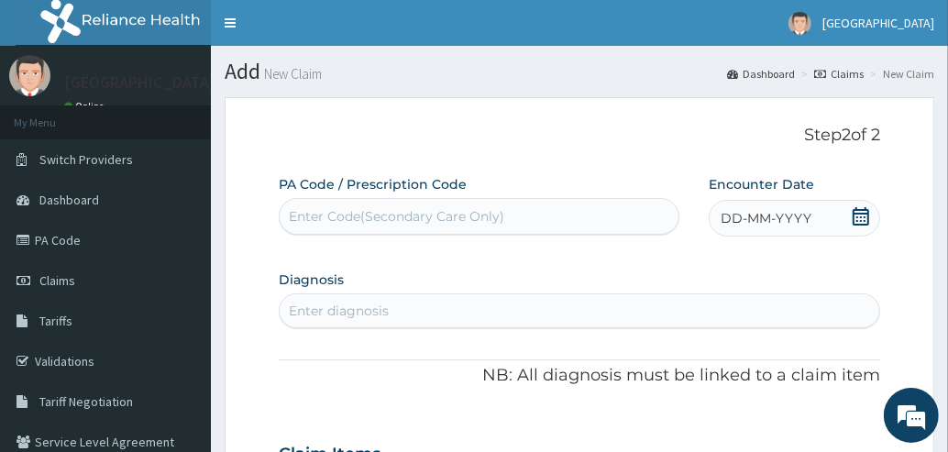
click at [864, 220] on icon at bounding box center [860, 216] width 16 height 18
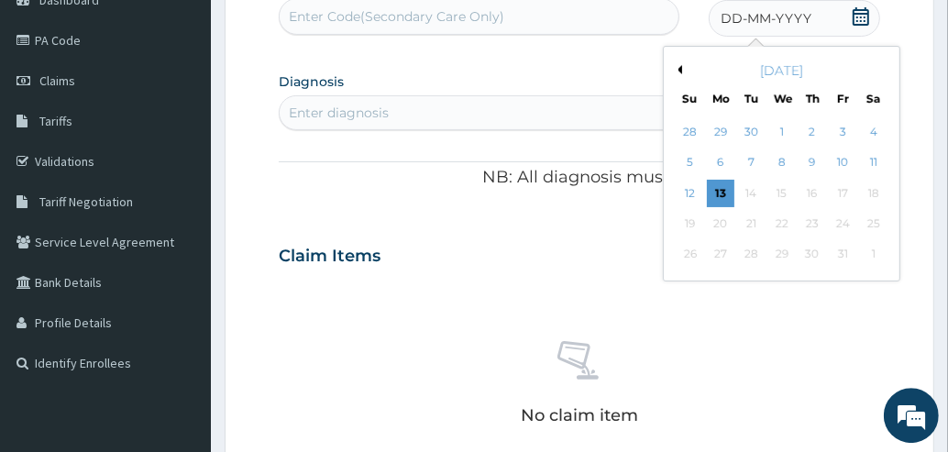
scroll to position [203, 0]
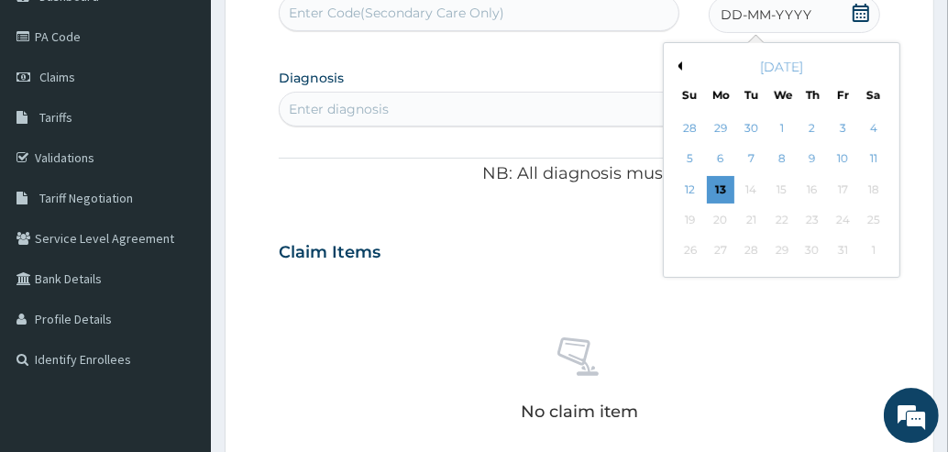
click at [680, 65] on button "Previous Month" at bounding box center [677, 65] width 9 height 9
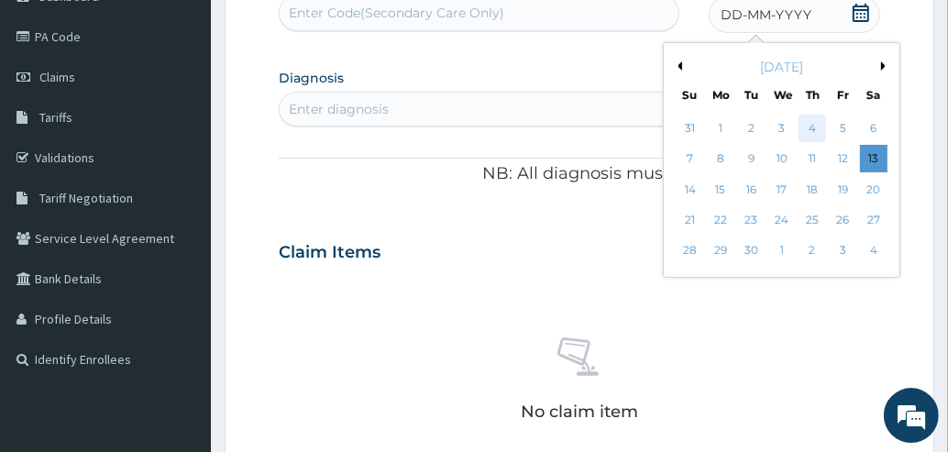
click at [810, 127] on div "4" at bounding box center [811, 128] width 27 height 27
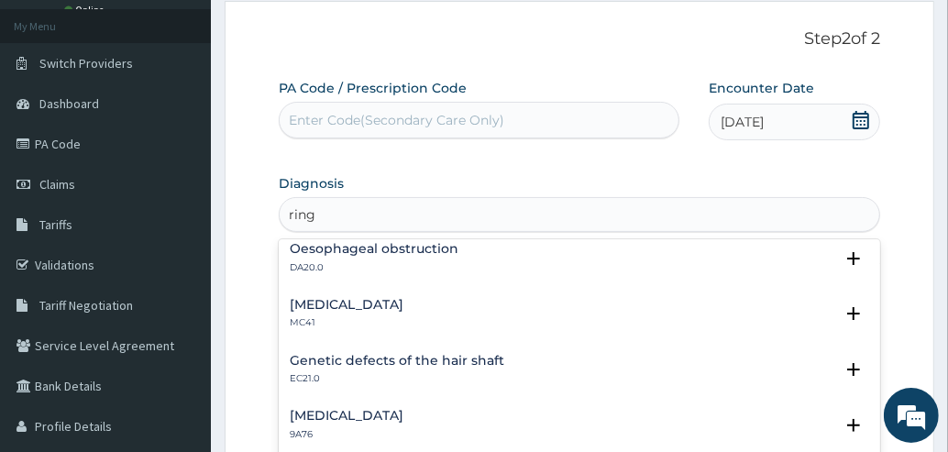
scroll to position [0, 0]
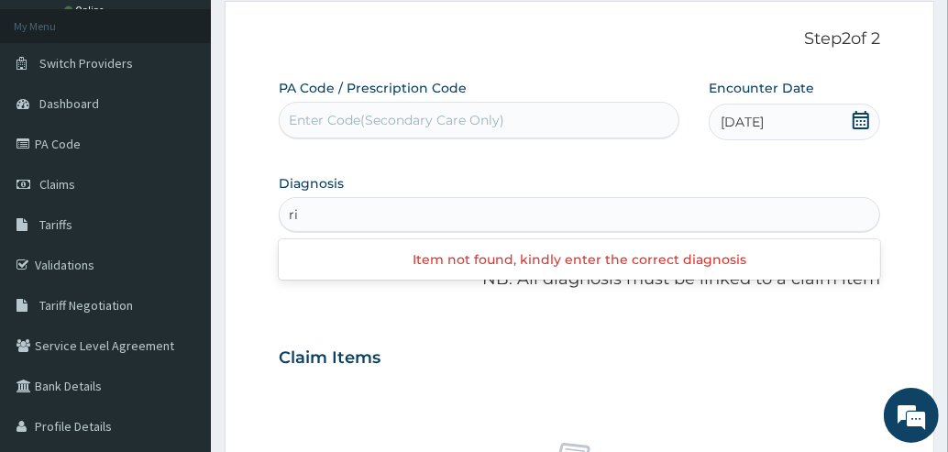
type input "r"
type input "fung"
type input "fun"
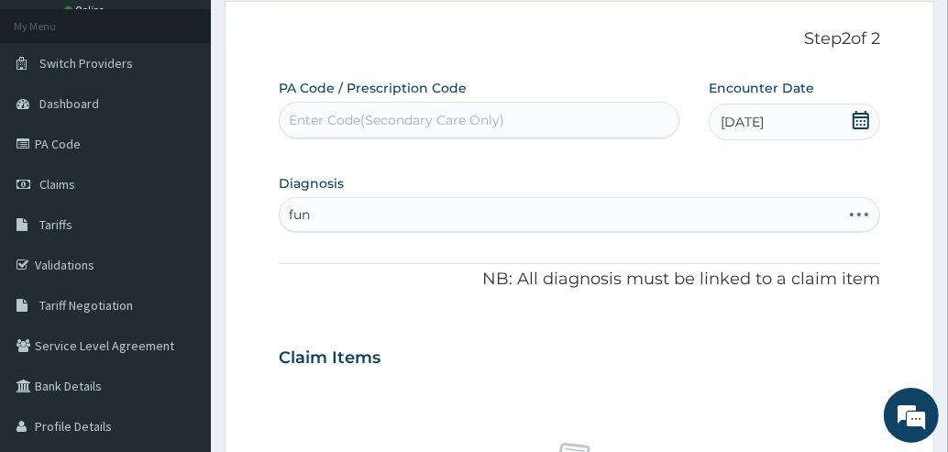
type input "fun"
type input "tinea"
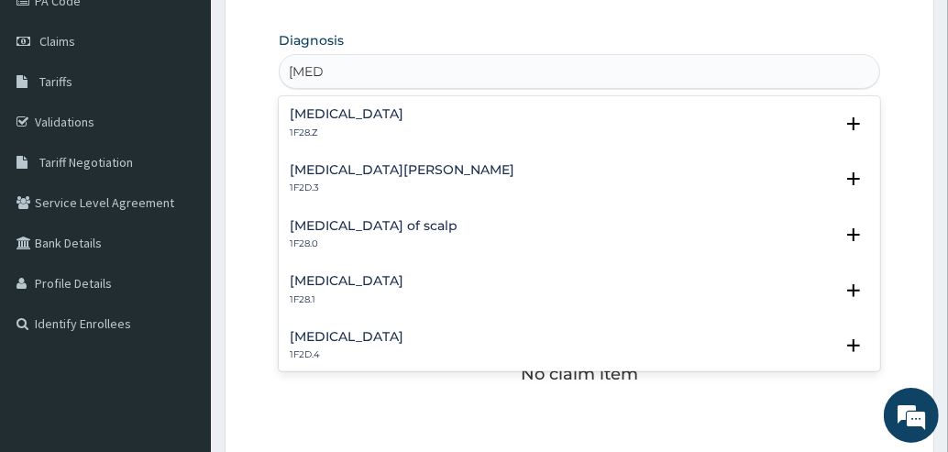
click at [339, 344] on h4 "Tinea nigra" at bounding box center [347, 337] width 114 height 14
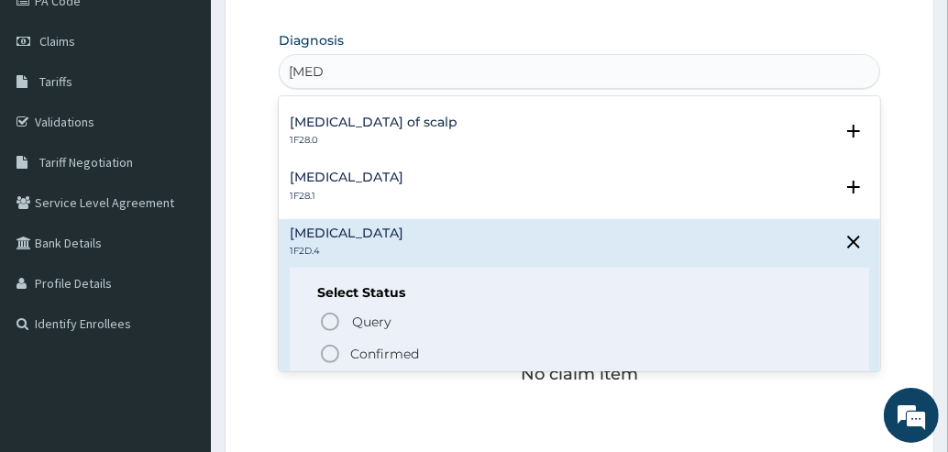
scroll to position [113, 0]
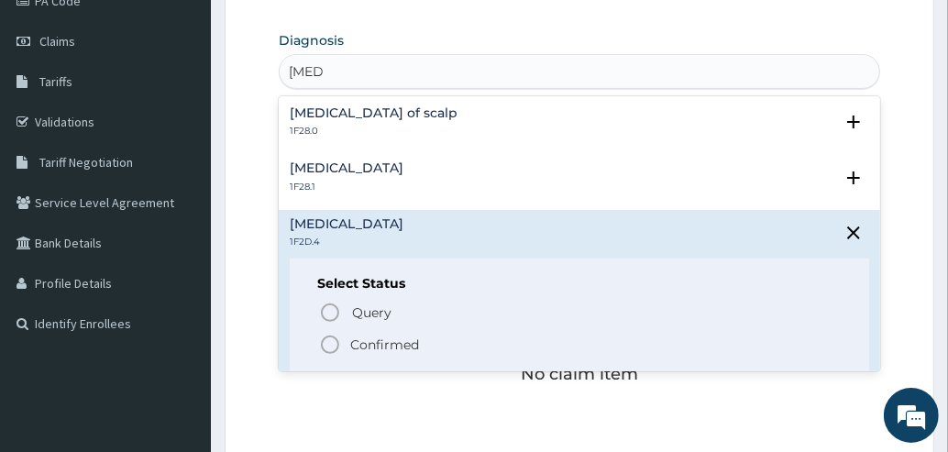
click at [333, 345] on icon "status option filled" at bounding box center [330, 345] width 22 height 22
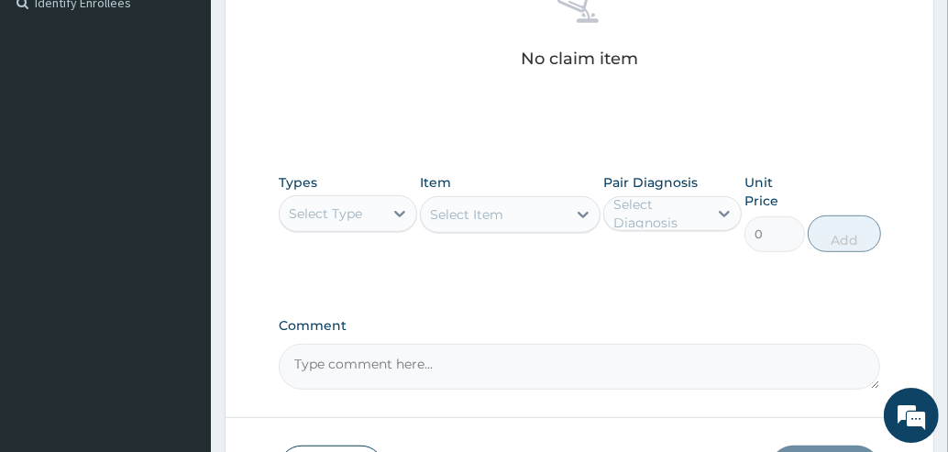
scroll to position [561, 0]
click at [357, 216] on div "Select Type" at bounding box center [325, 212] width 73 height 18
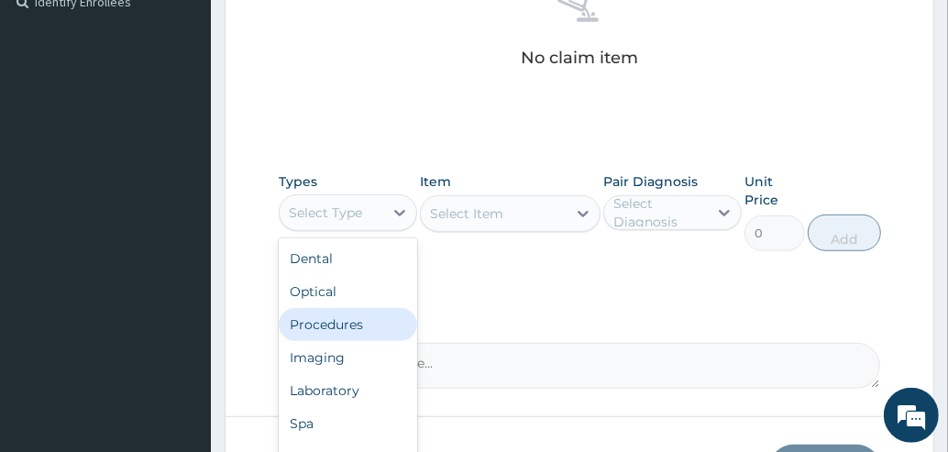
click at [333, 328] on div "Procedures" at bounding box center [348, 324] width 138 height 33
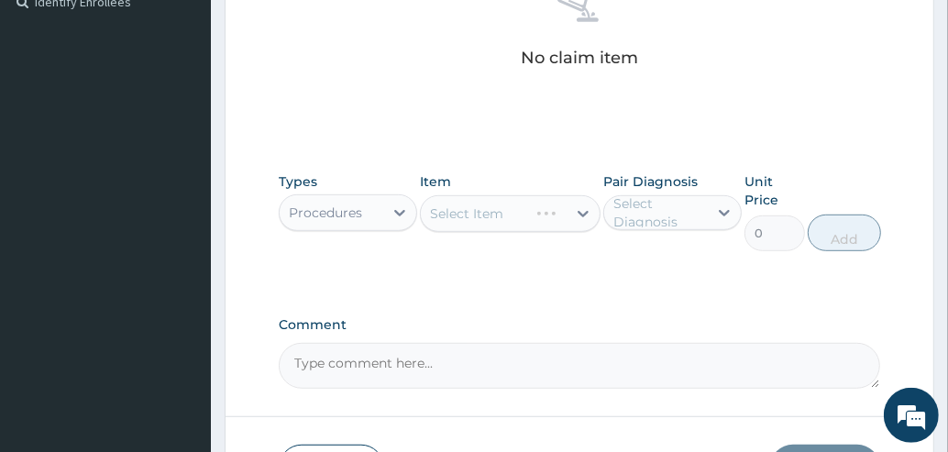
click at [501, 215] on div "Select Item" at bounding box center [510, 213] width 181 height 37
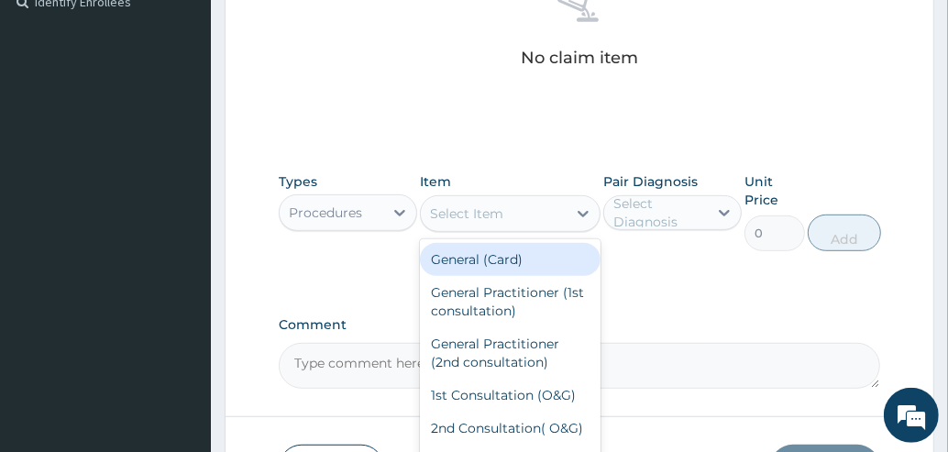
click at [487, 297] on div "General Practitioner (1st consultation)" at bounding box center [510, 301] width 181 height 51
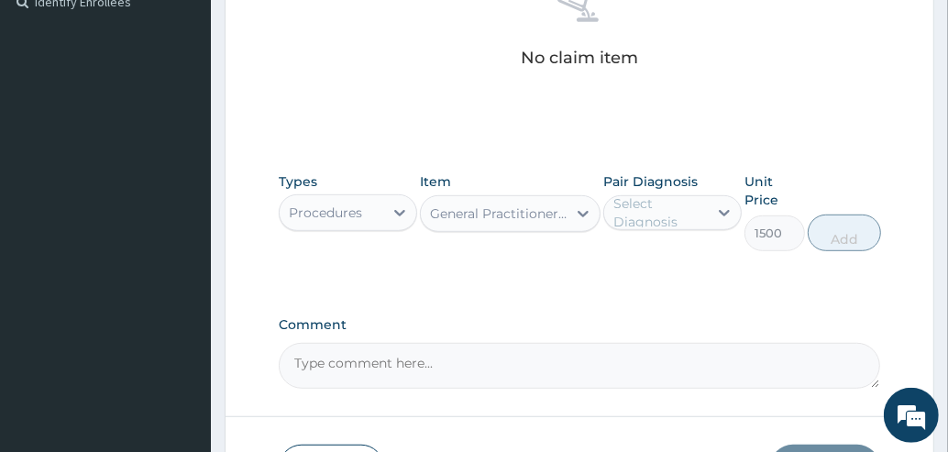
type input "1500"
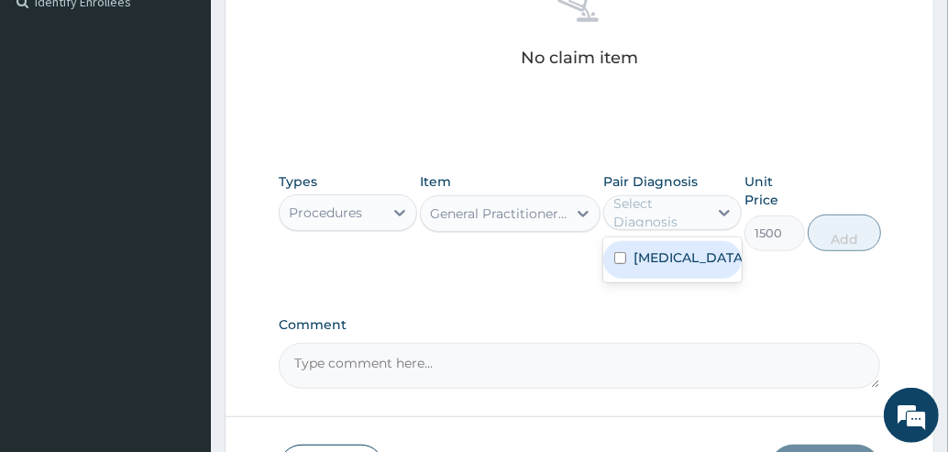
click at [636, 257] on label "Tinea nigra" at bounding box center [690, 257] width 114 height 18
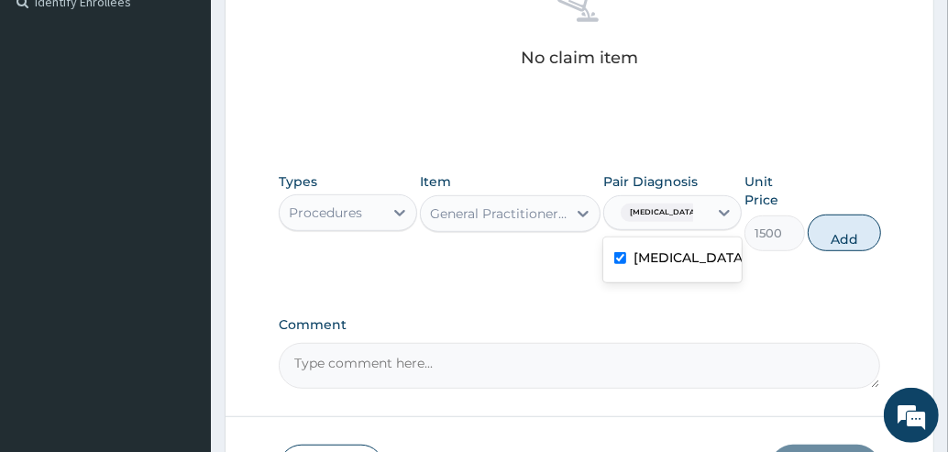
checkbox input "true"
click at [840, 236] on button "Add" at bounding box center [844, 232] width 73 height 37
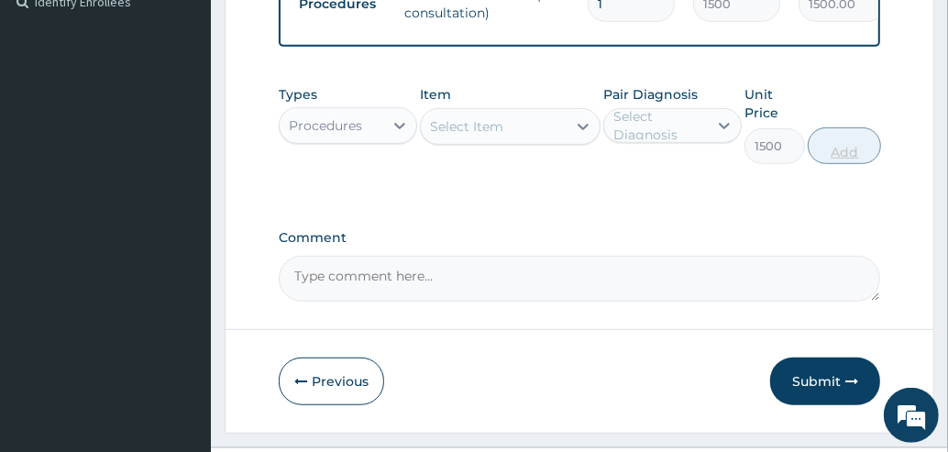
type input "0"
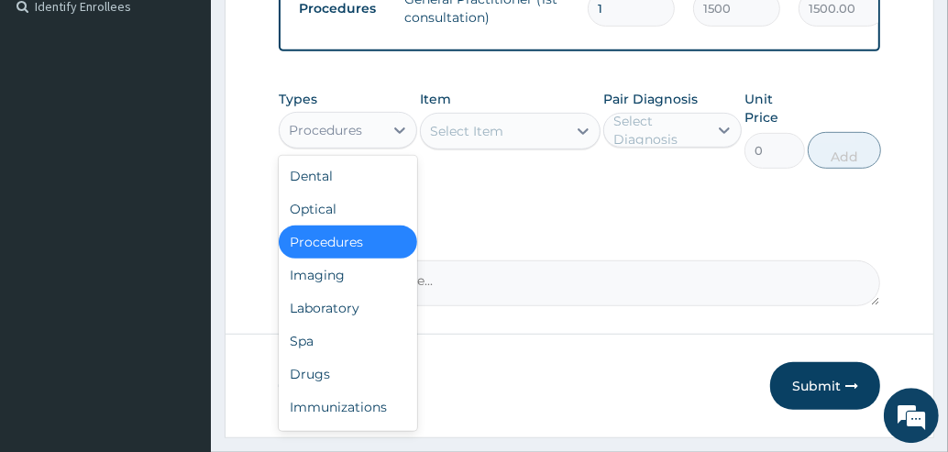
click at [308, 386] on div "Drugs" at bounding box center [348, 373] width 138 height 33
